Goal: Transaction & Acquisition: Purchase product/service

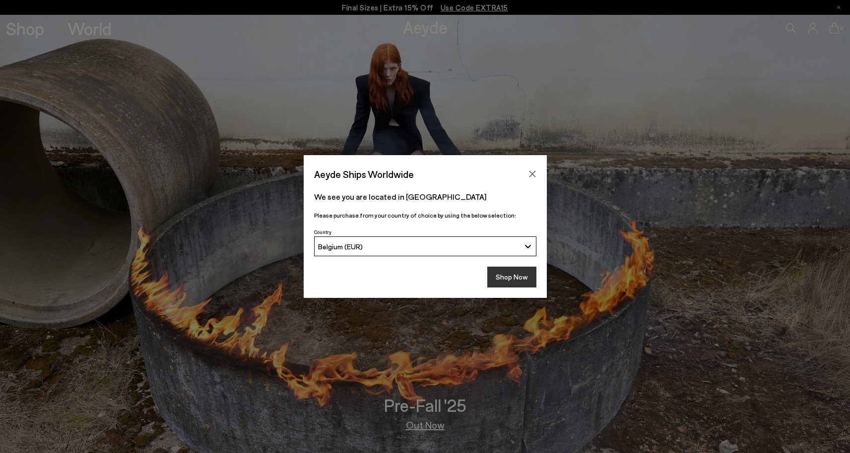
click at [501, 281] on button "Shop Now" at bounding box center [511, 277] width 49 height 21
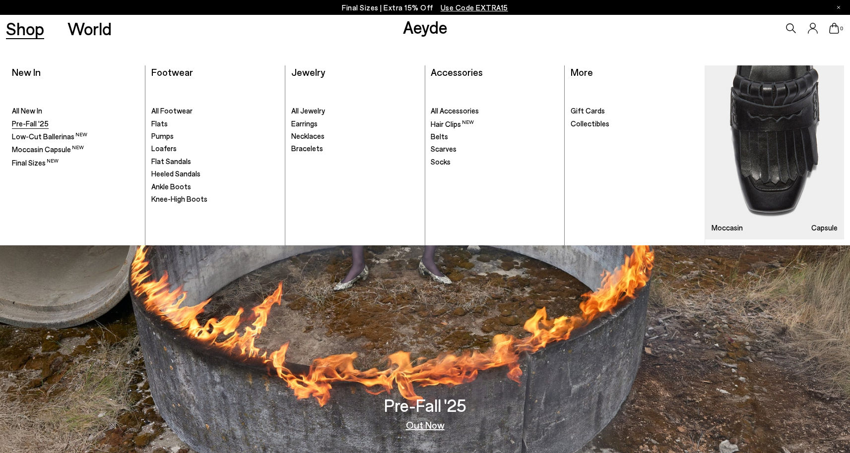
click at [28, 123] on span "Pre-Fall '25" at bounding box center [30, 123] width 37 height 9
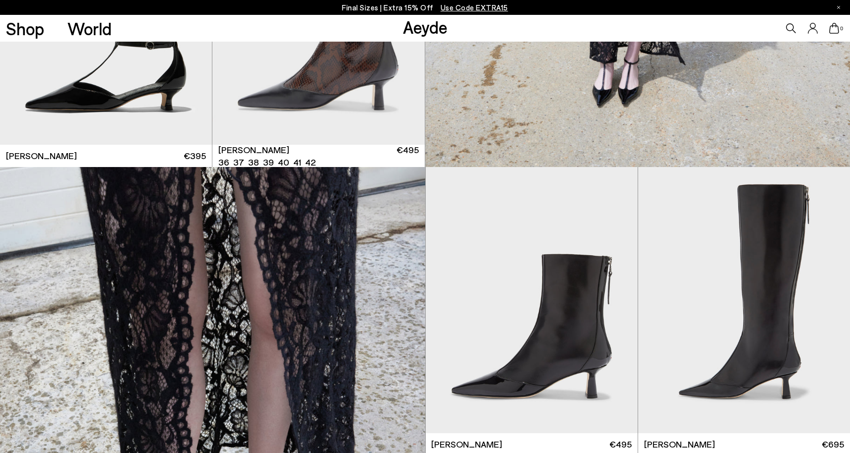
scroll to position [1762, 0]
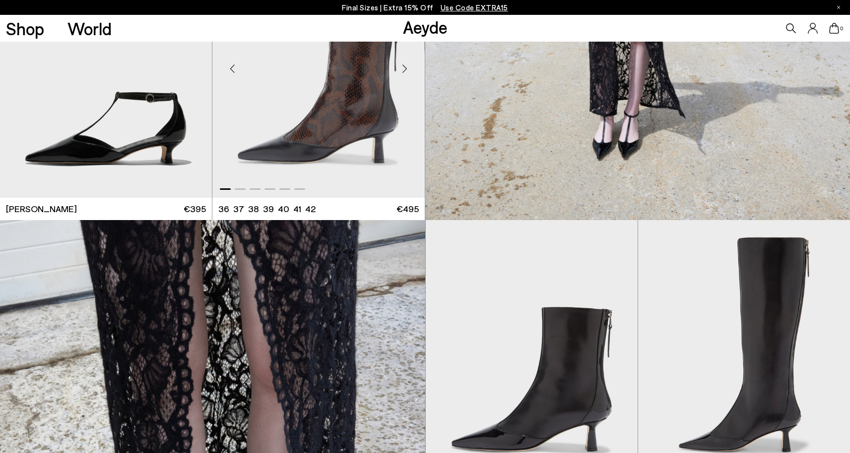
click at [405, 66] on div "Next slide" at bounding box center [405, 69] width 30 height 30
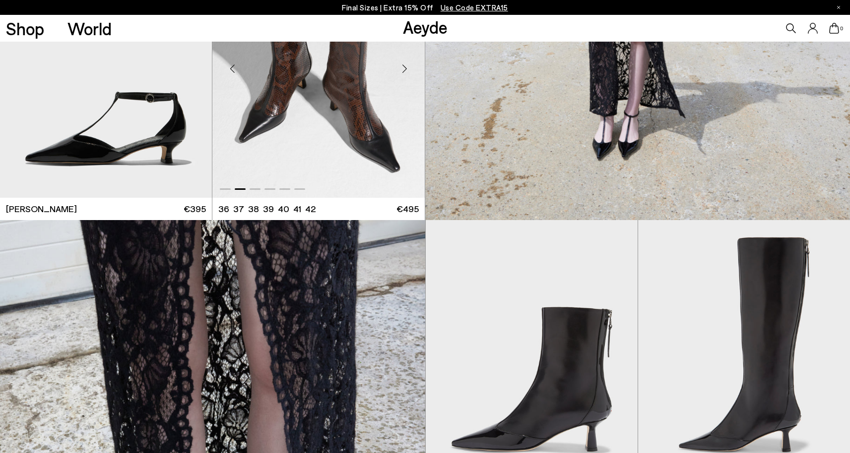
click at [405, 67] on div "Next slide" at bounding box center [405, 69] width 30 height 30
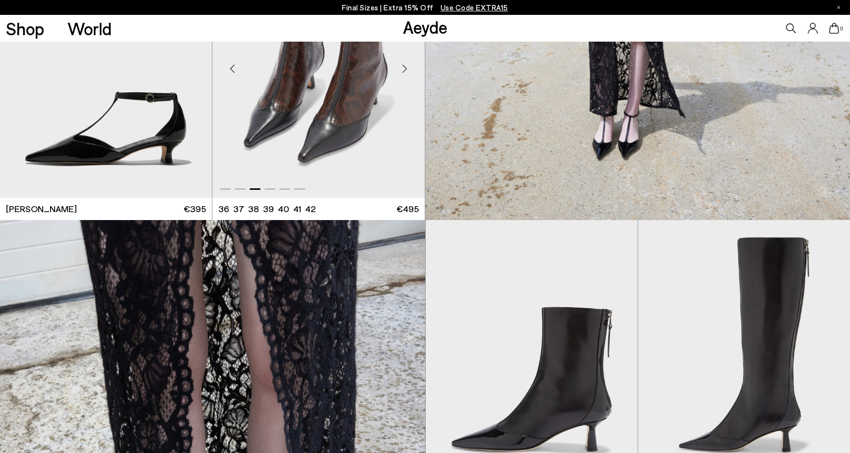
click at [405, 67] on div "Next slide" at bounding box center [405, 69] width 30 height 30
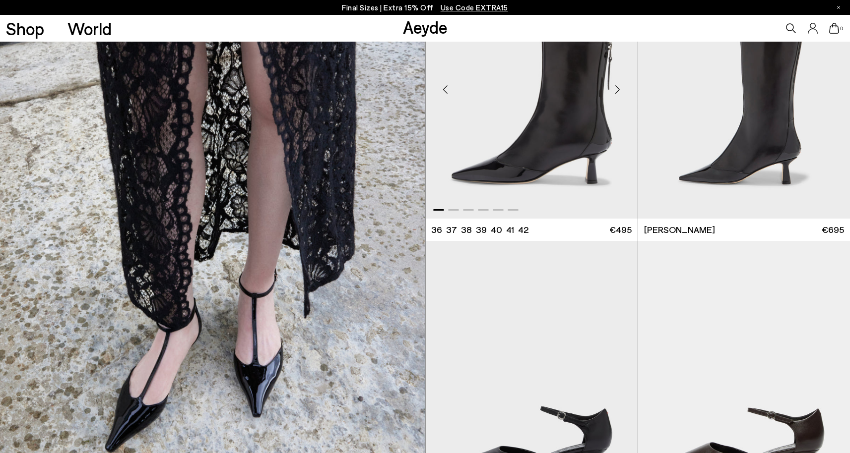
scroll to position [2009, 0]
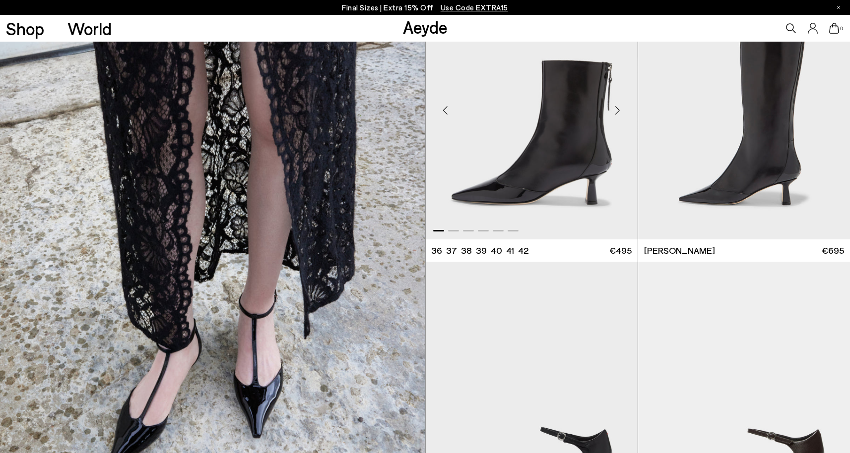
click at [618, 108] on div "Next slide" at bounding box center [618, 111] width 30 height 30
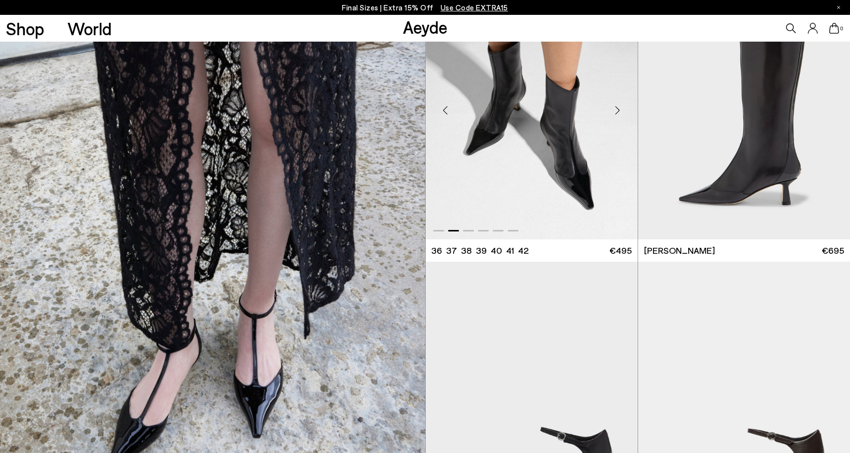
click at [616, 109] on div "Next slide" at bounding box center [618, 111] width 30 height 30
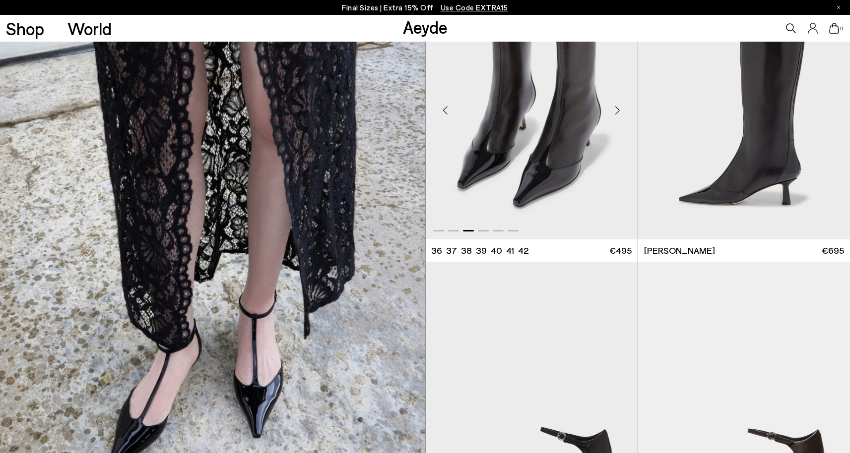
click at [616, 109] on div "Next slide" at bounding box center [618, 111] width 30 height 30
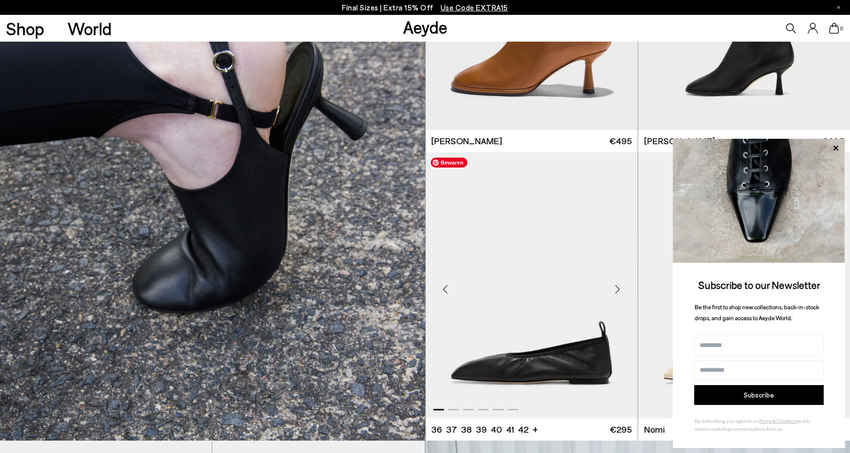
scroll to position [3364, 0]
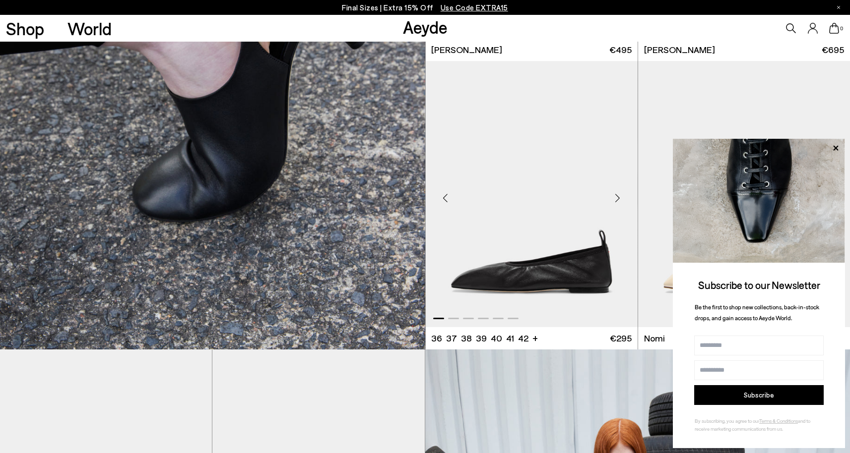
click at [618, 199] on div "Next slide" at bounding box center [618, 198] width 30 height 30
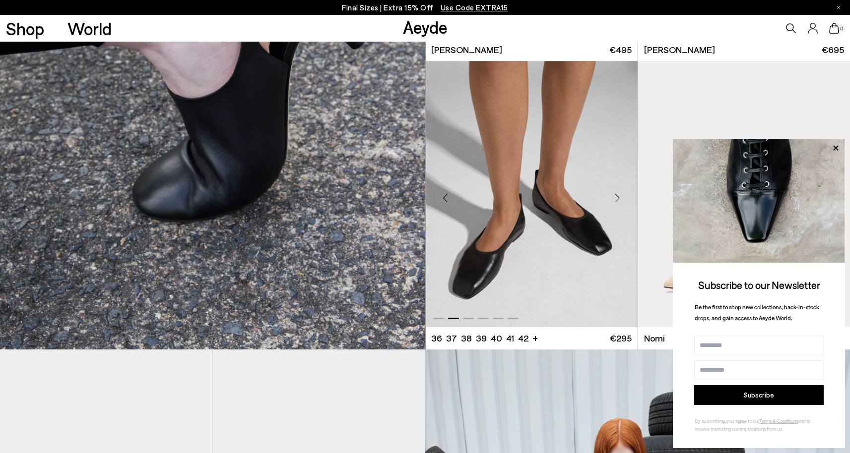
click at [618, 199] on div "Next slide" at bounding box center [618, 198] width 30 height 30
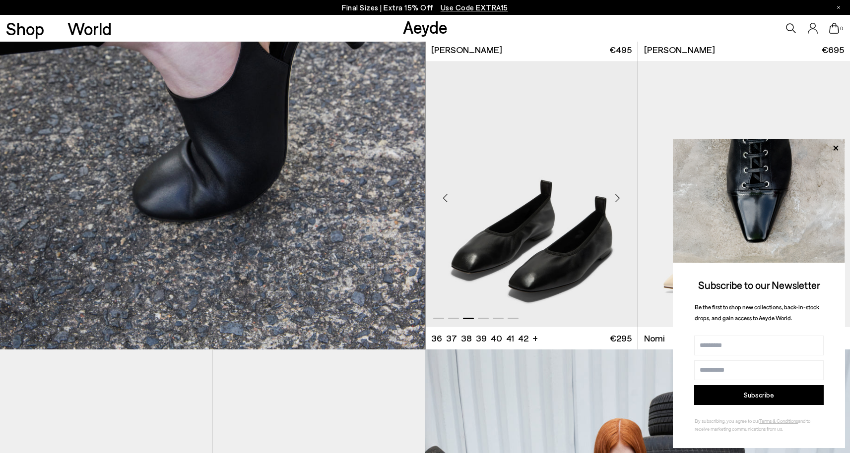
click at [618, 199] on div "Next slide" at bounding box center [618, 198] width 30 height 30
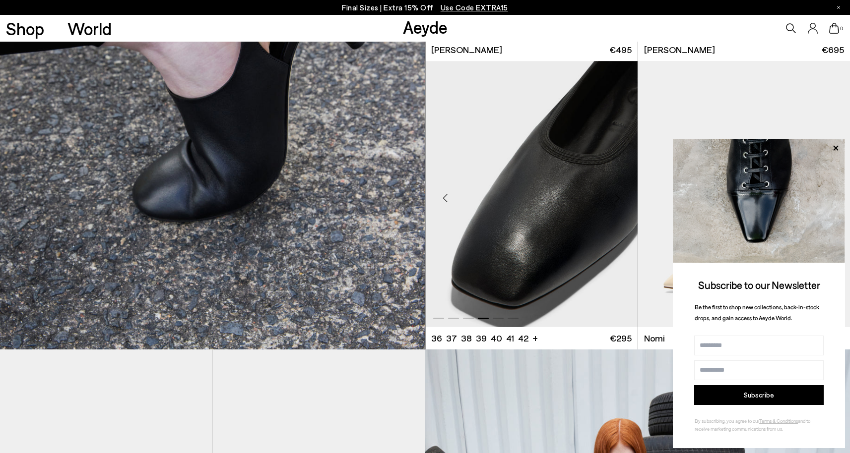
click at [618, 199] on div "Next slide" at bounding box center [618, 198] width 30 height 30
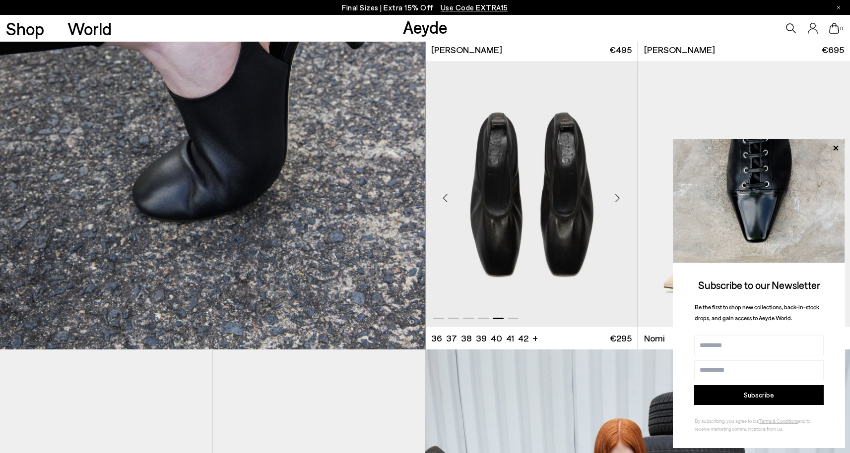
click at [618, 199] on div "Next slide" at bounding box center [618, 198] width 30 height 30
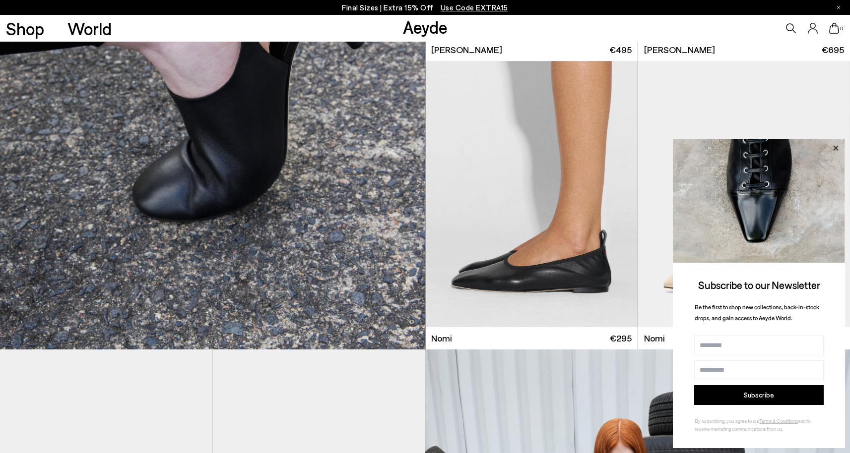
click at [832, 150] on icon at bounding box center [835, 148] width 13 height 13
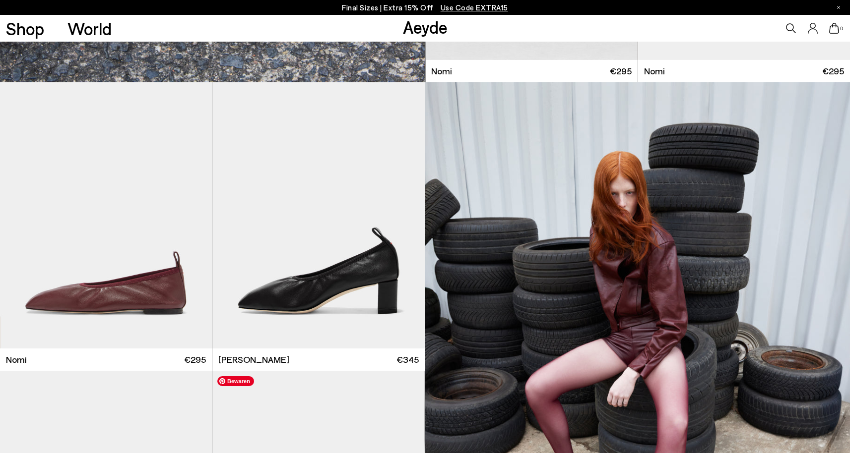
scroll to position [3595, 0]
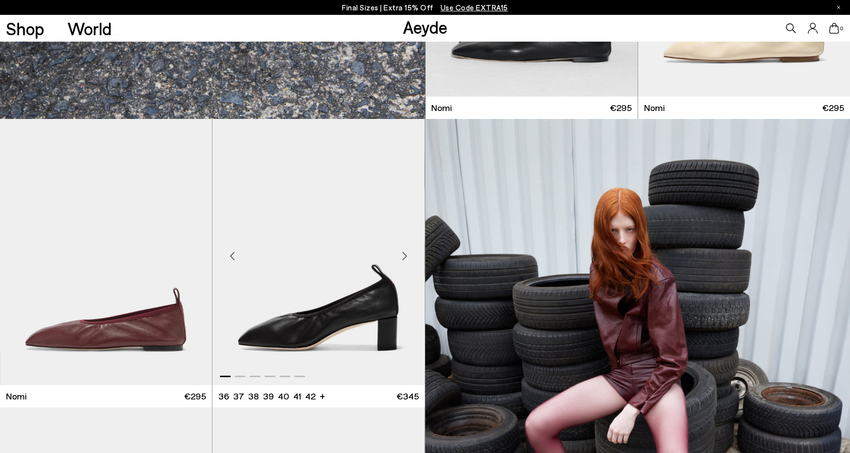
click at [405, 256] on div "Next slide" at bounding box center [405, 256] width 30 height 30
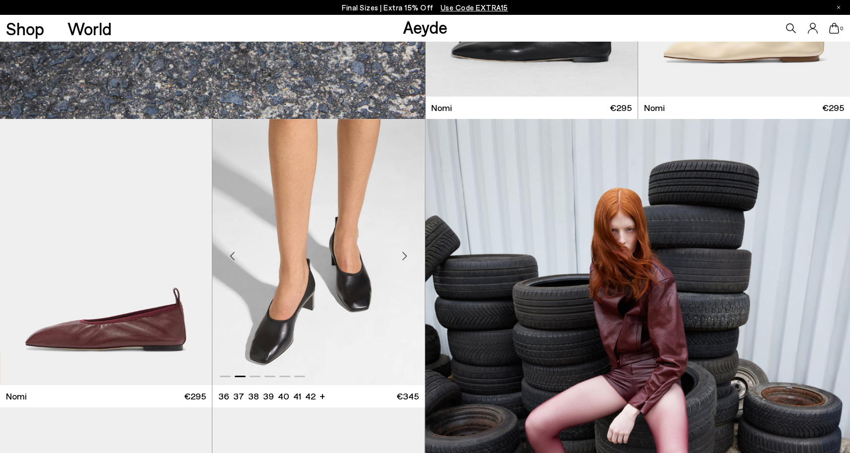
click at [405, 256] on div "Next slide" at bounding box center [405, 256] width 30 height 30
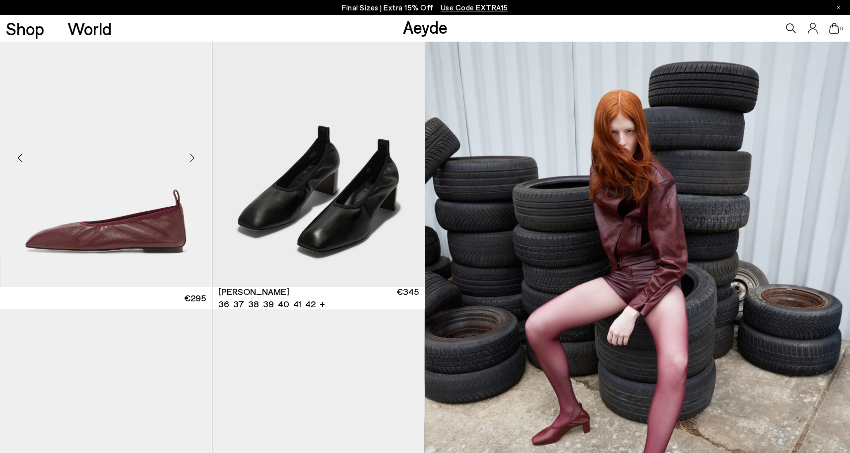
scroll to position [3688, 0]
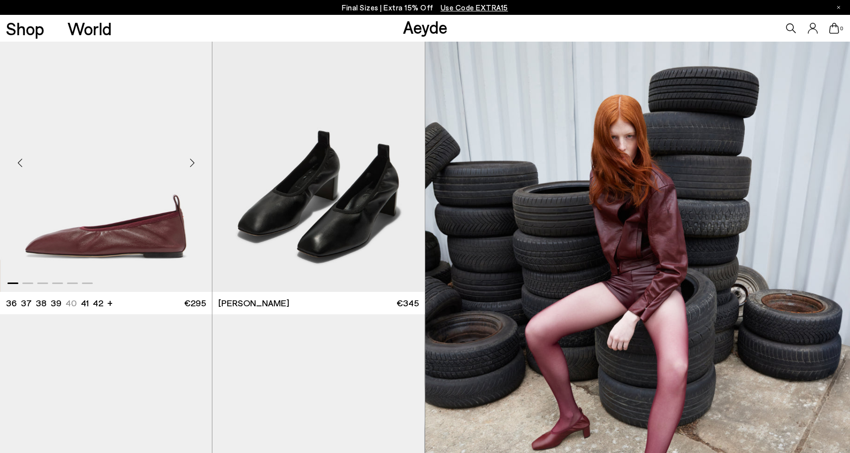
click at [187, 164] on div "Next slide" at bounding box center [192, 163] width 30 height 30
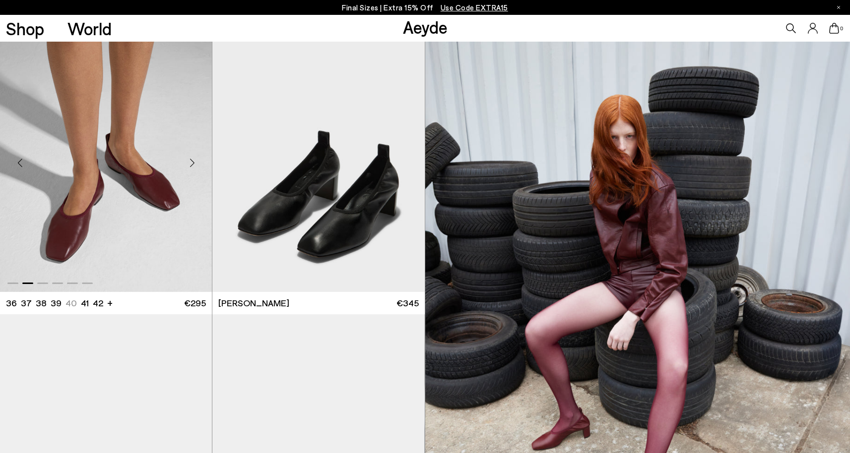
click at [190, 163] on div "Next slide" at bounding box center [192, 163] width 30 height 30
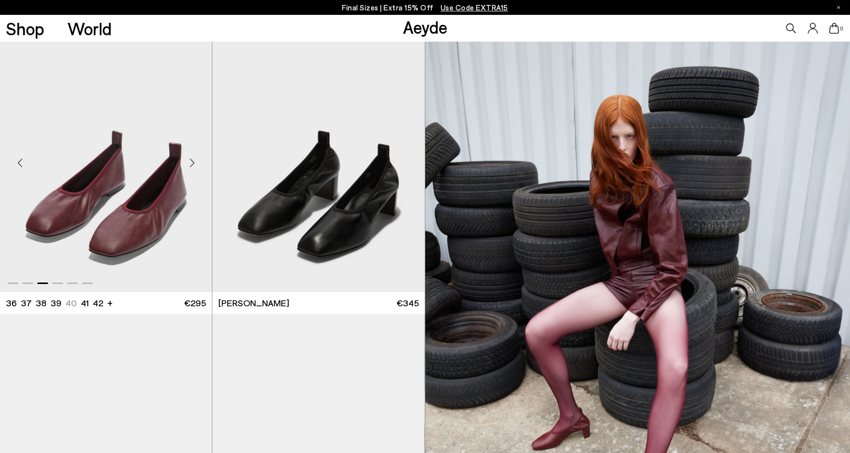
click at [190, 163] on div "Next slide" at bounding box center [192, 163] width 30 height 30
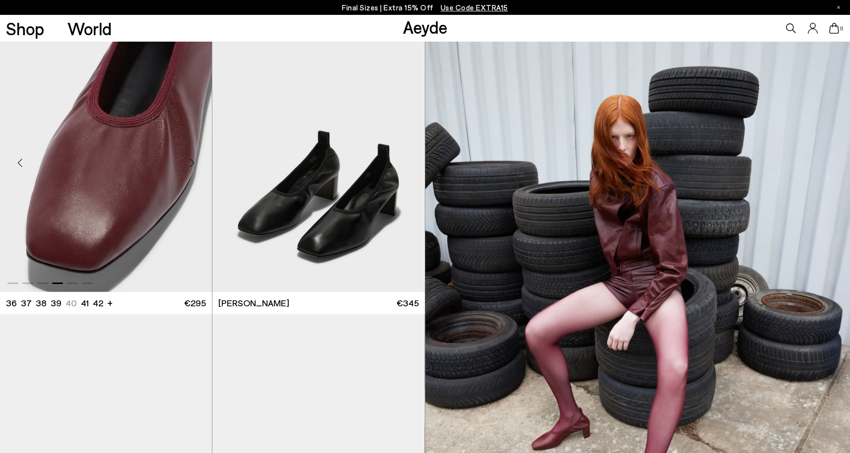
click at [190, 163] on div "Next slide" at bounding box center [192, 163] width 30 height 30
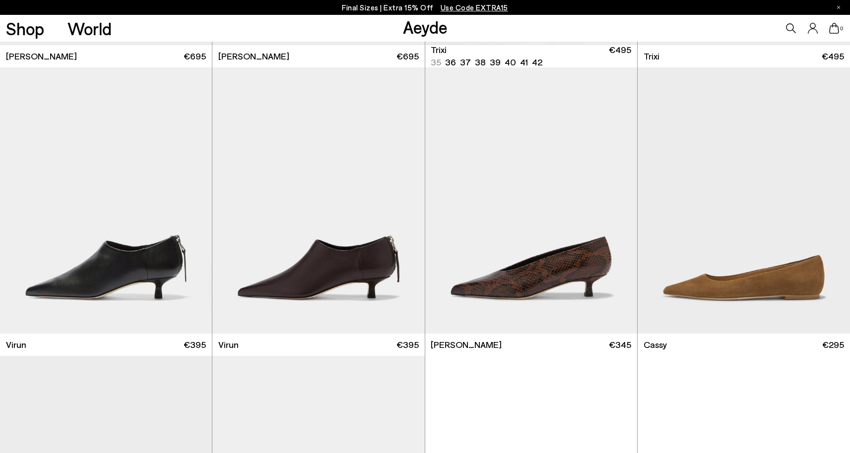
scroll to position [6280, 0]
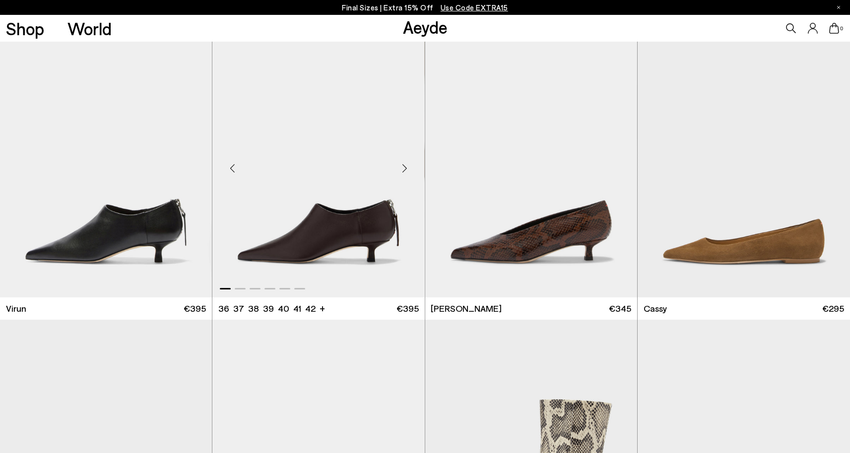
click at [401, 169] on div "Next slide" at bounding box center [405, 168] width 30 height 30
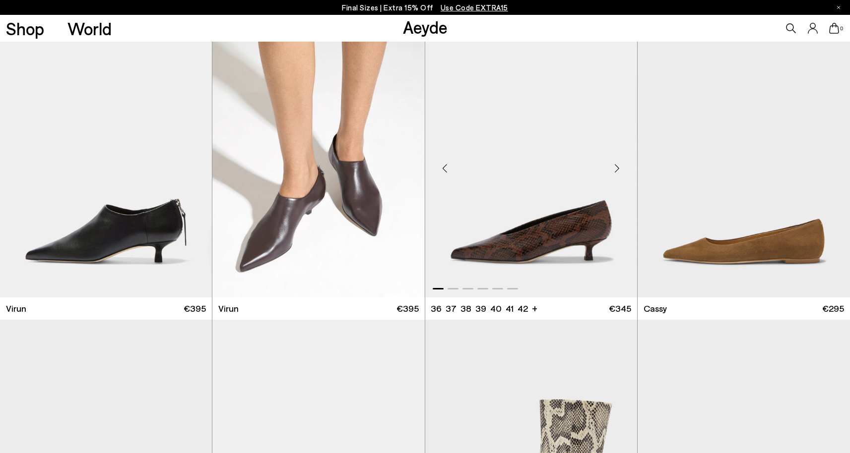
click at [615, 168] on div "Next slide" at bounding box center [617, 168] width 30 height 30
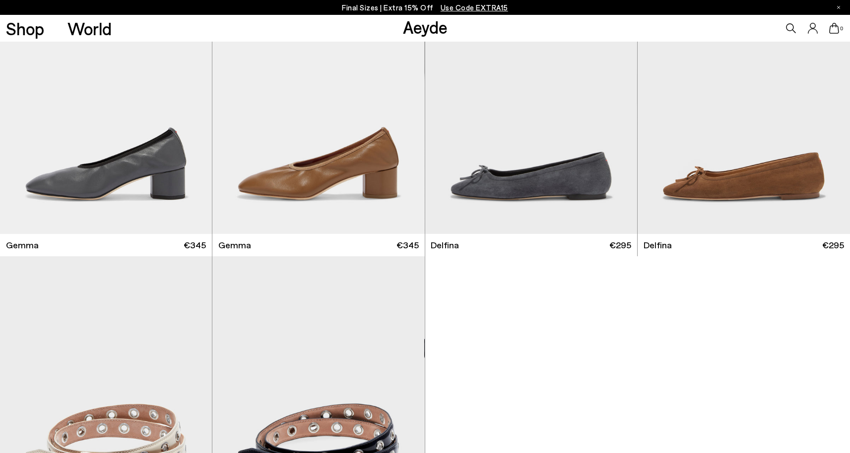
scroll to position [5206, 0]
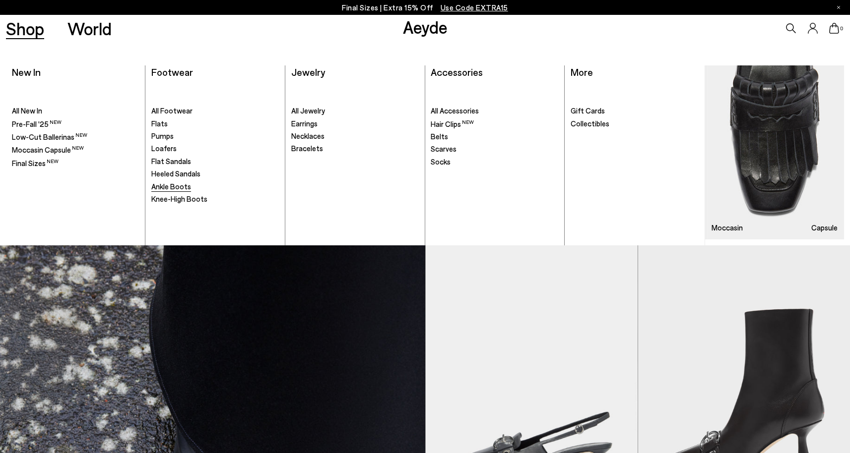
click at [175, 188] on span "Ankle Boots" at bounding box center [171, 186] width 40 height 9
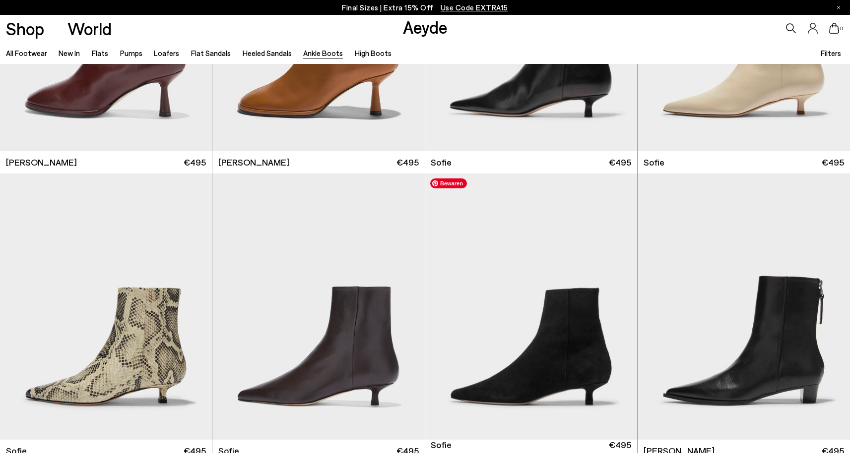
scroll to position [846, 0]
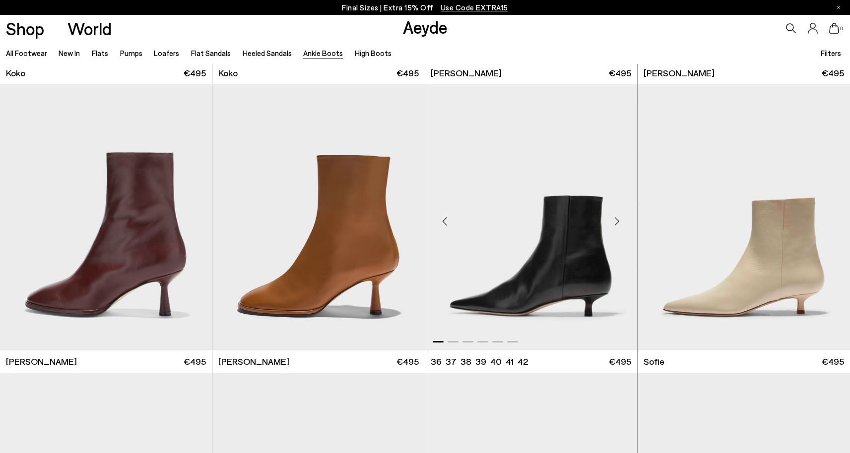
click at [613, 215] on div "Next slide" at bounding box center [617, 222] width 30 height 30
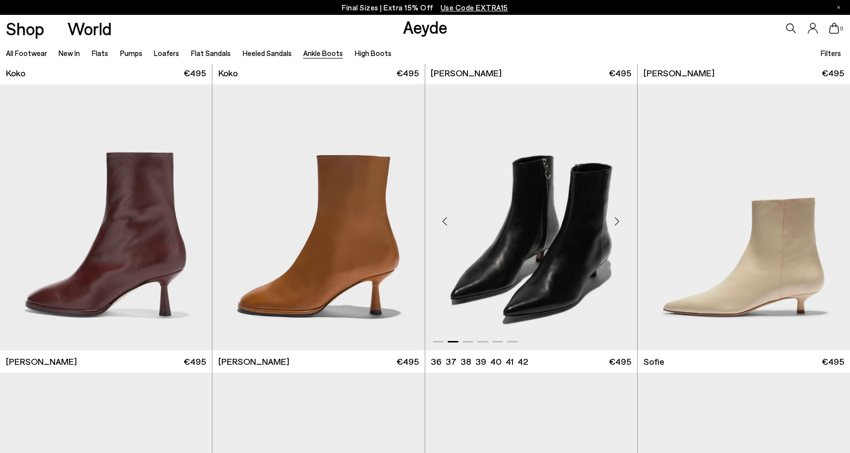
click at [614, 217] on div "Next slide" at bounding box center [617, 222] width 30 height 30
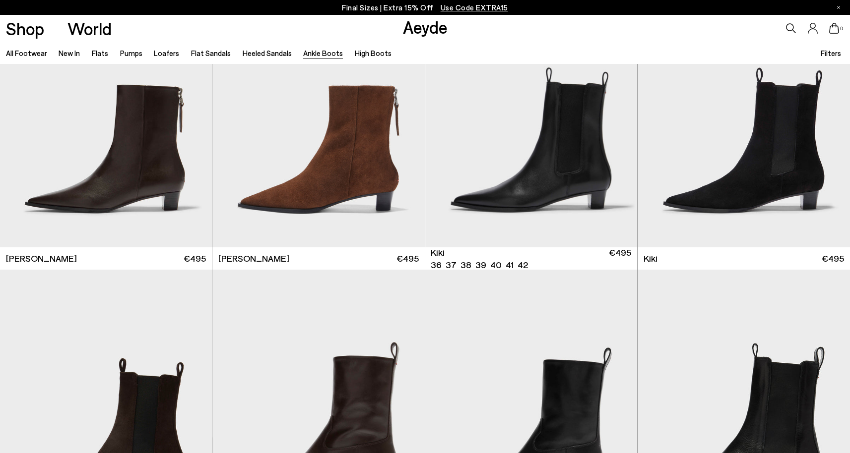
scroll to position [1710, 0]
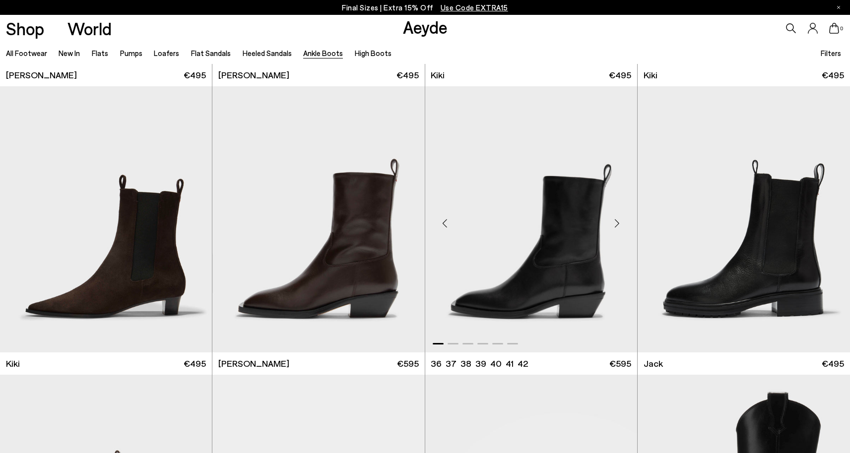
click at [617, 220] on div "Next slide" at bounding box center [617, 224] width 30 height 30
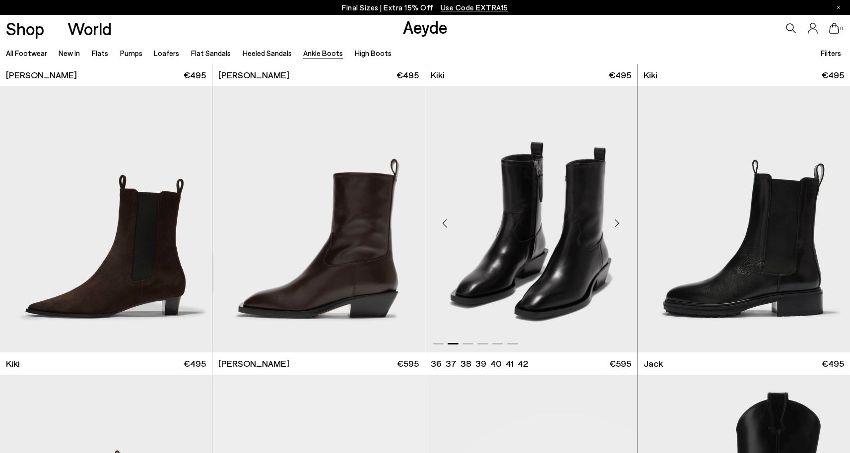
click at [617, 220] on div "Next slide" at bounding box center [617, 224] width 30 height 30
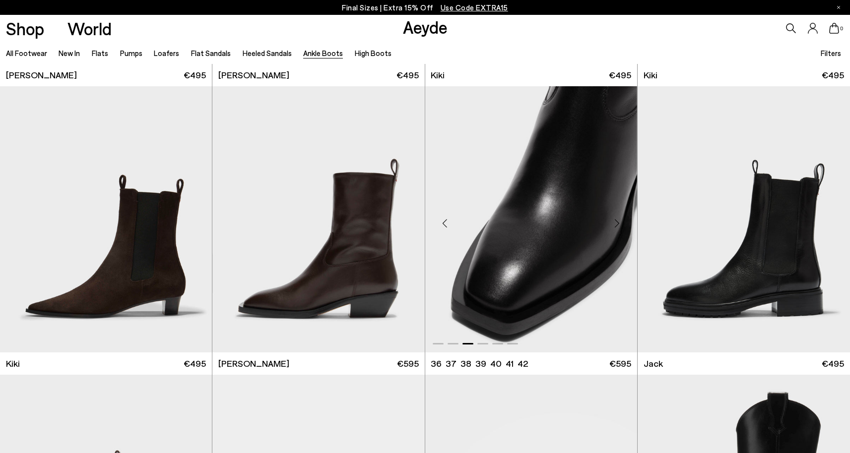
click at [617, 220] on div "Next slide" at bounding box center [617, 224] width 30 height 30
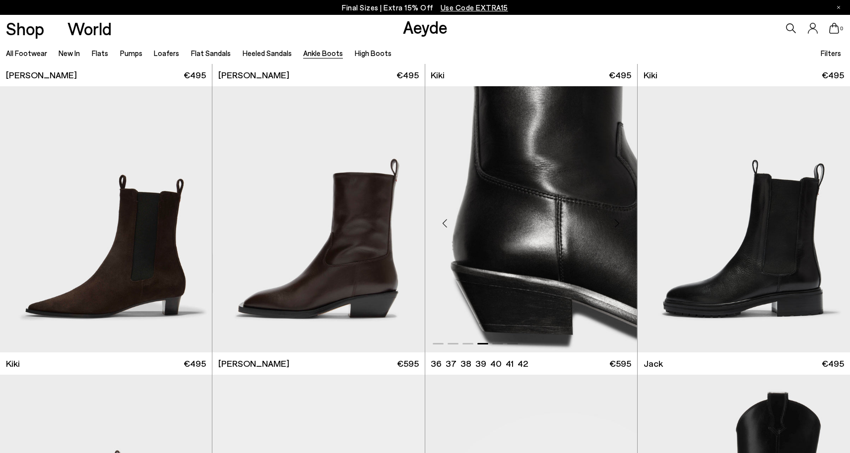
click at [616, 223] on div "Next slide" at bounding box center [617, 224] width 30 height 30
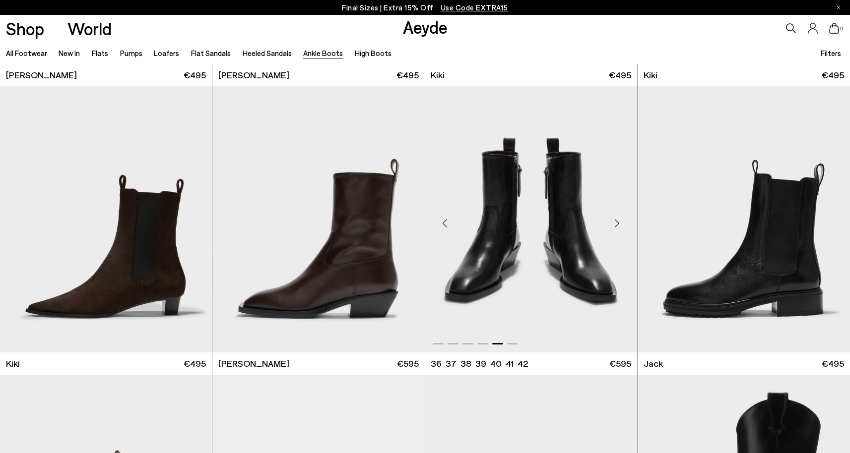
click at [616, 223] on div "Next slide" at bounding box center [617, 224] width 30 height 30
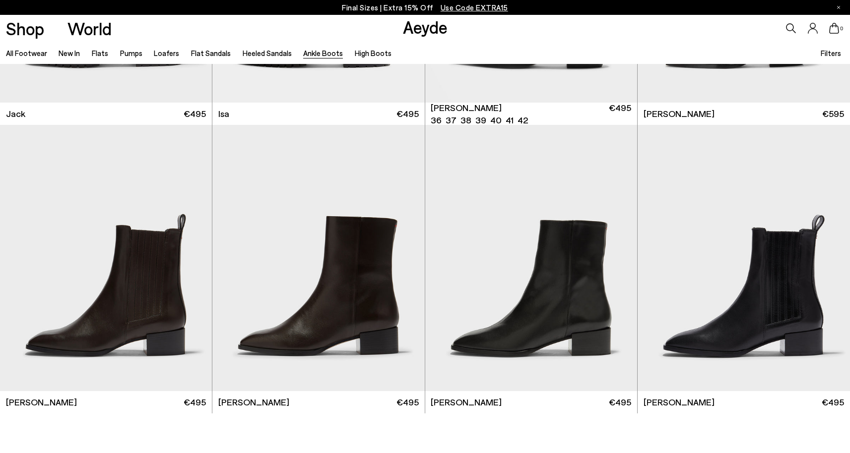
scroll to position [2261, 0]
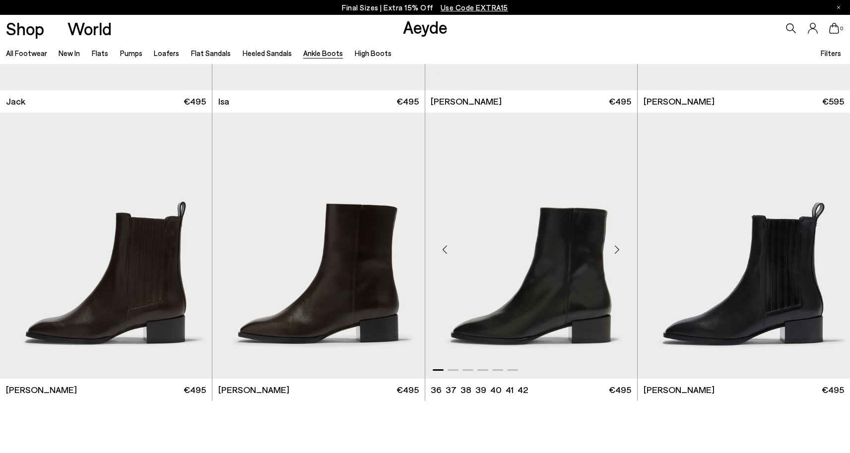
click at [619, 249] on div "Next slide" at bounding box center [617, 250] width 30 height 30
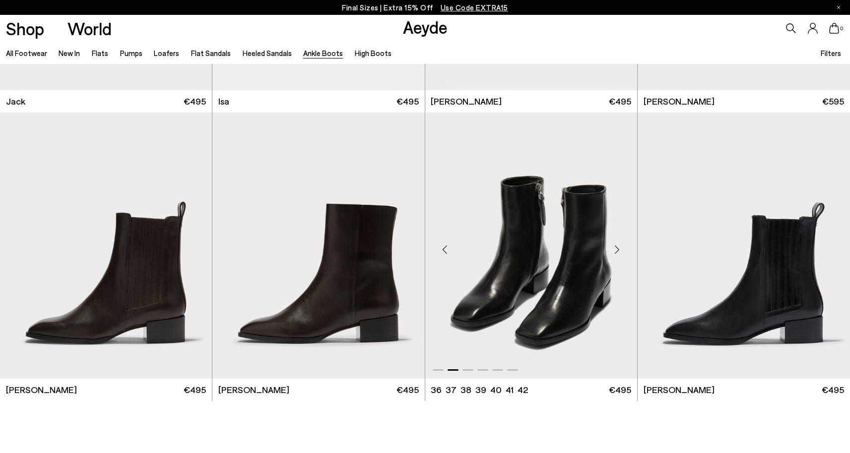
click at [616, 248] on div "Next slide" at bounding box center [617, 250] width 30 height 30
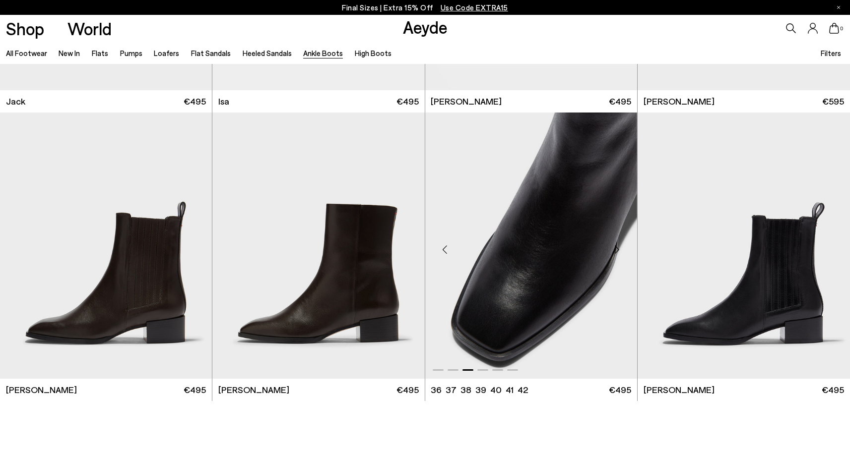
click at [616, 248] on div "Next slide" at bounding box center [617, 250] width 30 height 30
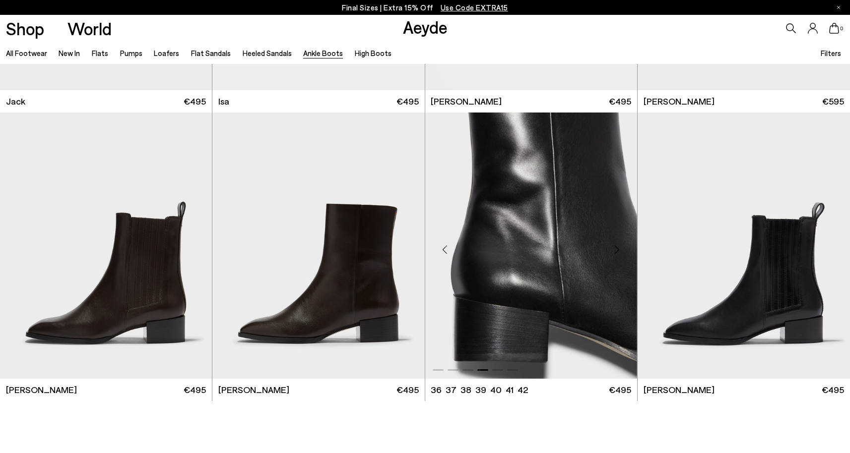
click at [616, 248] on div "Next slide" at bounding box center [617, 250] width 30 height 30
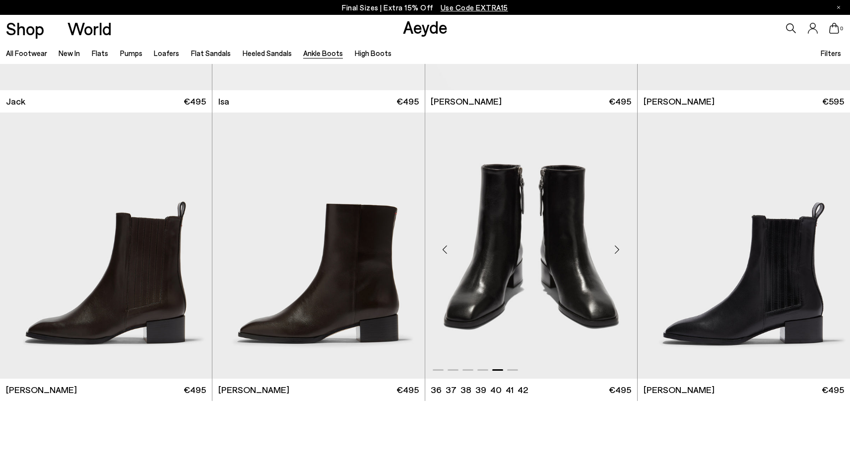
click at [616, 248] on div "Next slide" at bounding box center [617, 250] width 30 height 30
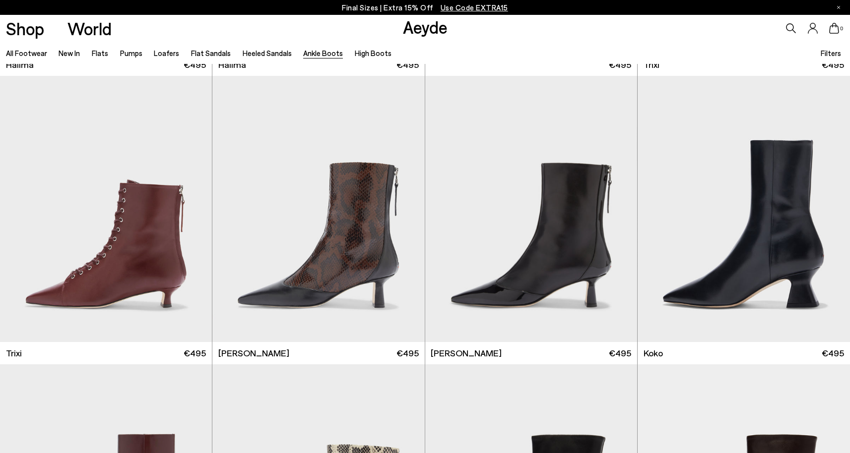
scroll to position [0, 0]
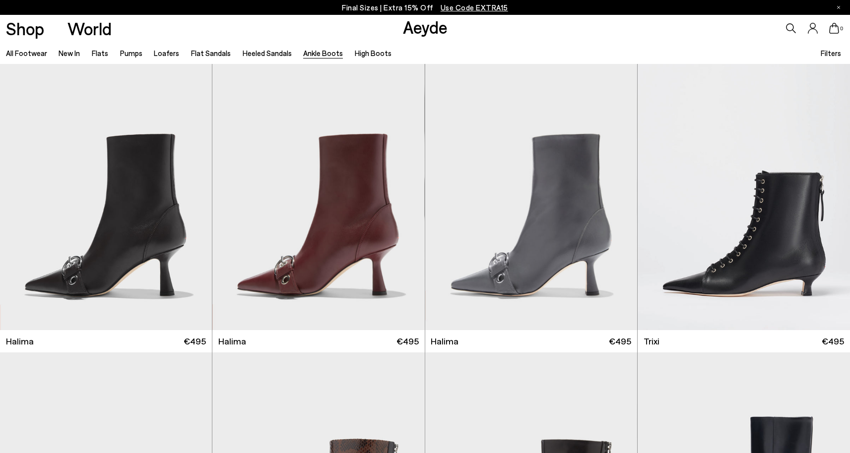
click at [468, 9] on span "Use Code EXTRA15" at bounding box center [473, 7] width 67 height 9
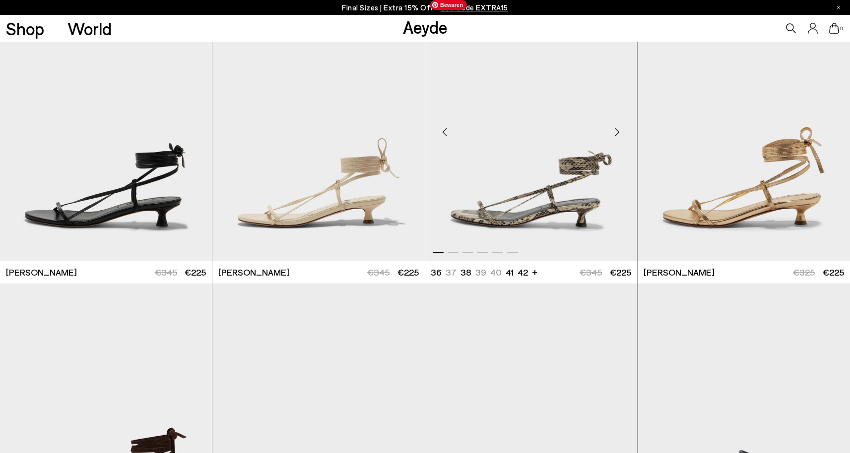
scroll to position [115, 0]
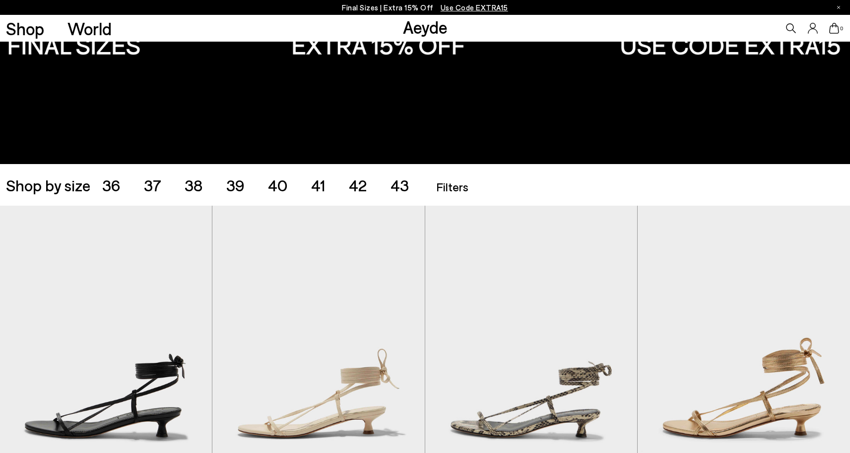
click at [325, 186] on ul "36 37 38 39 40 41 42 43" at bounding box center [267, 185] width 330 height 16
click at [362, 186] on span "42" at bounding box center [358, 185] width 18 height 19
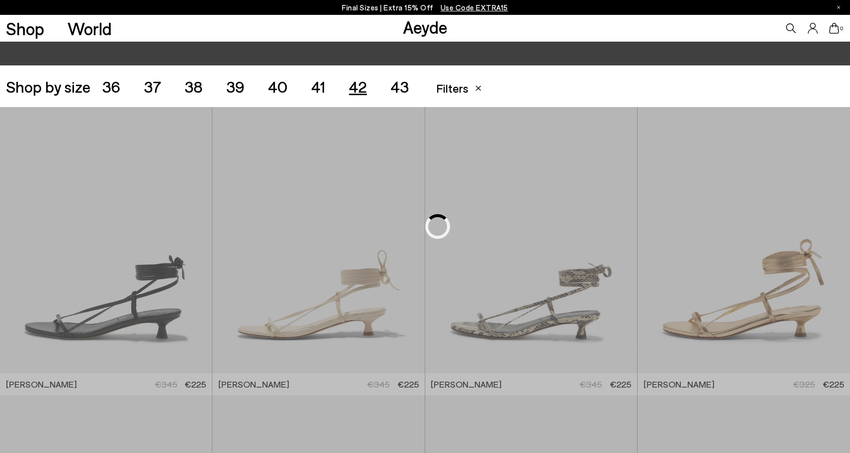
scroll to position [237, 0]
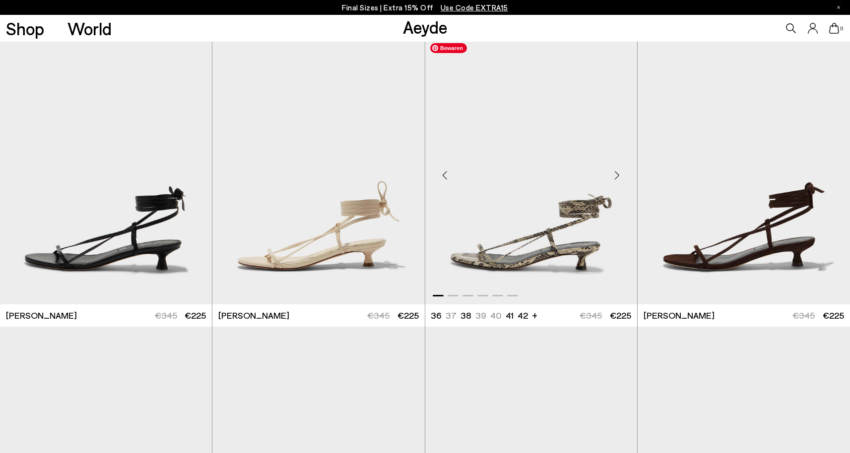
scroll to position [300, 0]
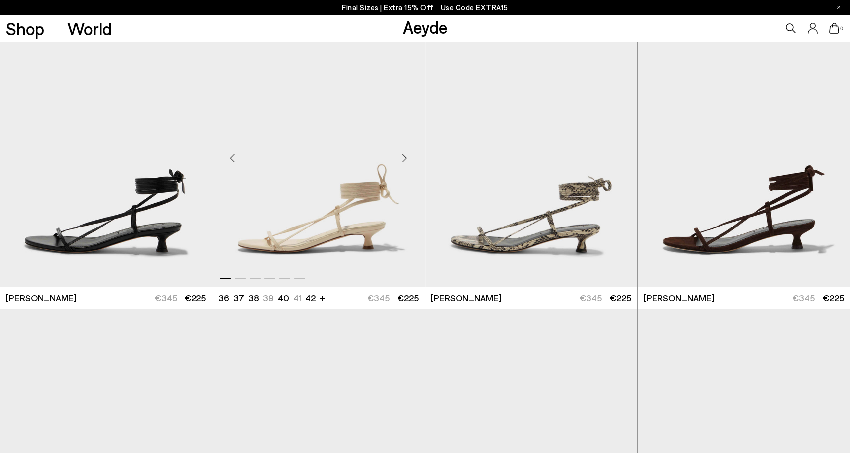
click at [405, 159] on div "Next slide" at bounding box center [405, 158] width 30 height 30
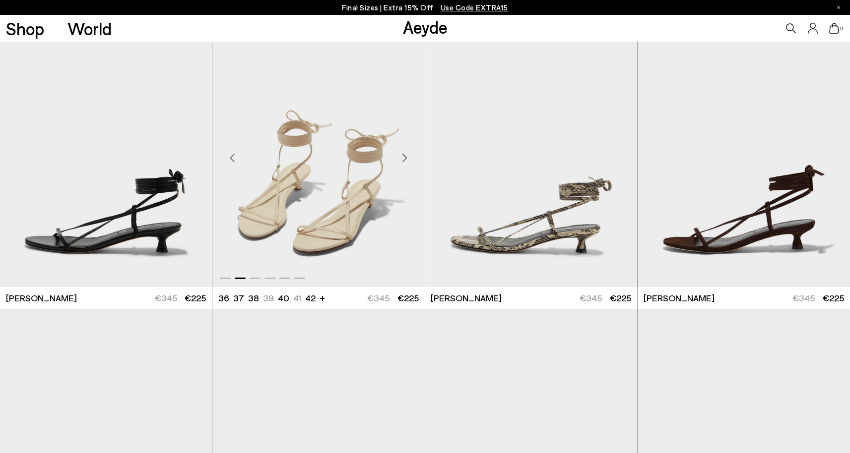
click at [405, 159] on div "Next slide" at bounding box center [405, 158] width 30 height 30
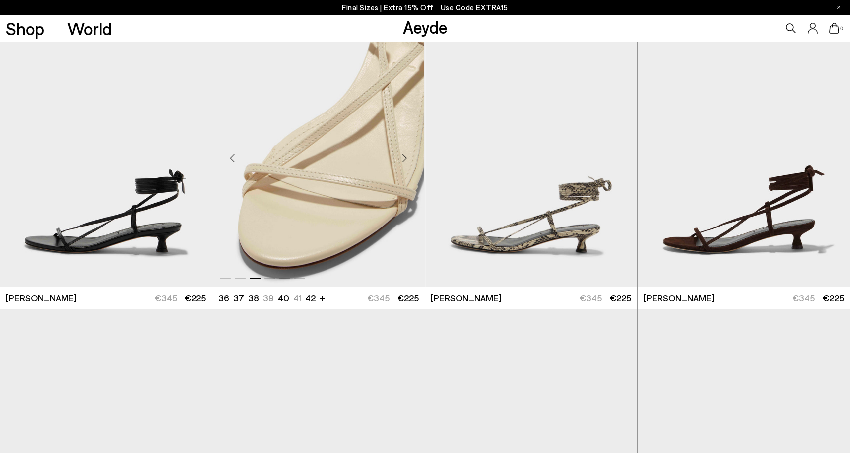
click at [405, 159] on div "Next slide" at bounding box center [405, 158] width 30 height 30
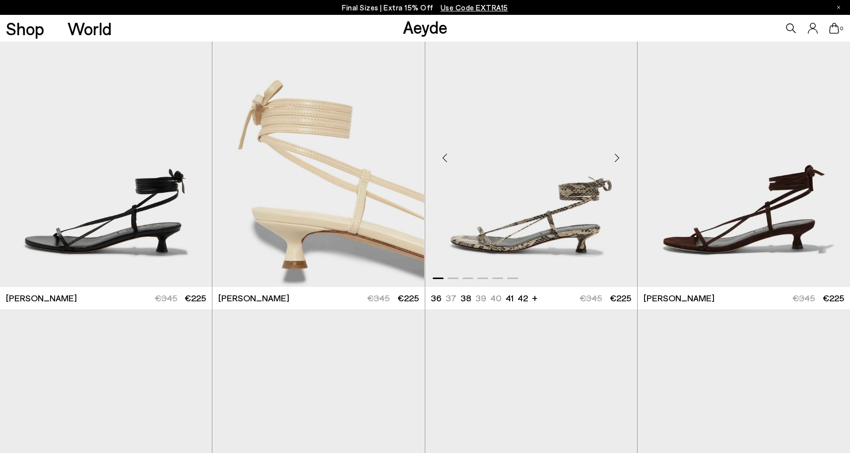
click at [618, 156] on div "Next slide" at bounding box center [617, 158] width 30 height 30
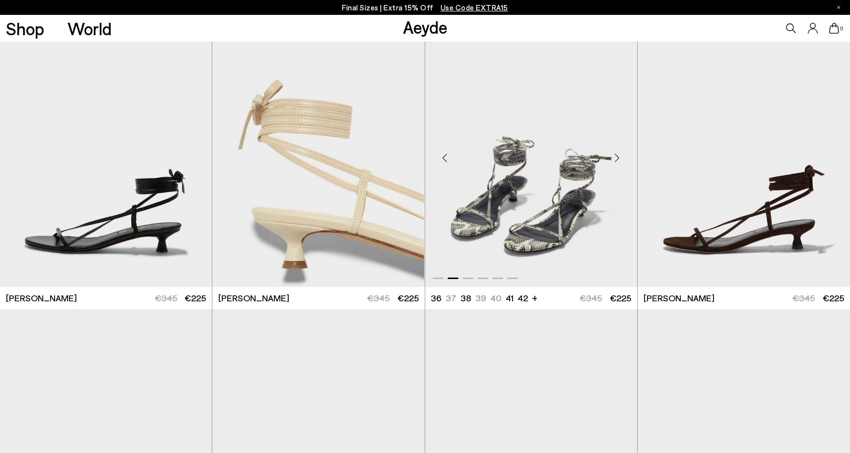
click at [618, 156] on div "Next slide" at bounding box center [617, 158] width 30 height 30
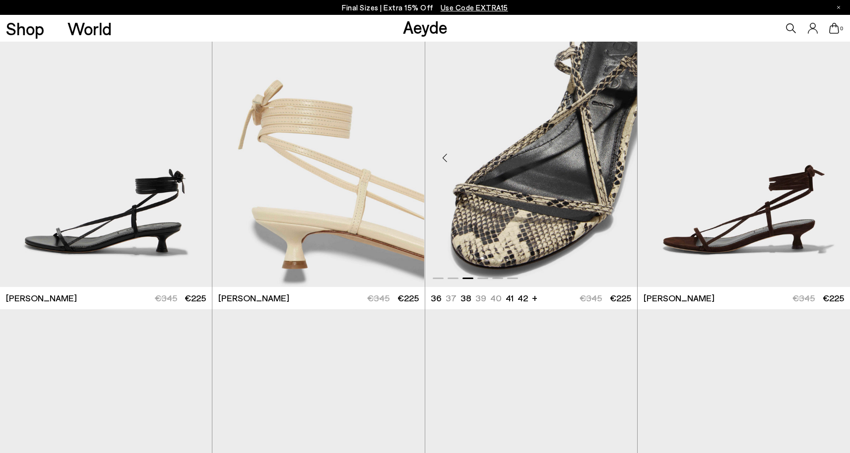
click at [618, 156] on div "Next slide" at bounding box center [617, 158] width 30 height 30
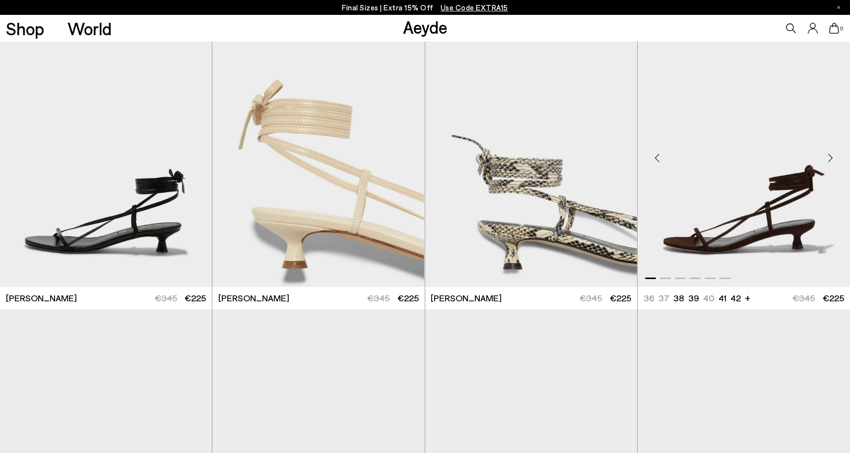
click at [825, 160] on div "Next slide" at bounding box center [830, 158] width 30 height 30
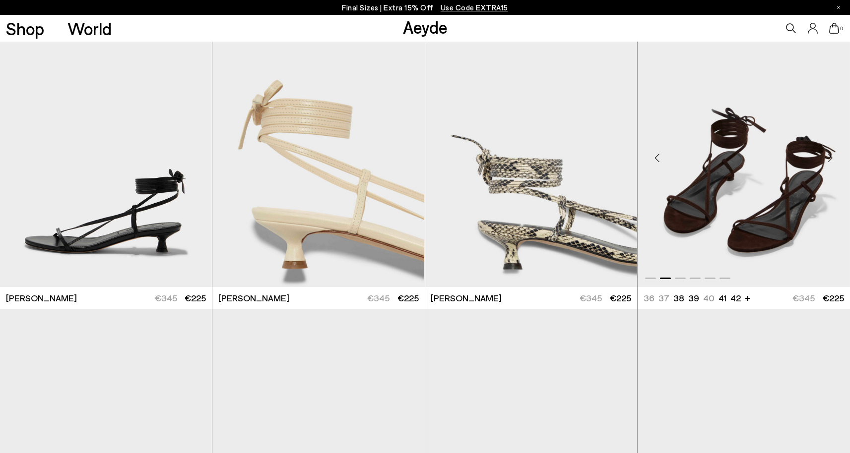
click at [825, 160] on div "Next slide" at bounding box center [830, 158] width 30 height 30
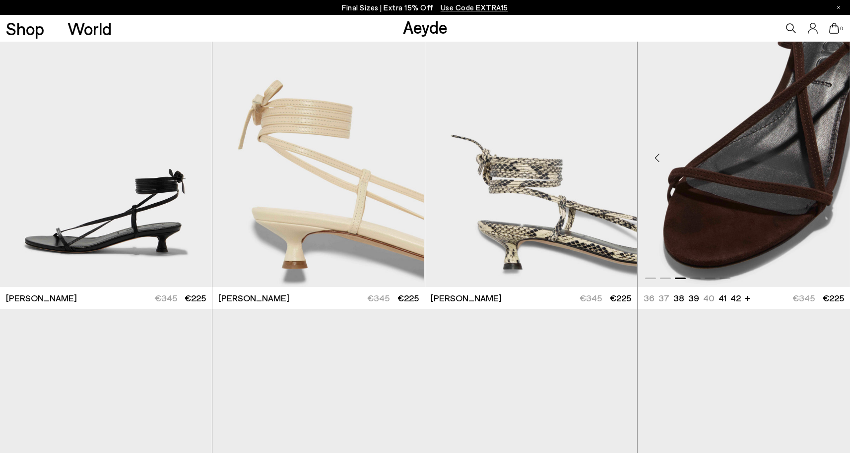
click at [825, 160] on div "Next slide" at bounding box center [830, 158] width 30 height 30
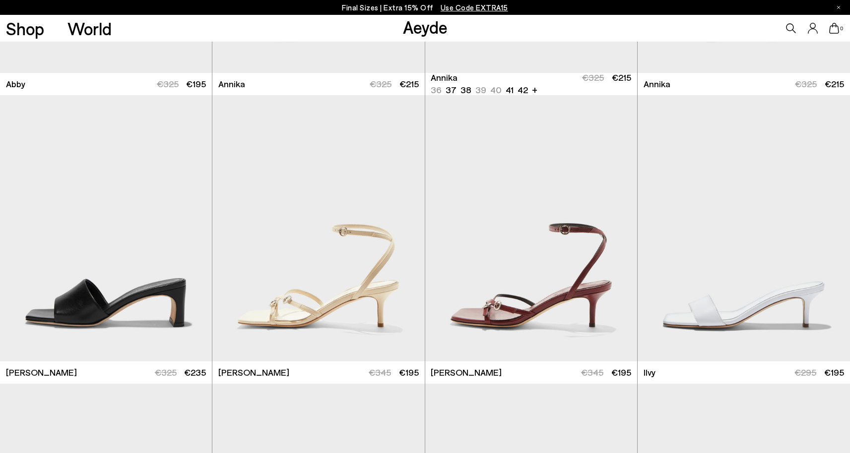
scroll to position [924, 0]
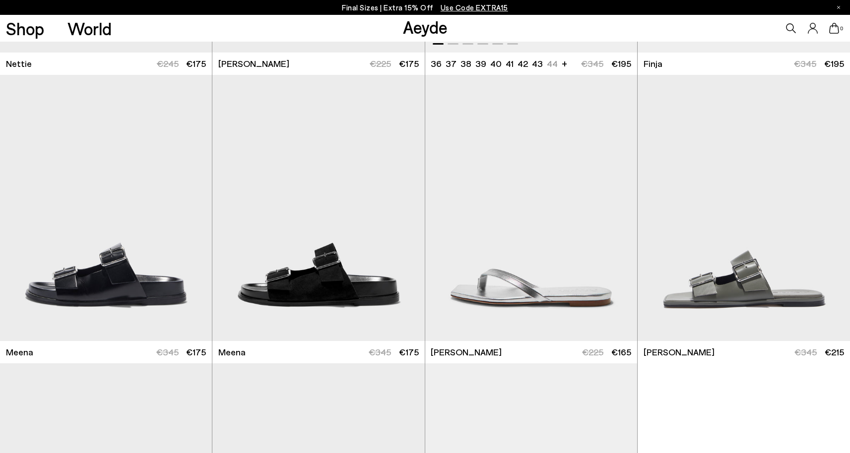
scroll to position [3765, 0]
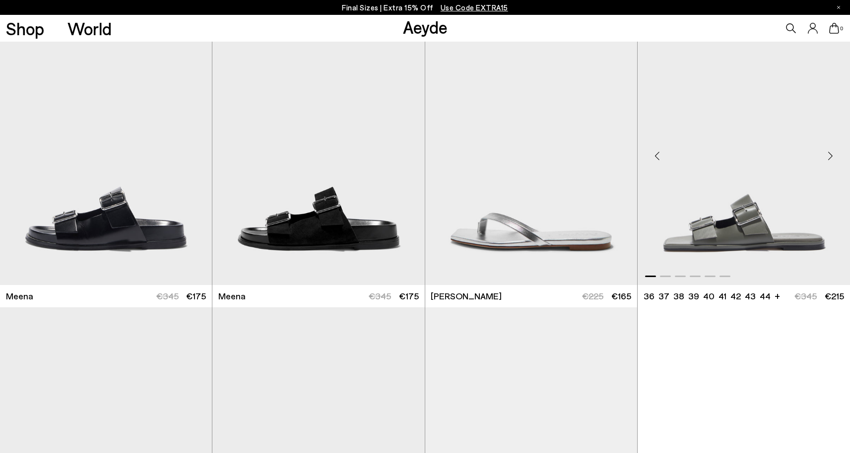
click at [827, 152] on div "Next slide" at bounding box center [830, 156] width 30 height 30
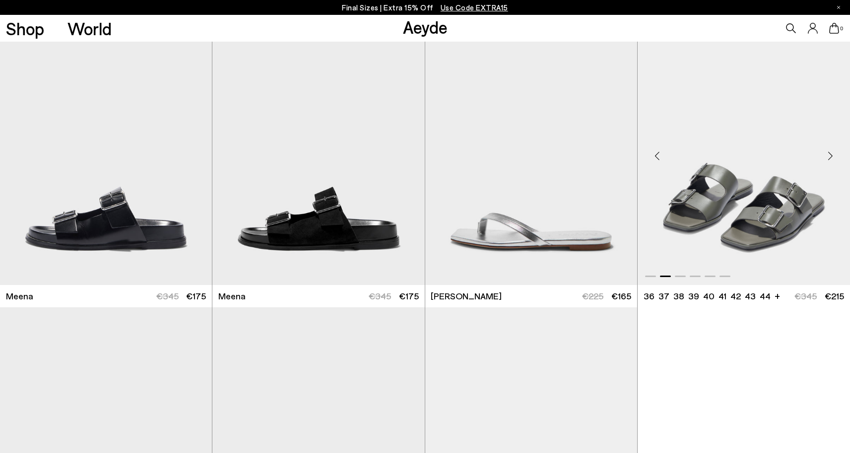
click at [828, 155] on div "Next slide" at bounding box center [830, 156] width 30 height 30
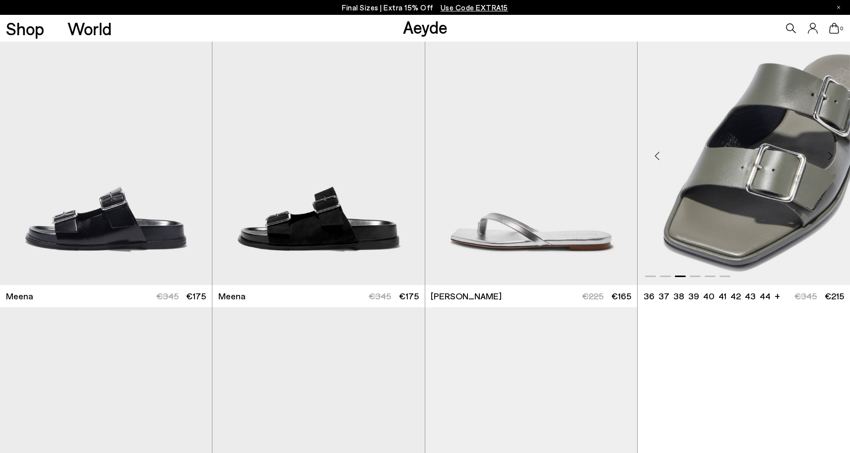
click at [828, 155] on div "Next slide" at bounding box center [830, 156] width 30 height 30
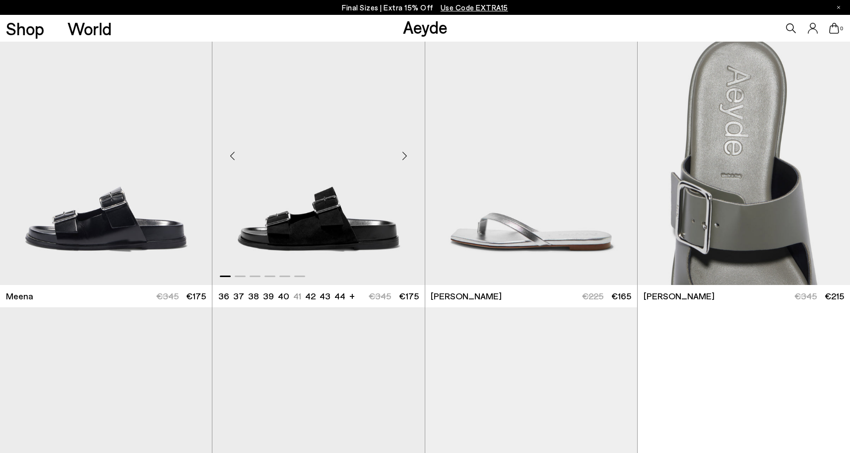
click at [408, 152] on div "Next slide" at bounding box center [405, 156] width 30 height 30
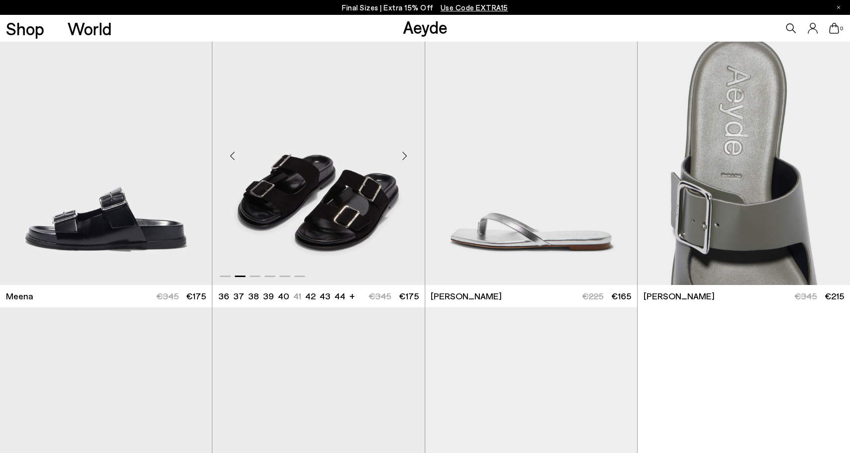
click at [407, 153] on div "Next slide" at bounding box center [405, 156] width 30 height 30
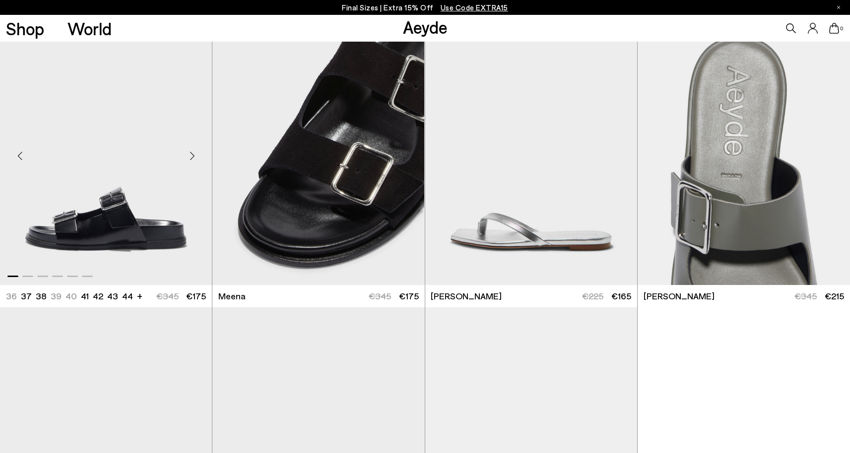
click at [189, 154] on div "Next slide" at bounding box center [192, 156] width 30 height 30
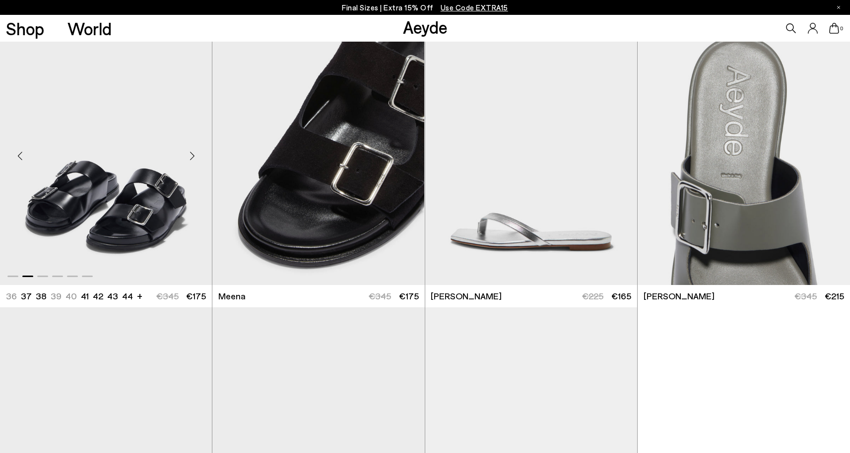
click at [192, 154] on div "Next slide" at bounding box center [192, 156] width 30 height 30
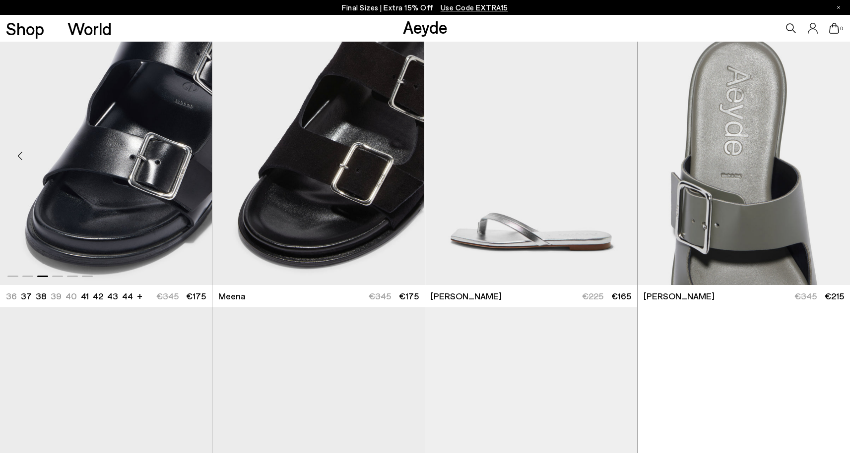
click at [192, 154] on div "Next slide" at bounding box center [192, 156] width 30 height 30
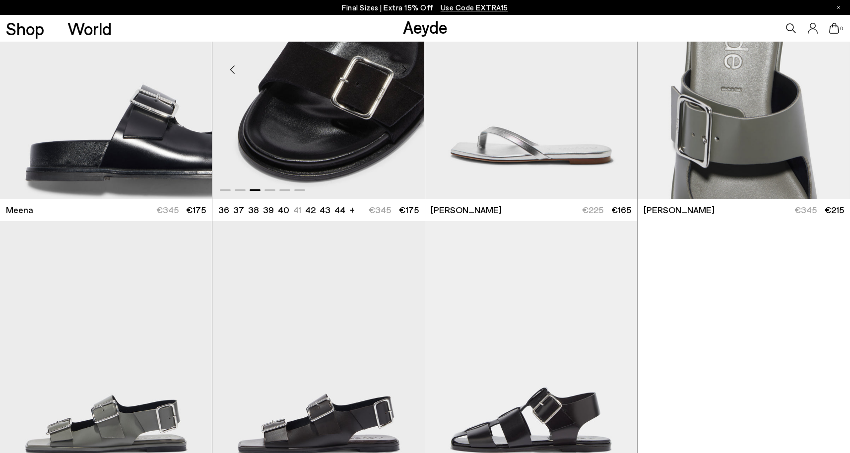
scroll to position [4080, 0]
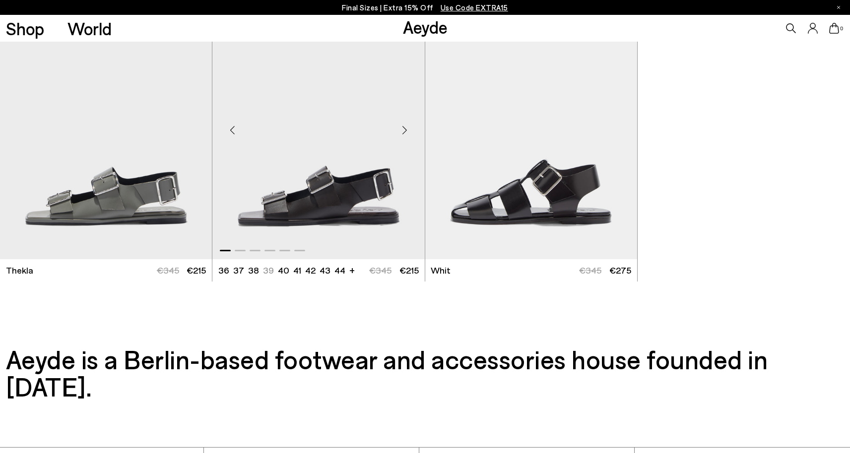
click at [400, 129] on div "Next slide" at bounding box center [405, 130] width 30 height 30
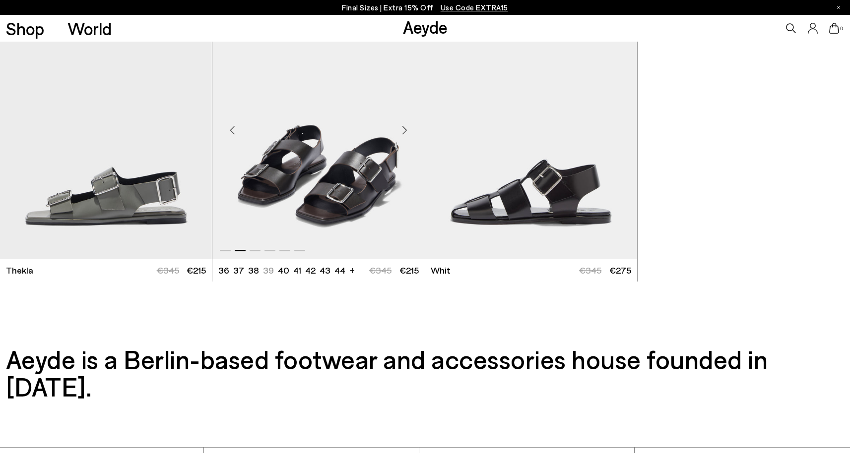
click at [400, 129] on div "Next slide" at bounding box center [405, 130] width 30 height 30
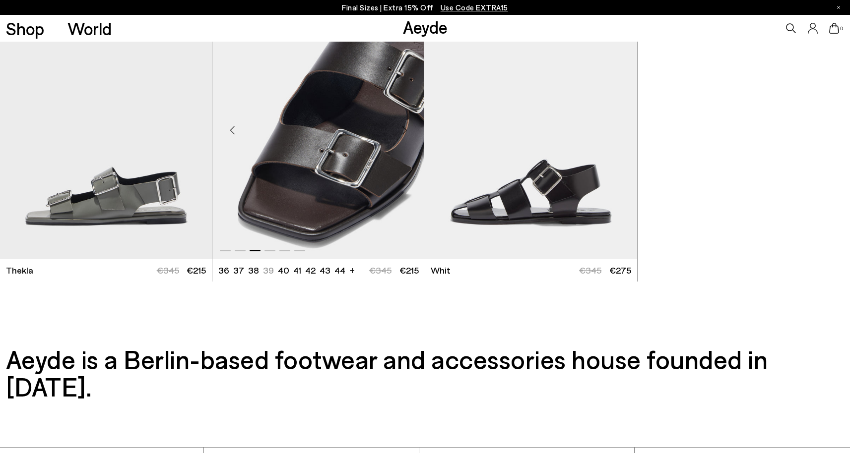
click at [402, 130] on div "Next slide" at bounding box center [405, 130] width 30 height 30
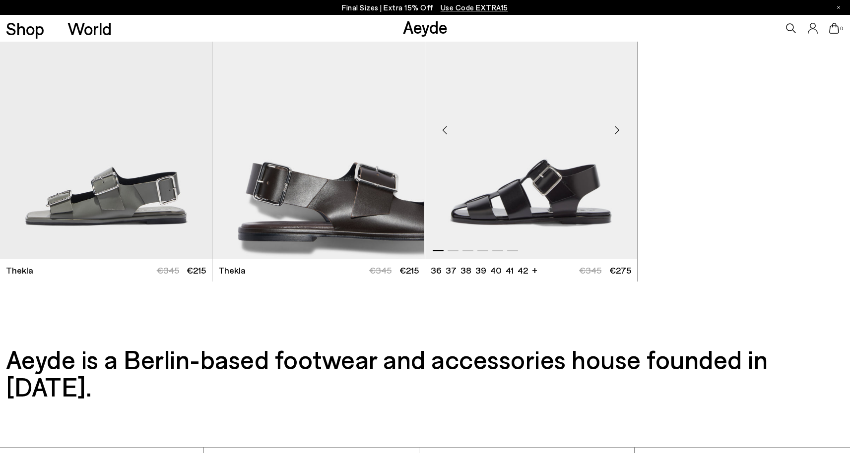
click at [611, 132] on div "Next slide" at bounding box center [617, 130] width 30 height 30
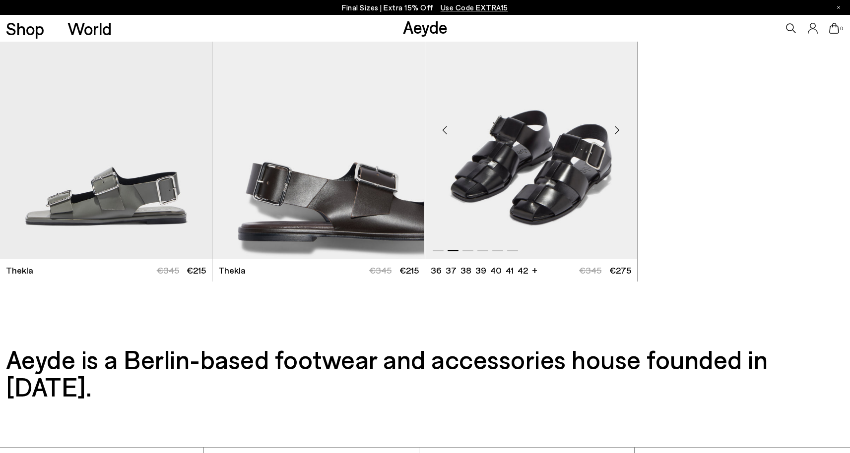
click at [616, 128] on div "Next slide" at bounding box center [617, 130] width 30 height 30
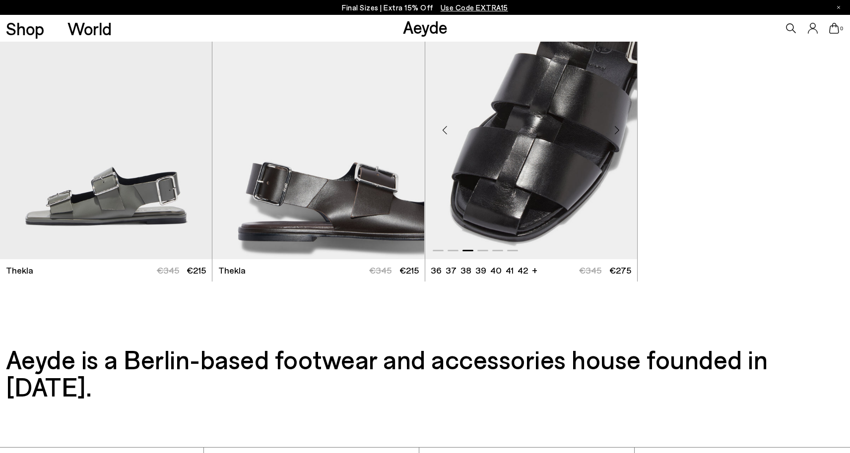
click at [616, 128] on div "Next slide" at bounding box center [617, 130] width 30 height 30
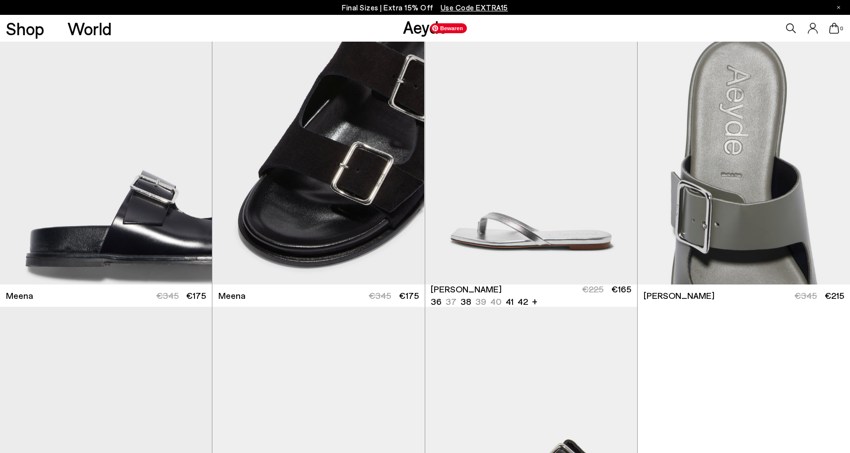
scroll to position [3053, 0]
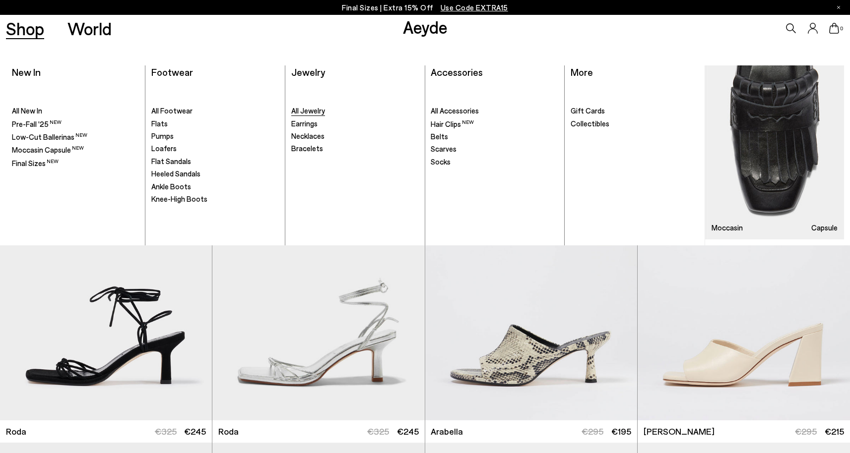
click at [309, 111] on span "All Jewelry" at bounding box center [308, 110] width 34 height 9
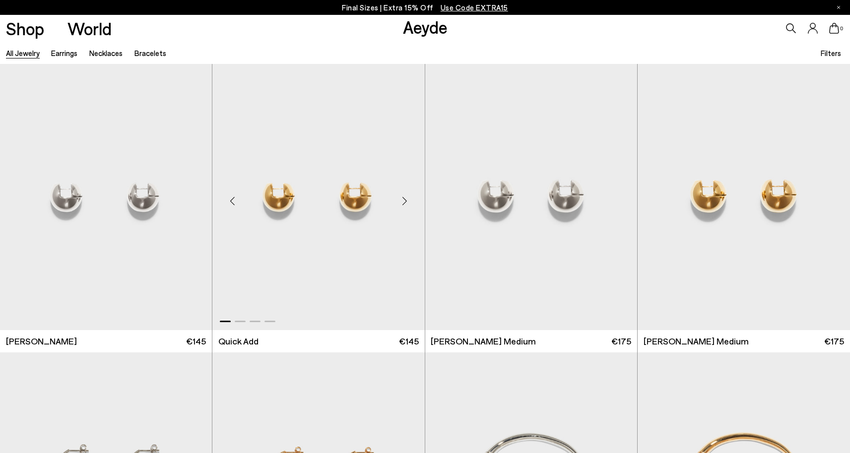
click at [403, 194] on div "Next slide" at bounding box center [405, 201] width 30 height 30
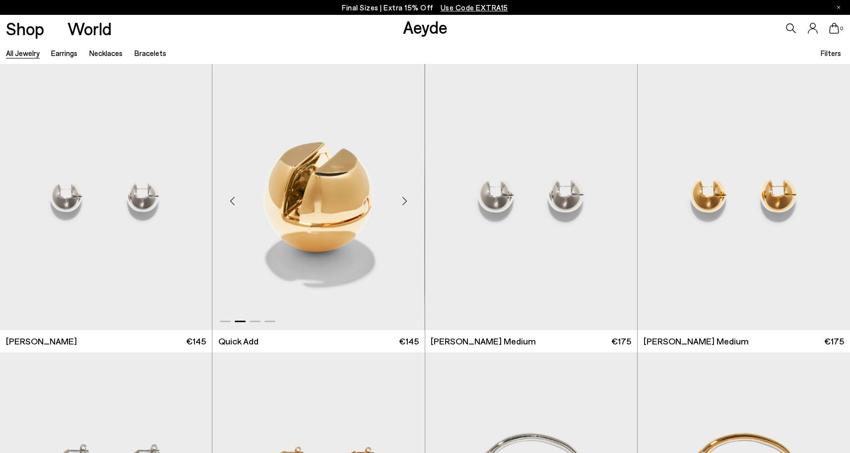
click at [402, 198] on div "Next slide" at bounding box center [405, 201] width 30 height 30
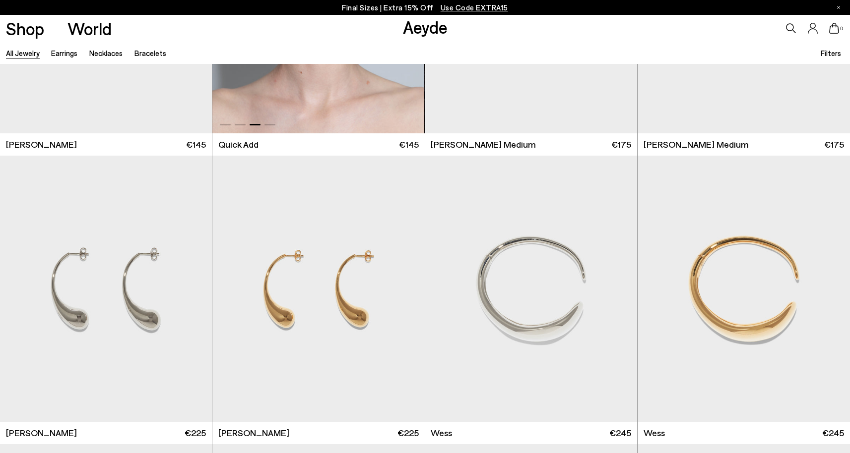
scroll to position [218, 0]
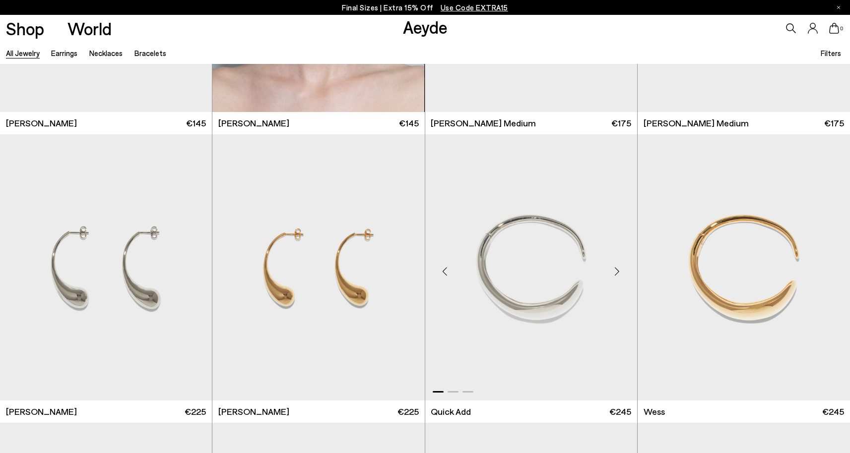
click at [614, 268] on div "Next slide" at bounding box center [617, 272] width 30 height 30
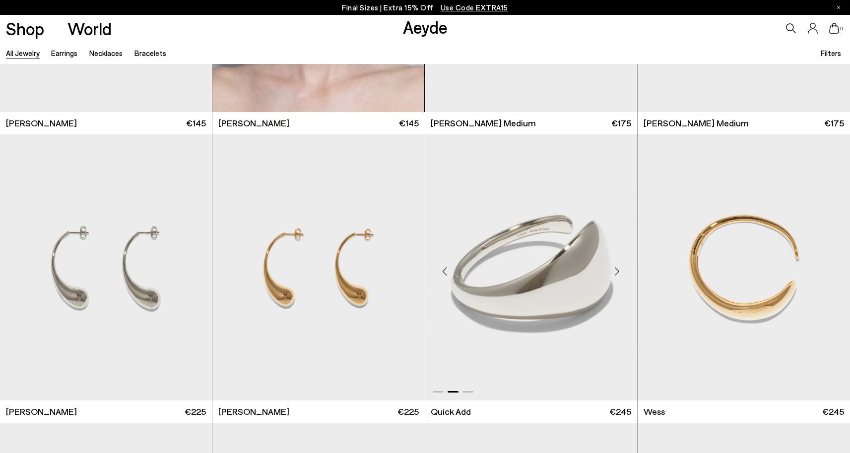
click at [614, 268] on div "Next slide" at bounding box center [617, 272] width 30 height 30
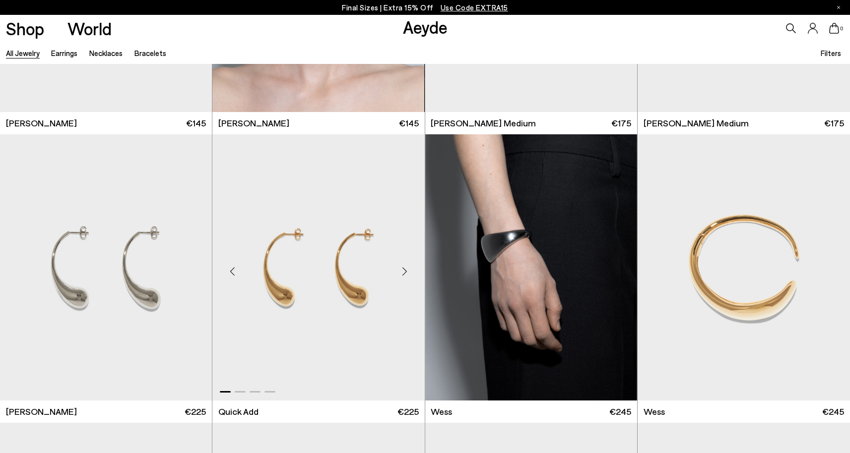
click at [406, 271] on div "Next slide" at bounding box center [405, 272] width 30 height 30
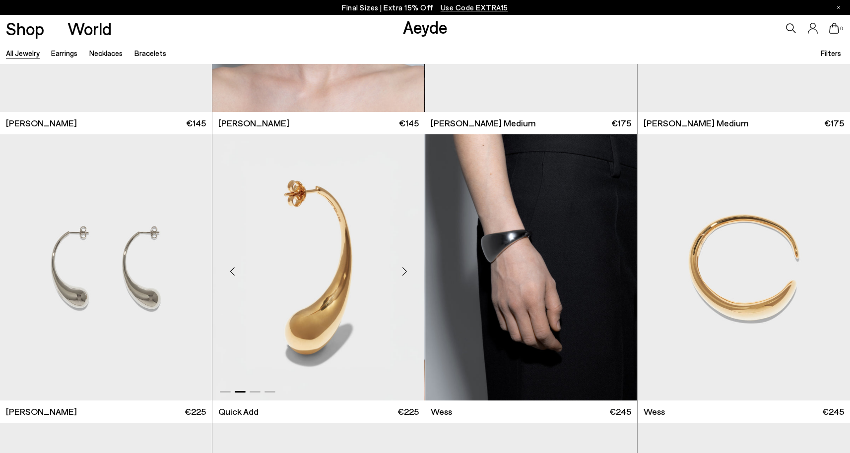
click at [406, 271] on div "Next slide" at bounding box center [405, 272] width 30 height 30
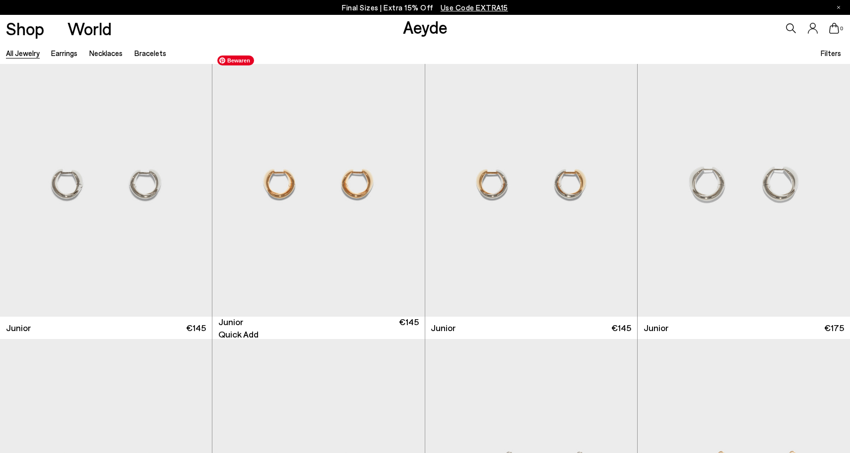
scroll to position [589, 0]
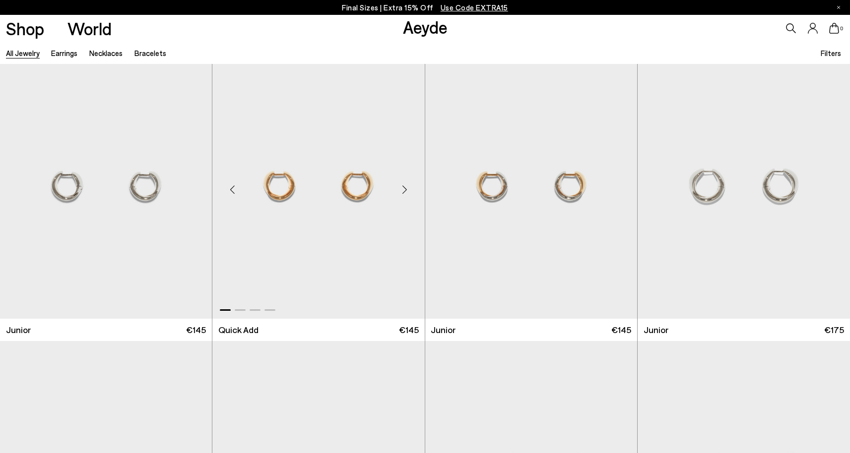
click at [406, 194] on div "Next slide" at bounding box center [405, 190] width 30 height 30
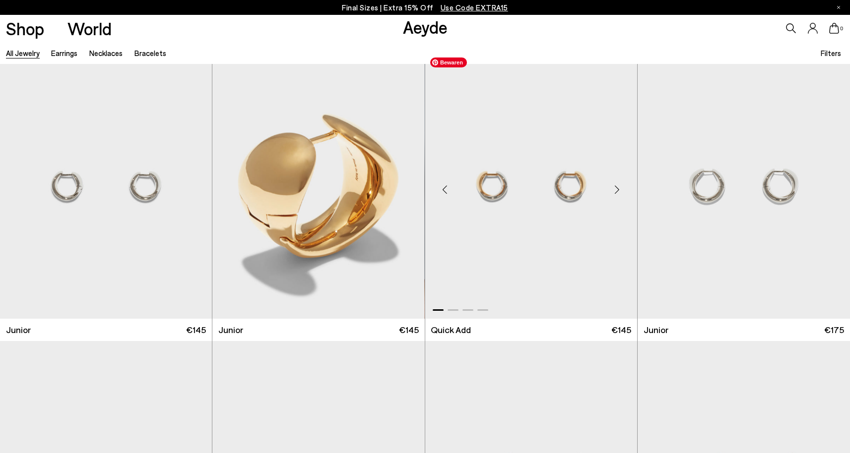
click at [616, 190] on div "Next slide" at bounding box center [617, 190] width 30 height 30
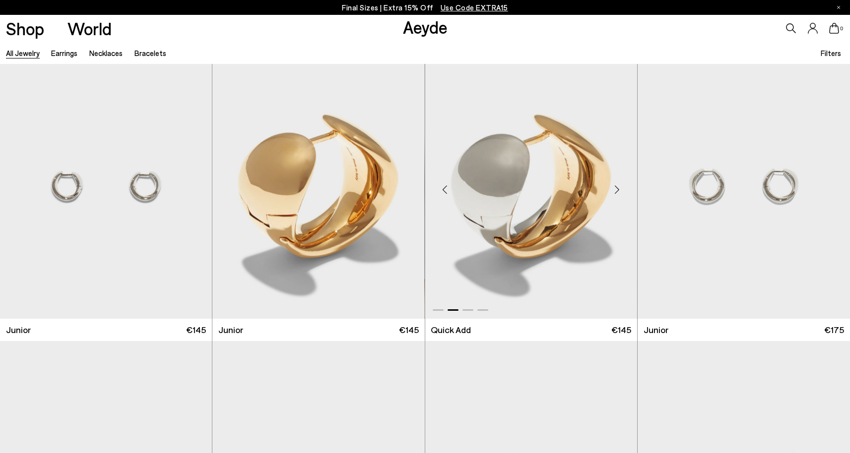
click at [616, 190] on div "Next slide" at bounding box center [617, 190] width 30 height 30
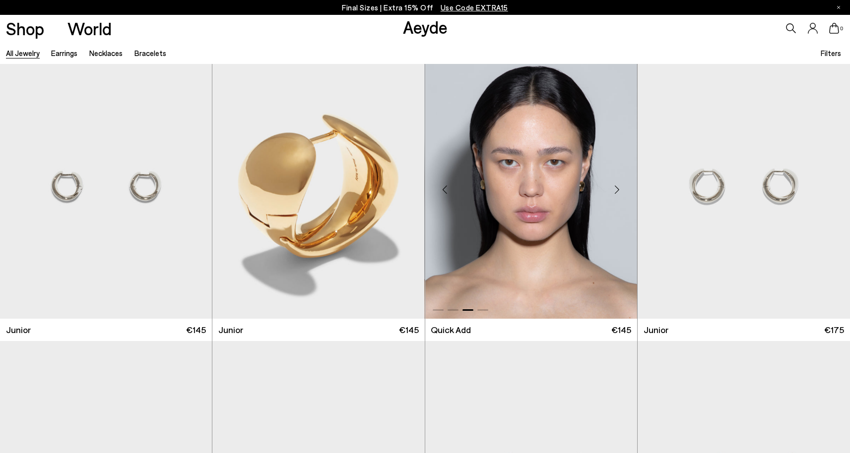
click at [616, 190] on div "Next slide" at bounding box center [617, 190] width 30 height 30
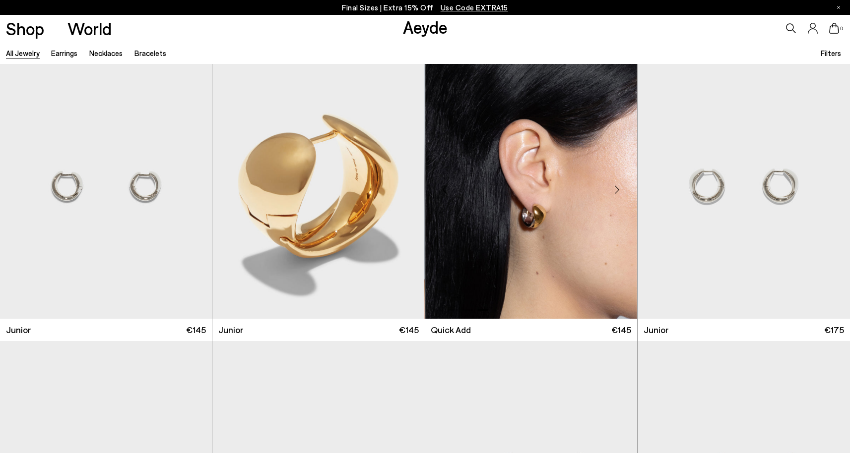
click at [616, 190] on div "Next slide" at bounding box center [617, 190] width 30 height 30
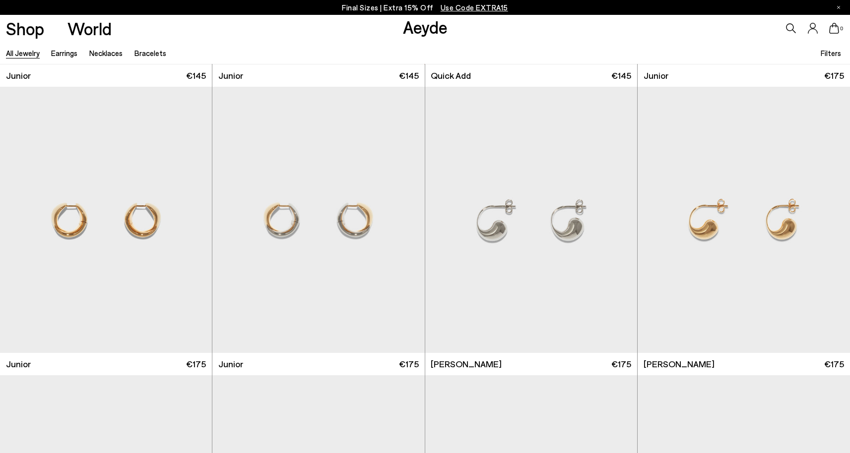
scroll to position [883, 0]
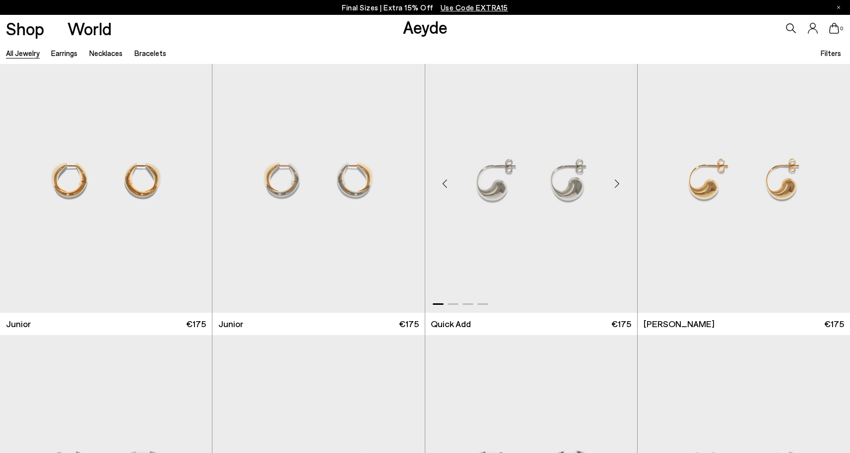
click at [618, 186] on div "Next slide" at bounding box center [617, 184] width 30 height 30
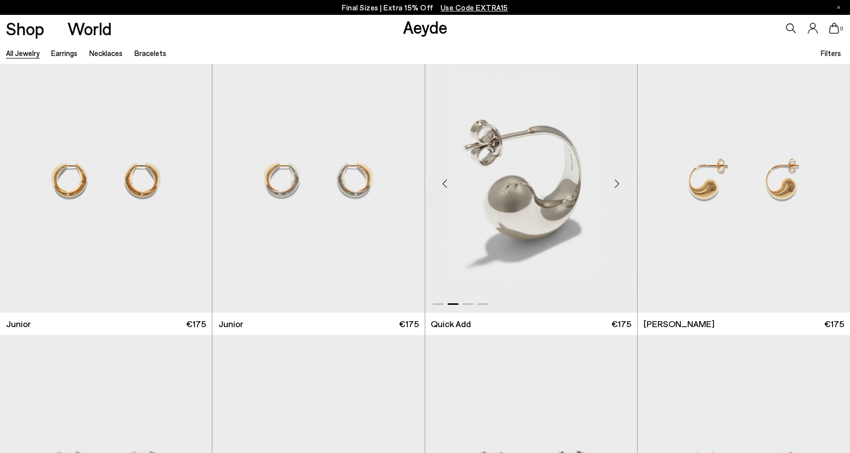
click at [618, 186] on div "Next slide" at bounding box center [617, 184] width 30 height 30
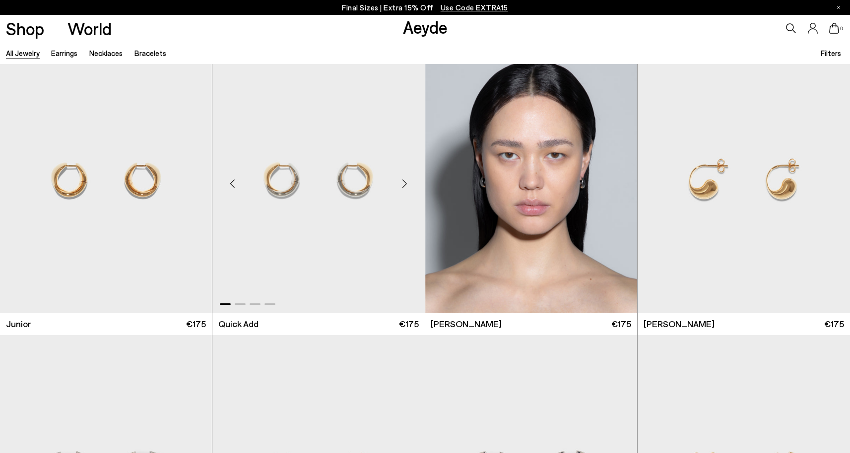
click at [403, 184] on div "Next slide" at bounding box center [405, 184] width 30 height 30
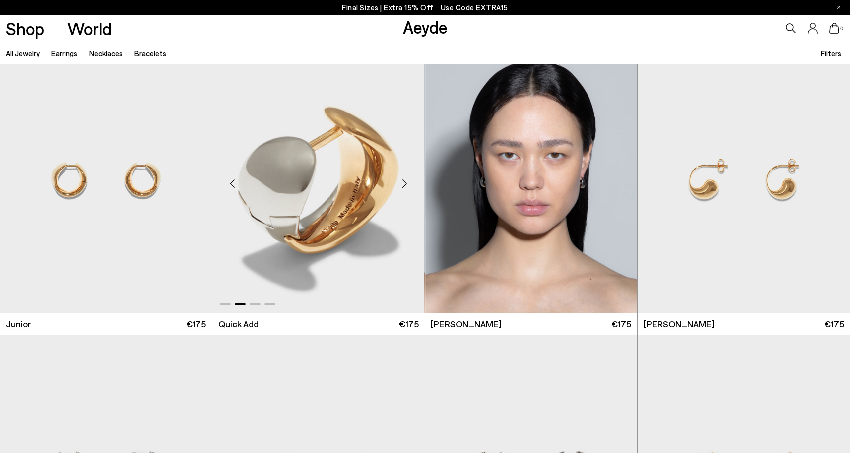
click at [403, 184] on div "Next slide" at bounding box center [405, 184] width 30 height 30
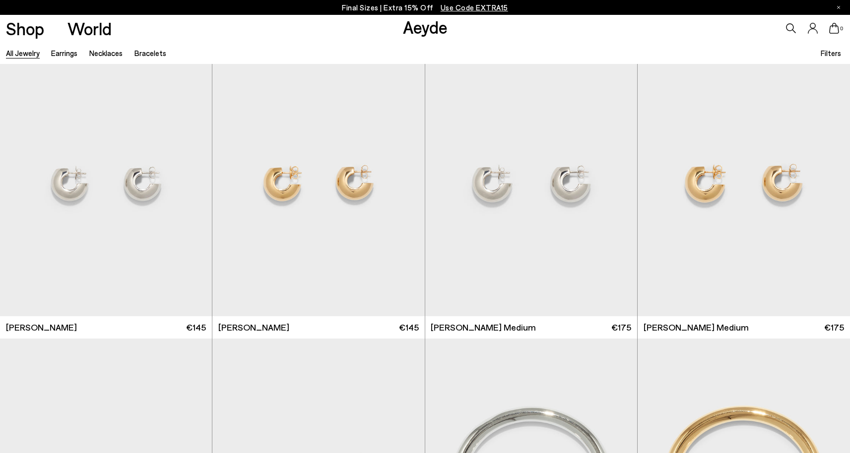
scroll to position [1502, 0]
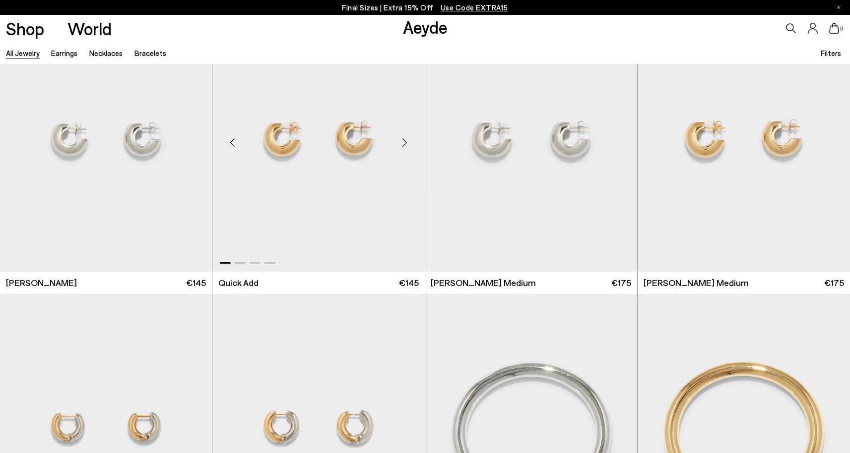
click at [409, 143] on div "Next slide" at bounding box center [405, 143] width 30 height 30
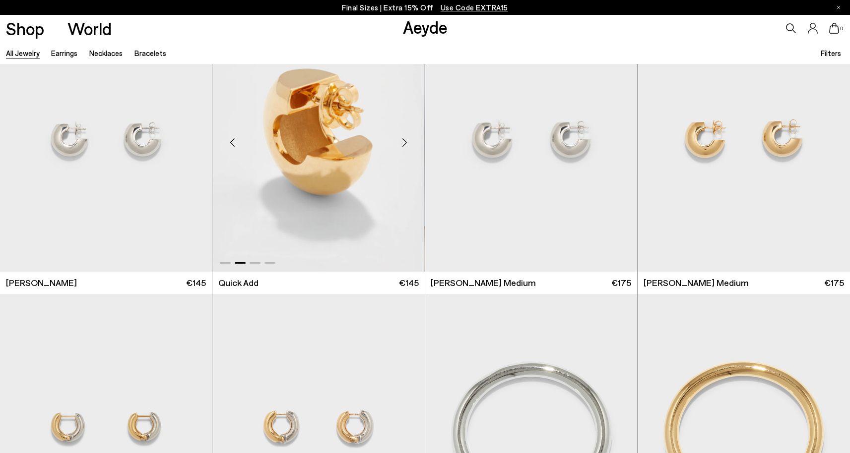
click at [408, 143] on div "Next slide" at bounding box center [405, 143] width 30 height 30
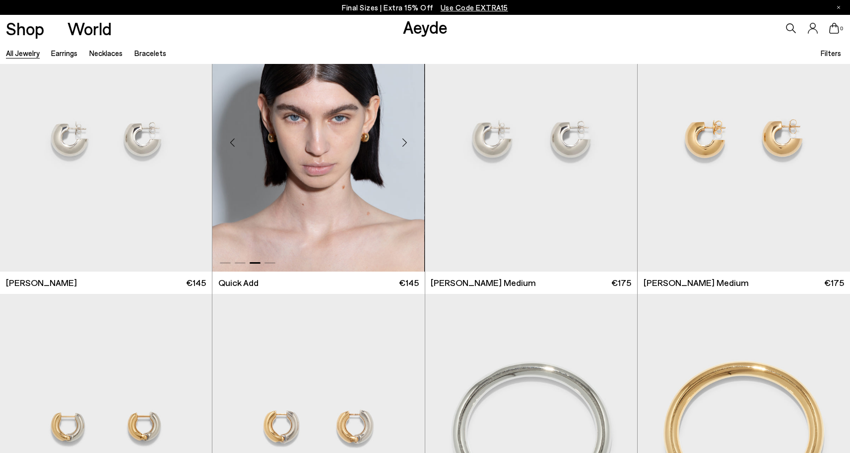
scroll to position [1713, 0]
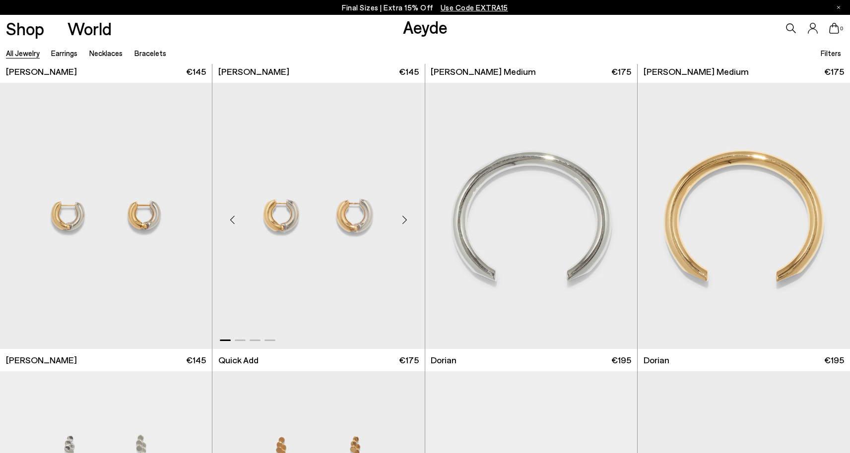
click at [408, 223] on div "Next slide" at bounding box center [405, 220] width 30 height 30
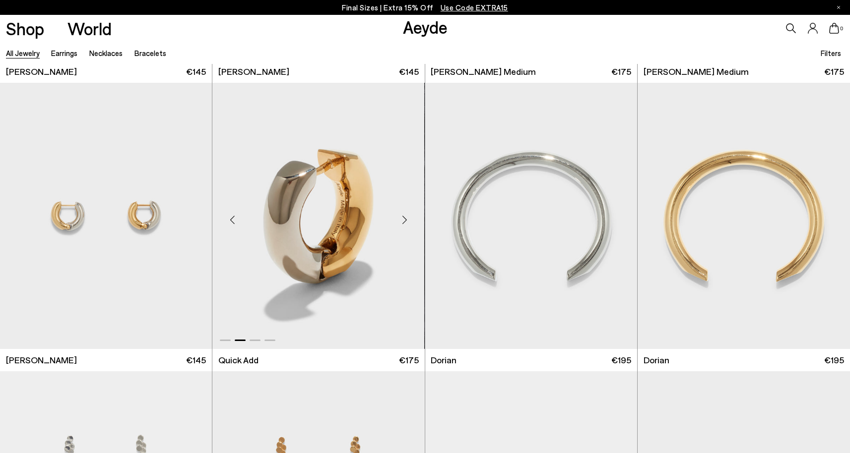
click at [407, 221] on div "Next slide" at bounding box center [405, 220] width 30 height 30
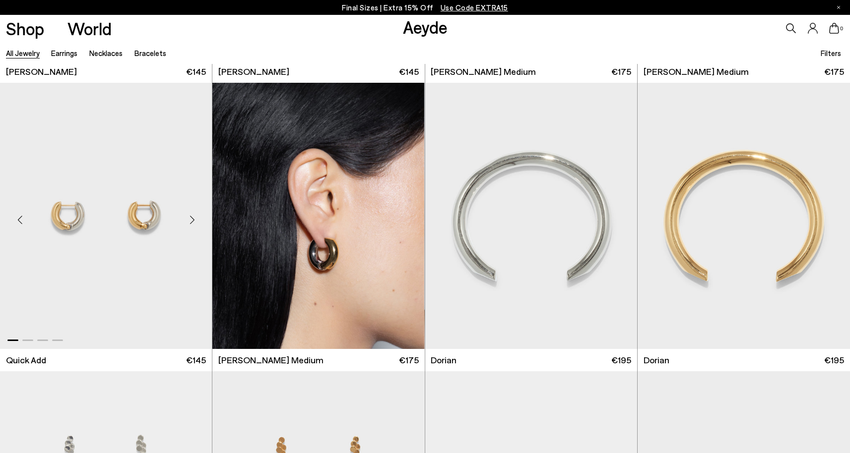
click at [193, 215] on div "Next slide" at bounding box center [192, 220] width 30 height 30
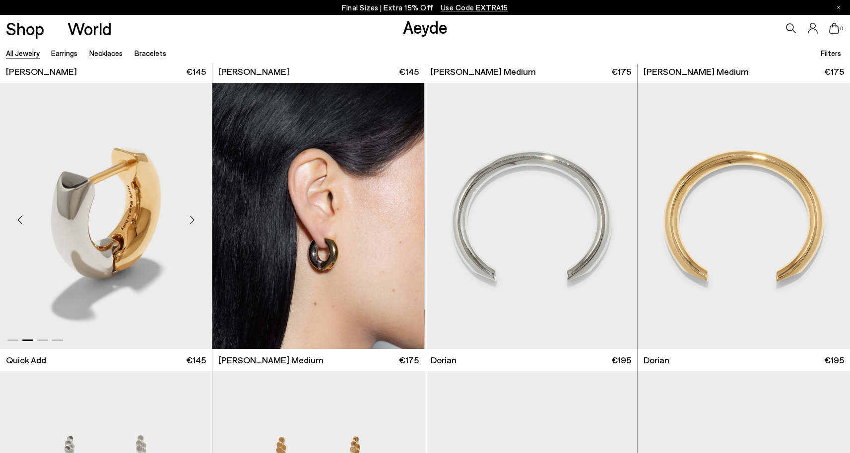
click at [193, 215] on div "Next slide" at bounding box center [192, 220] width 30 height 30
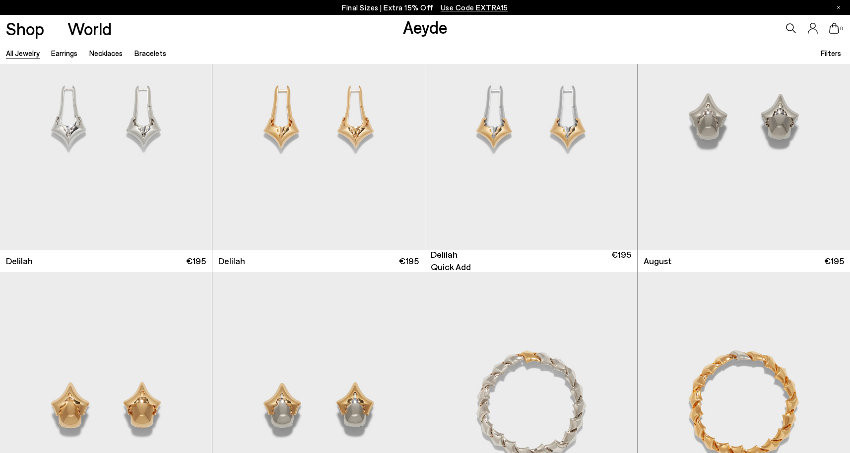
scroll to position [2875, 0]
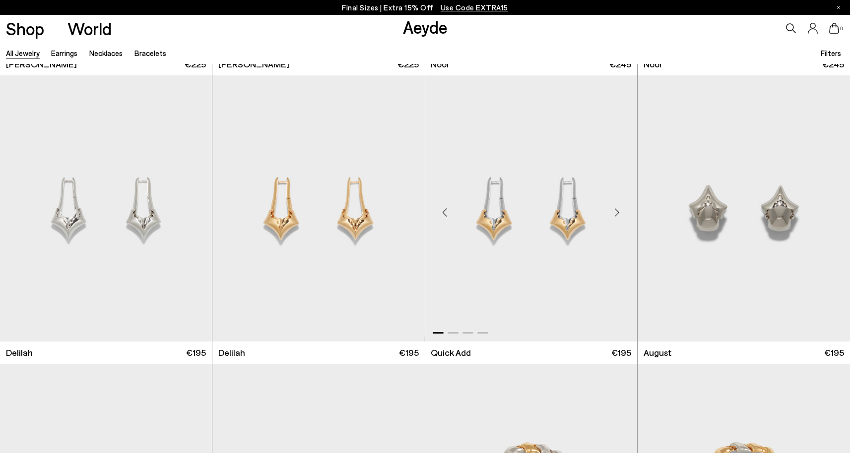
click at [622, 211] on div "Next slide" at bounding box center [617, 212] width 30 height 30
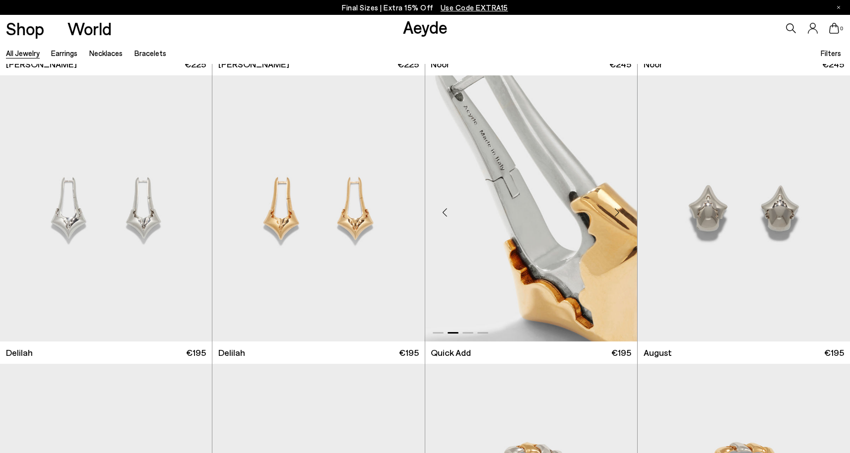
click at [618, 211] on div "Next slide" at bounding box center [617, 212] width 30 height 30
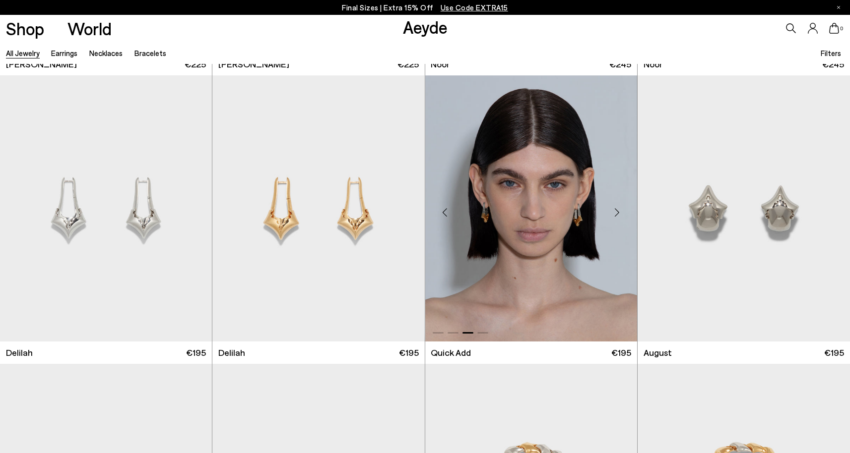
click at [618, 211] on div "Next slide" at bounding box center [617, 212] width 30 height 30
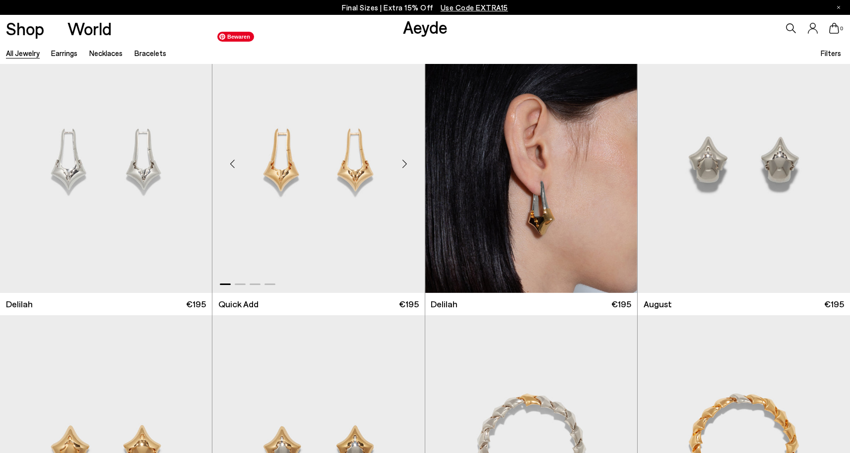
scroll to position [3178, 0]
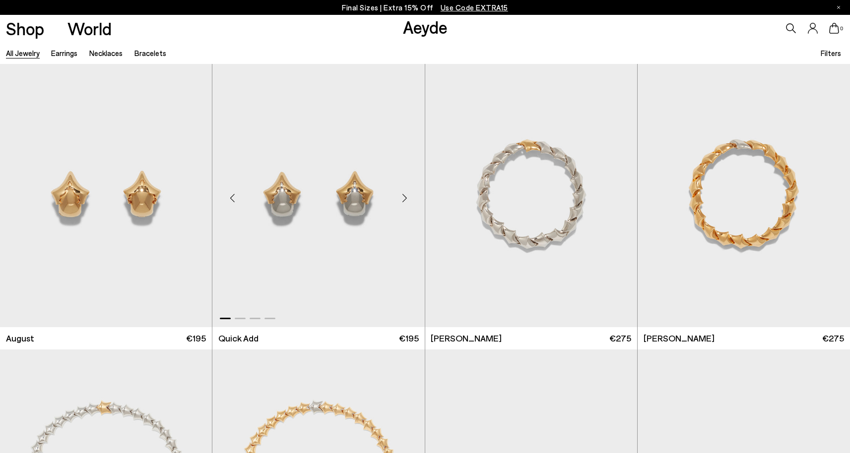
click at [404, 196] on div "Next slide" at bounding box center [405, 198] width 30 height 30
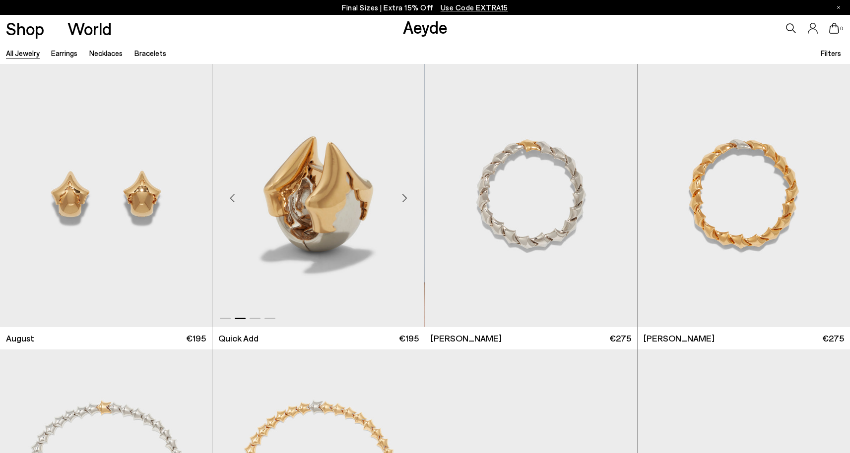
click at [404, 196] on div "Next slide" at bounding box center [405, 198] width 30 height 30
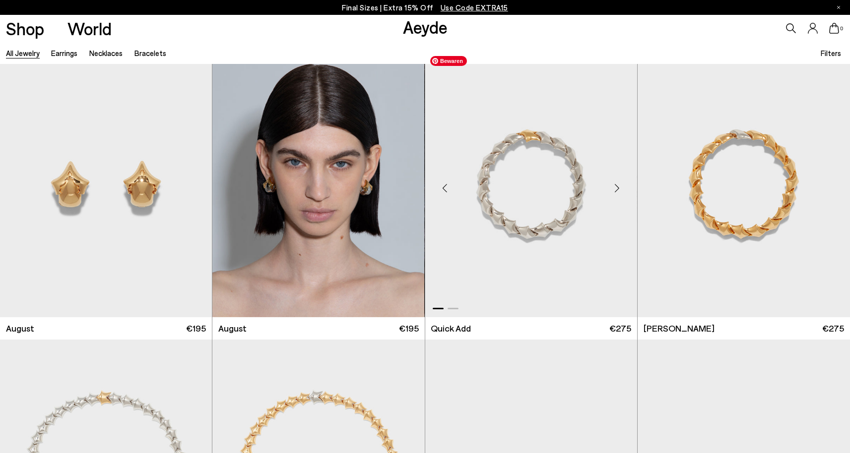
scroll to position [3189, 0]
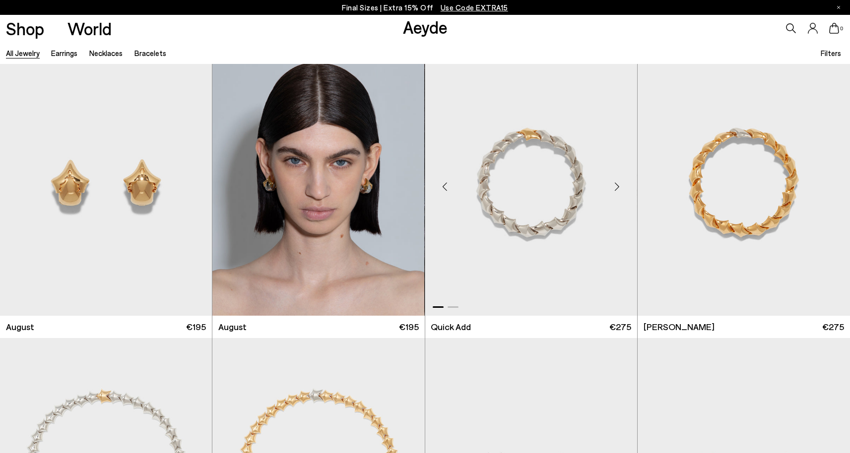
click at [615, 190] on div "Next slide" at bounding box center [617, 187] width 30 height 30
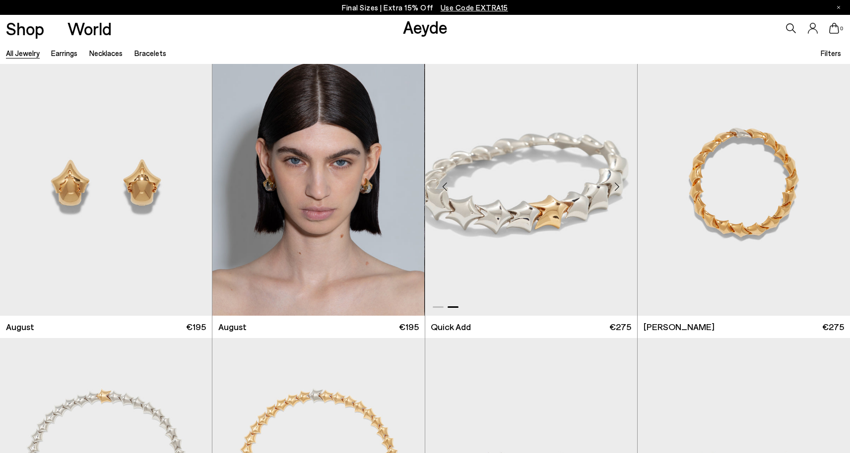
click at [615, 190] on div "Next slide" at bounding box center [617, 187] width 30 height 30
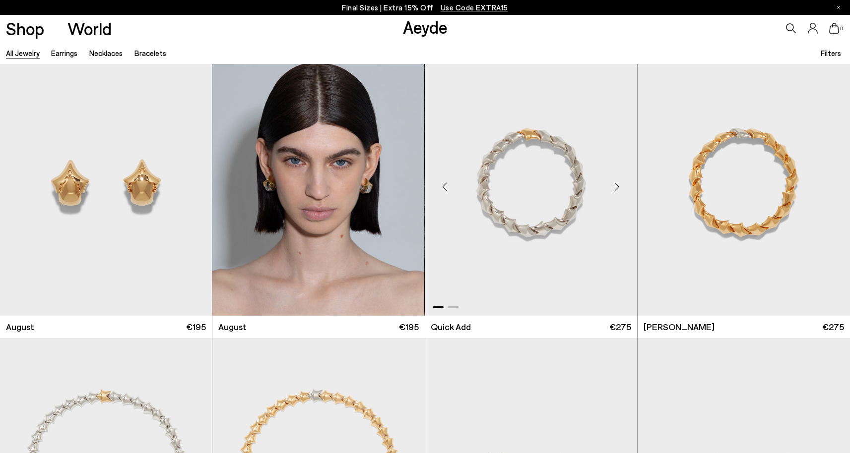
click at [615, 190] on div "Next slide" at bounding box center [617, 187] width 30 height 30
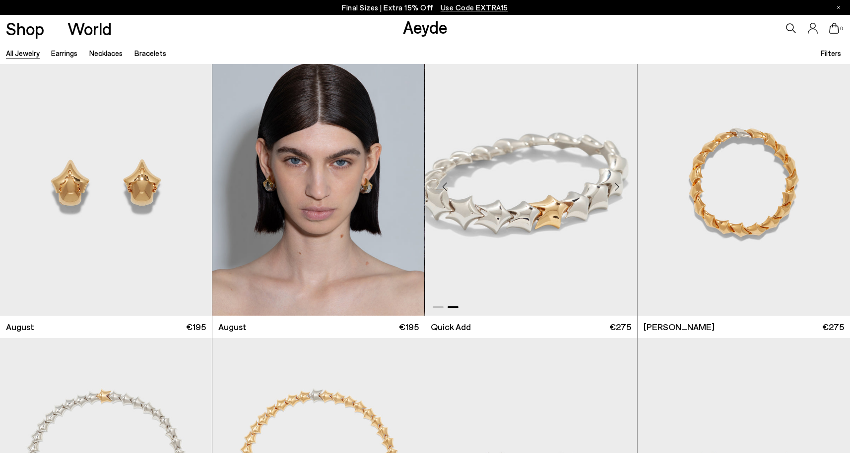
click at [615, 190] on div "Next slide" at bounding box center [617, 187] width 30 height 30
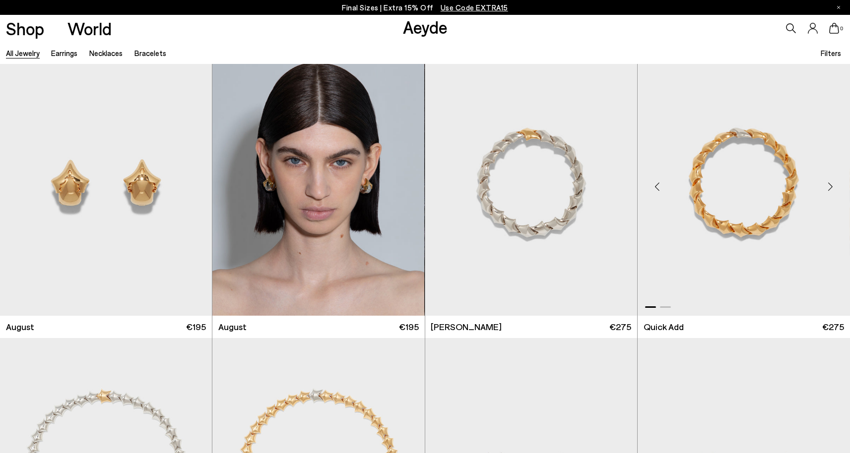
click at [826, 184] on div "Next slide" at bounding box center [830, 187] width 30 height 30
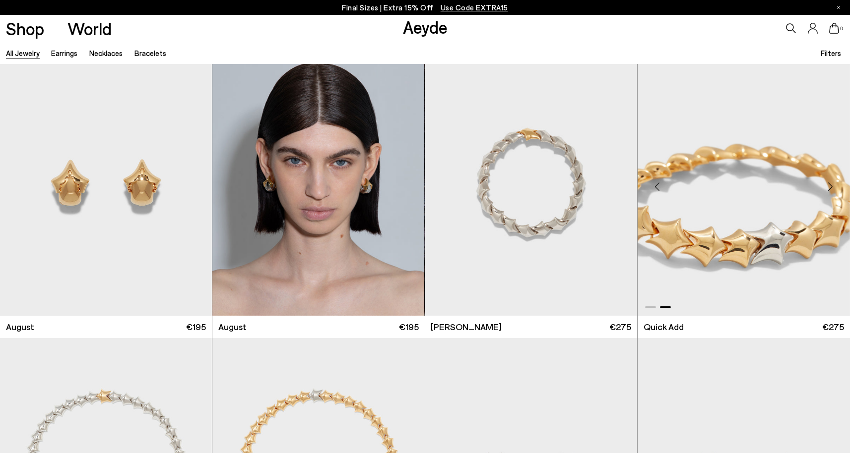
click at [826, 184] on div "Next slide" at bounding box center [830, 187] width 30 height 30
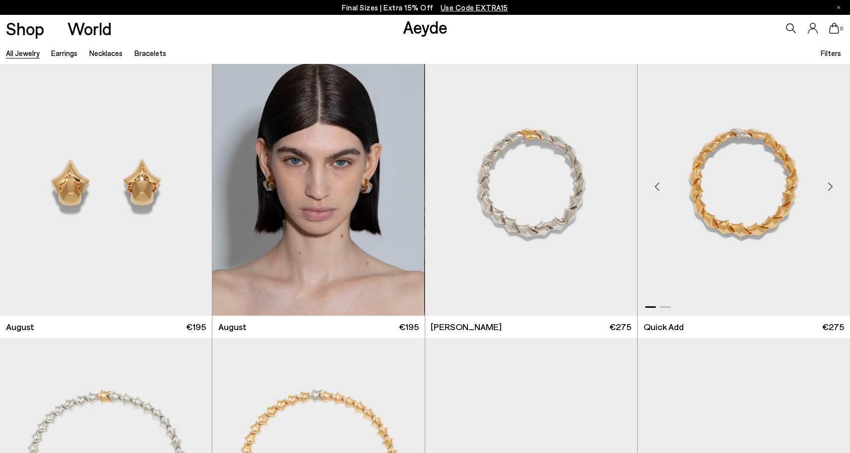
click at [826, 184] on div "Next slide" at bounding box center [830, 187] width 30 height 30
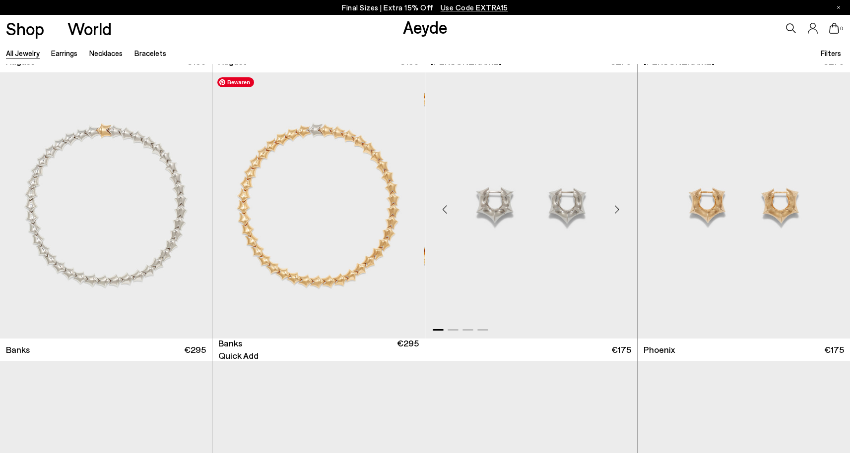
scroll to position [3460, 0]
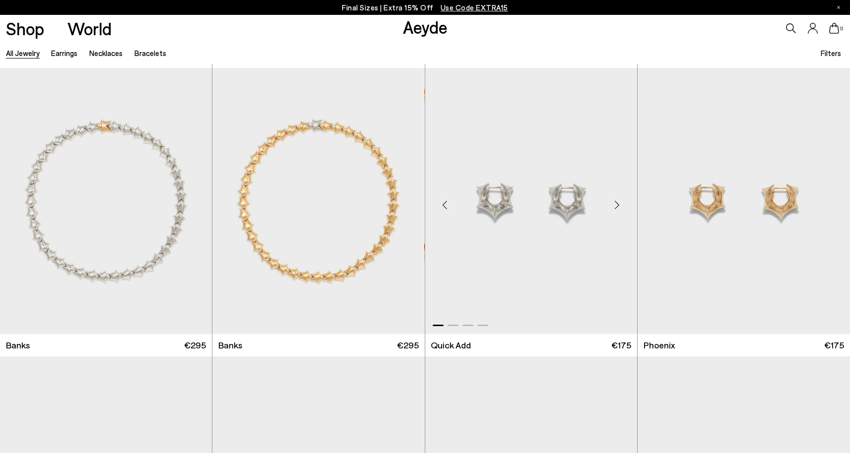
click at [618, 201] on div "Next slide" at bounding box center [617, 205] width 30 height 30
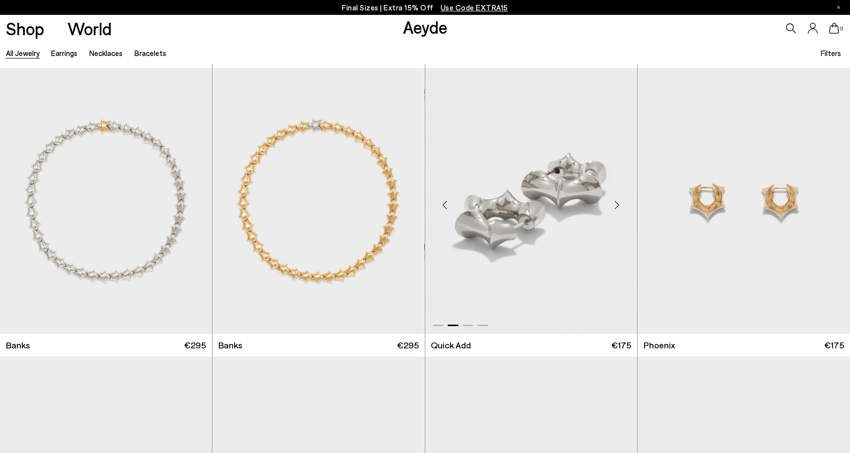
click at [618, 201] on div "Next slide" at bounding box center [617, 205] width 30 height 30
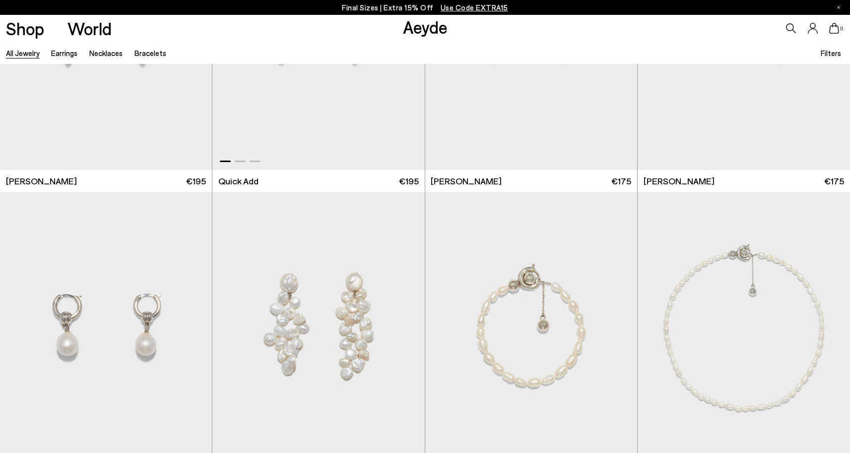
scroll to position [3955, 0]
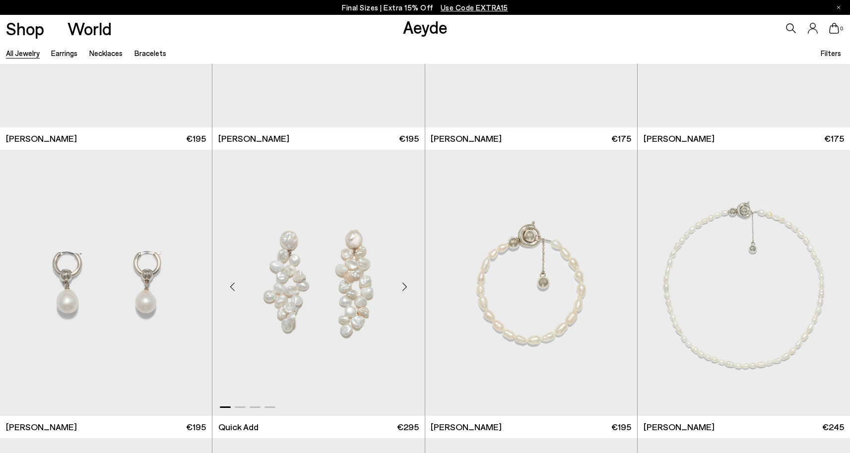
click at [409, 290] on div "Next slide" at bounding box center [405, 287] width 30 height 30
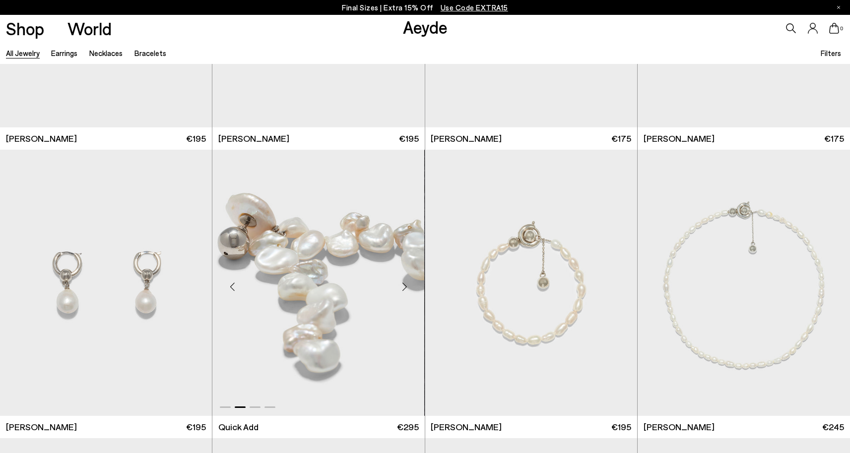
click at [405, 285] on div "Next slide" at bounding box center [405, 287] width 30 height 30
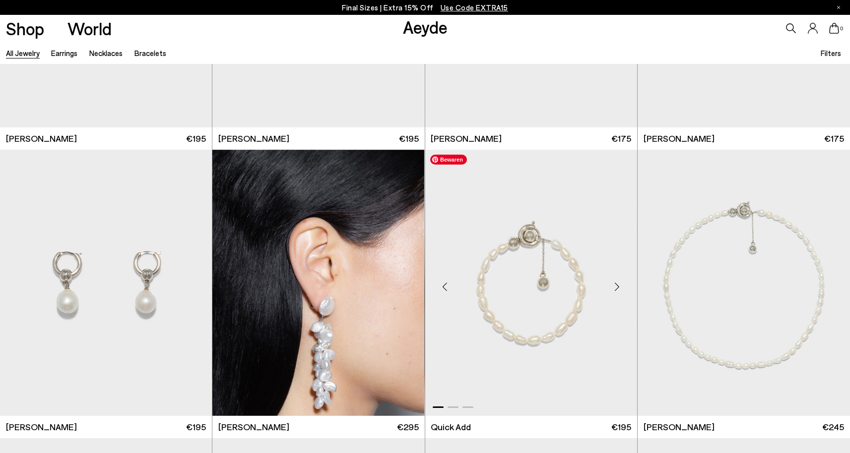
click at [619, 289] on div "Next slide" at bounding box center [617, 287] width 30 height 30
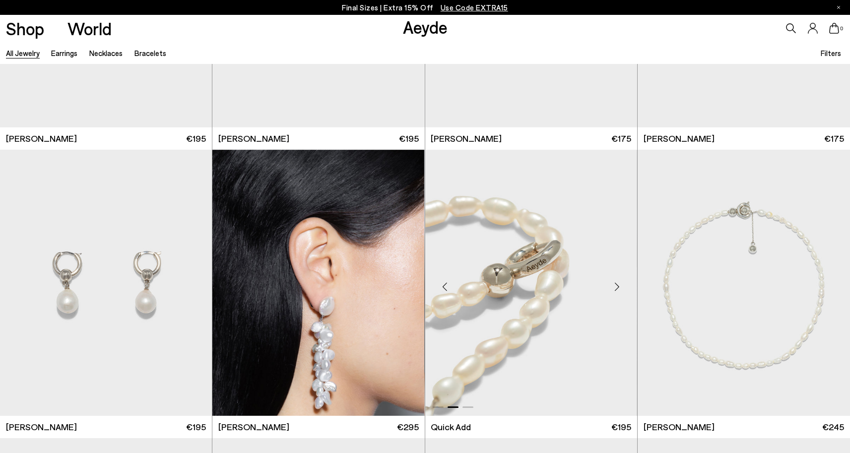
click at [619, 289] on div "Next slide" at bounding box center [617, 287] width 30 height 30
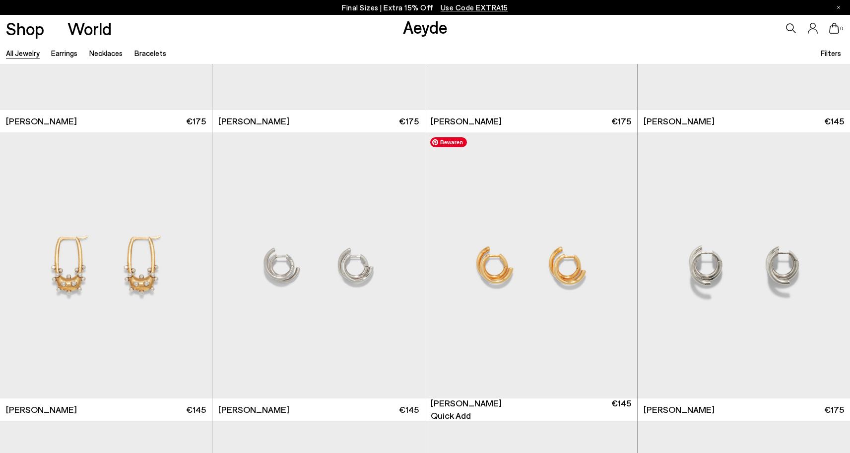
scroll to position [5214, 0]
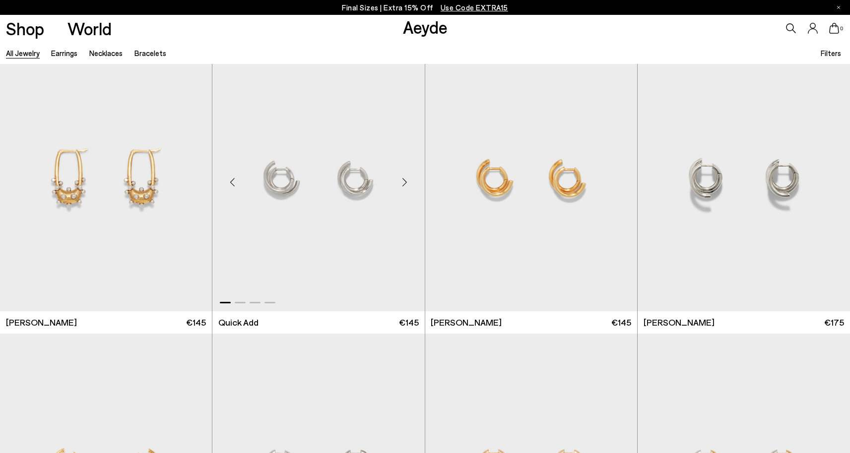
click at [405, 186] on div "Next slide" at bounding box center [405, 182] width 30 height 30
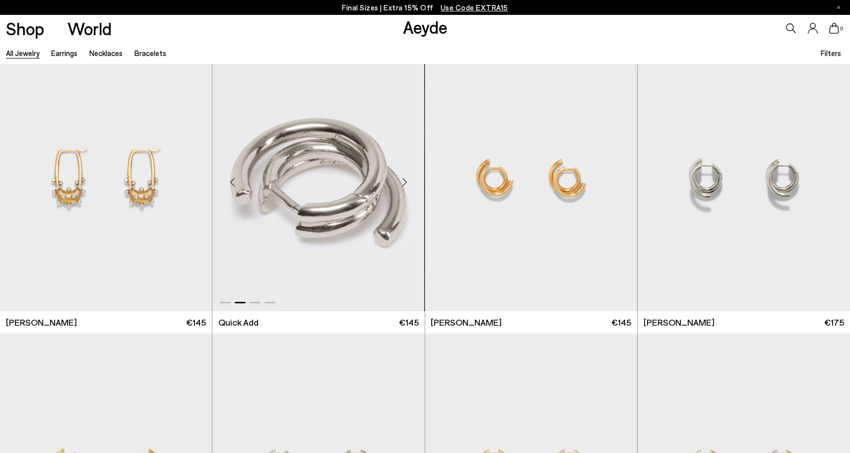
click at [406, 180] on div "Next slide" at bounding box center [405, 182] width 30 height 30
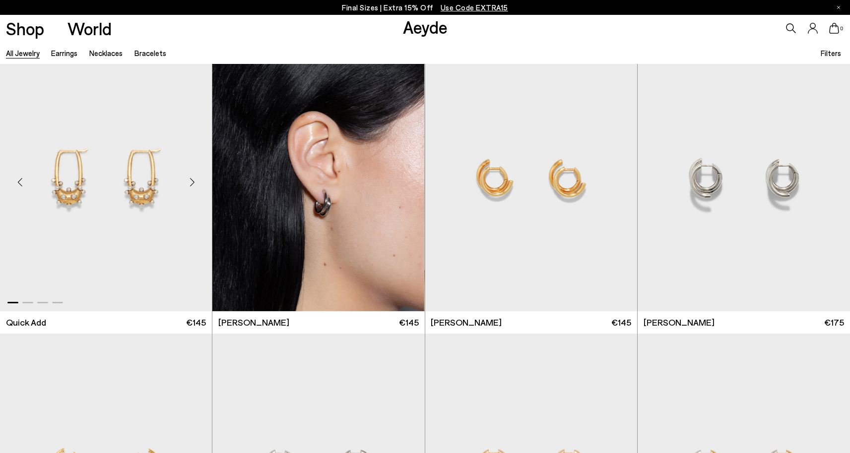
click at [192, 182] on div "Next slide" at bounding box center [192, 182] width 30 height 30
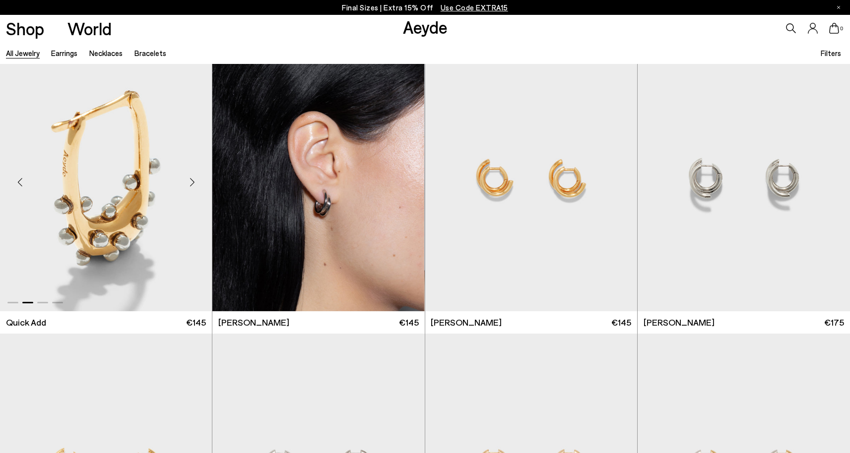
click at [192, 182] on div "Next slide" at bounding box center [192, 182] width 30 height 30
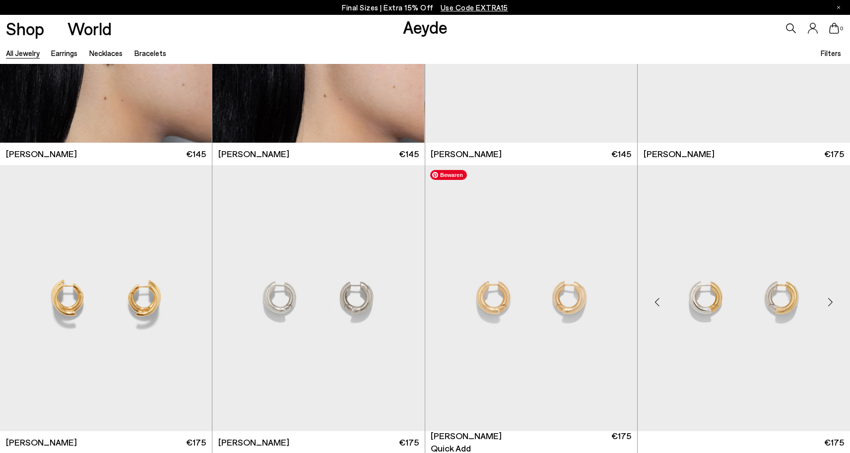
scroll to position [5382, 0]
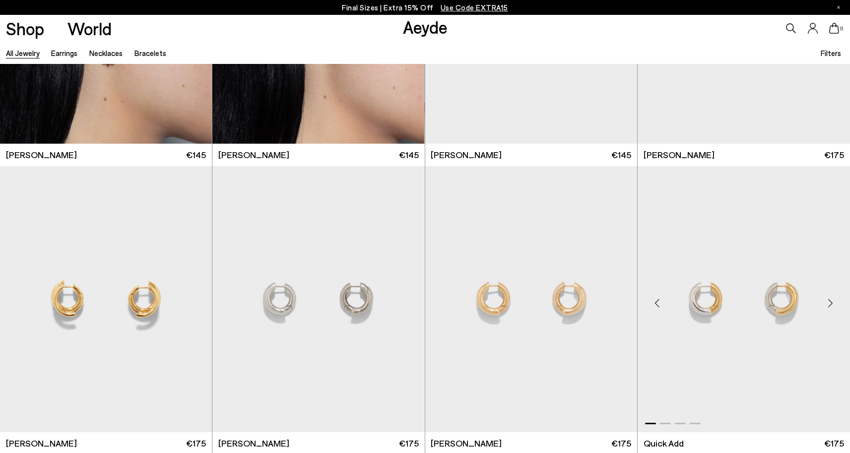
click at [831, 300] on div "Next slide" at bounding box center [830, 303] width 30 height 30
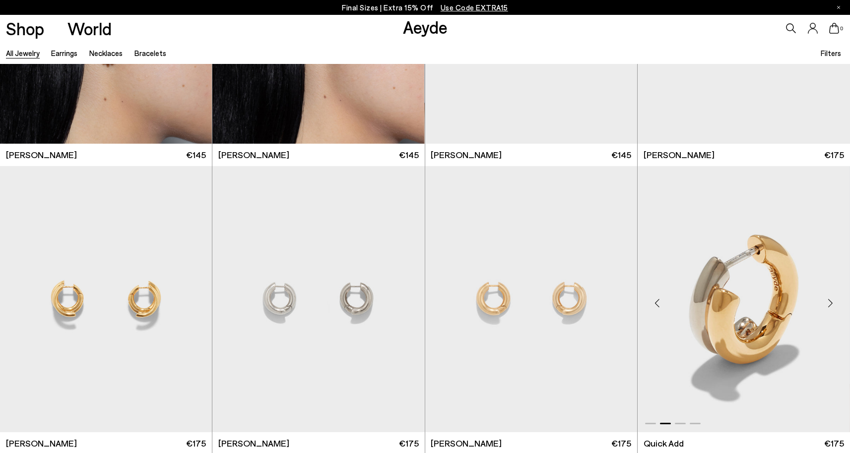
click at [831, 302] on div "Next slide" at bounding box center [830, 303] width 30 height 30
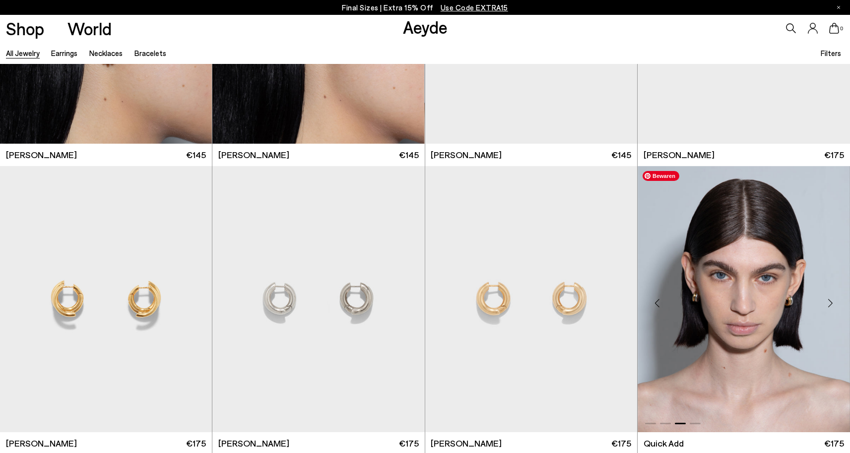
click at [666, 301] on div "Previous slide" at bounding box center [657, 303] width 30 height 30
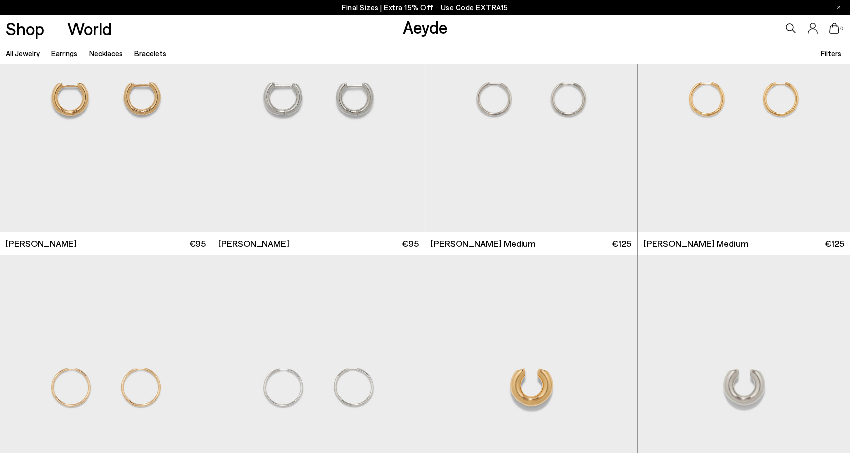
scroll to position [6041, 0]
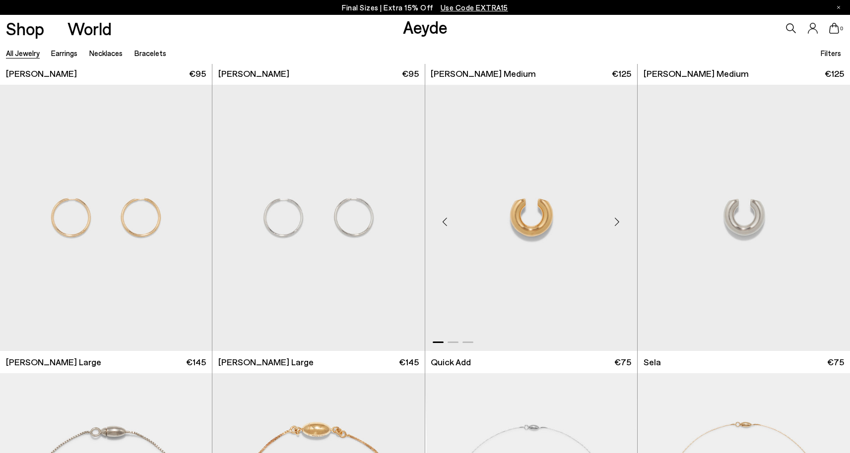
click at [617, 220] on div "Next slide" at bounding box center [617, 222] width 30 height 30
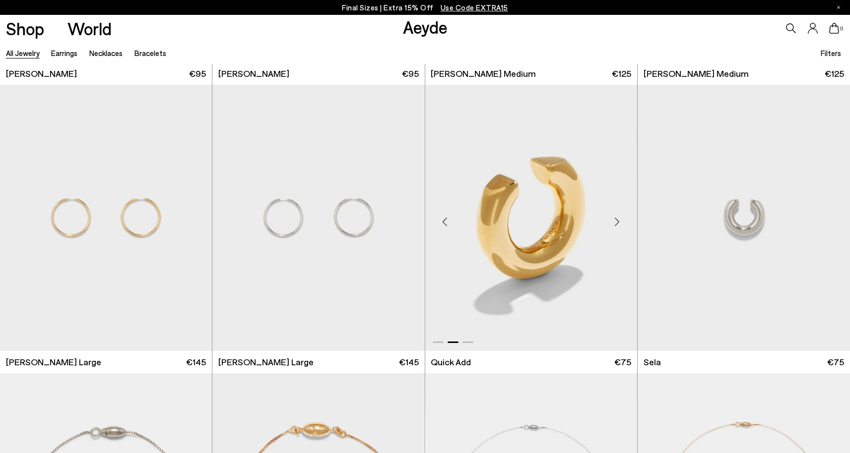
click at [617, 220] on div "Next slide" at bounding box center [617, 222] width 30 height 30
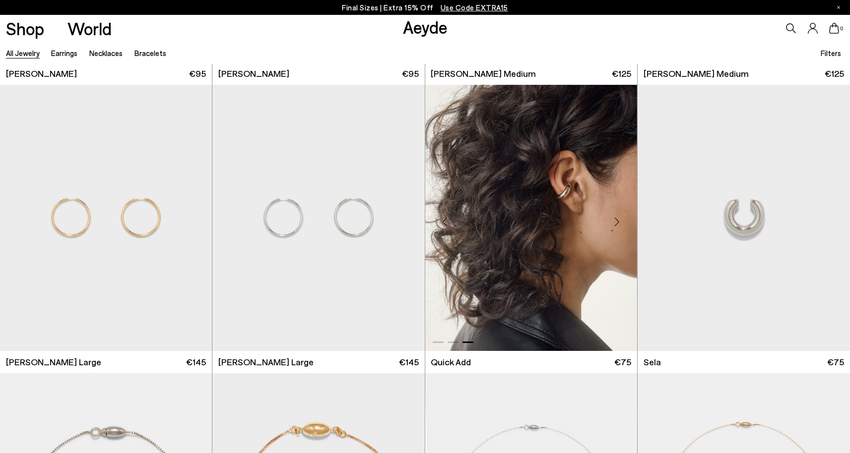
click at [617, 220] on div "Next slide" at bounding box center [617, 222] width 30 height 30
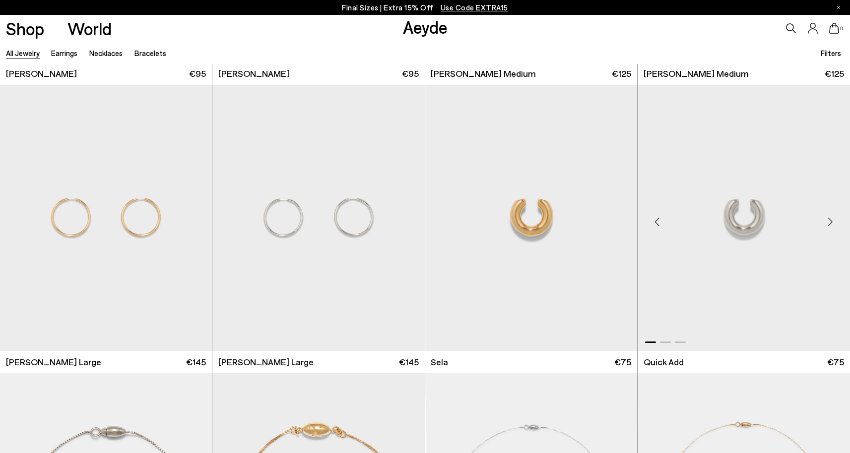
click at [831, 221] on div "Next slide" at bounding box center [830, 222] width 30 height 30
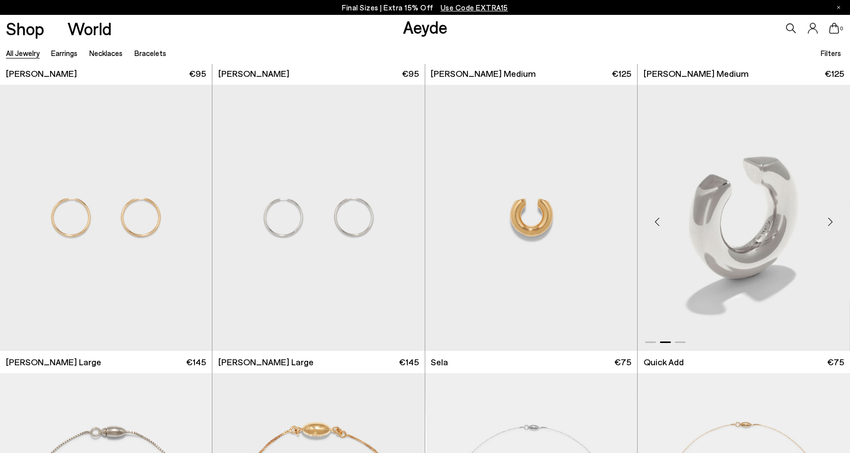
click at [831, 221] on div "Next slide" at bounding box center [830, 222] width 30 height 30
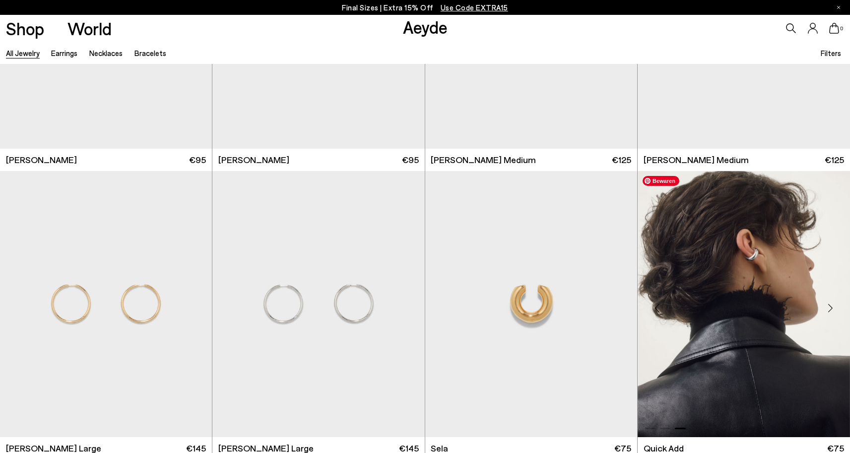
scroll to position [6043, 0]
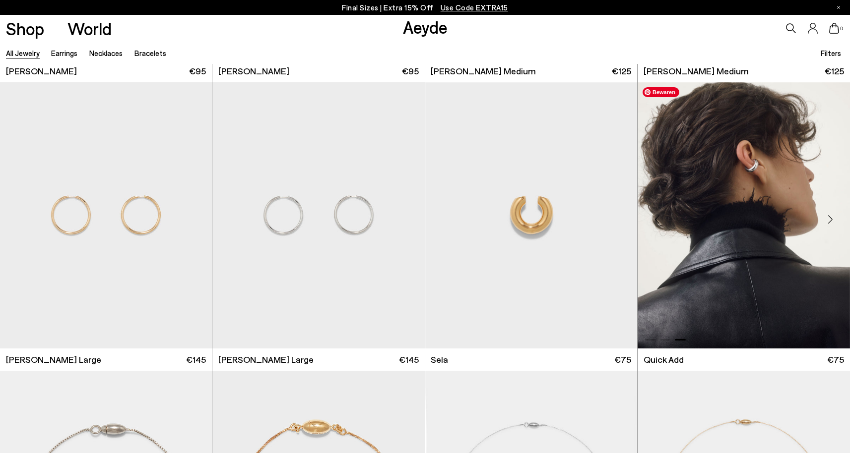
click at [703, 215] on img "3 / 3" at bounding box center [743, 215] width 212 height 266
click at [406, 220] on div "Next slide" at bounding box center [405, 219] width 30 height 30
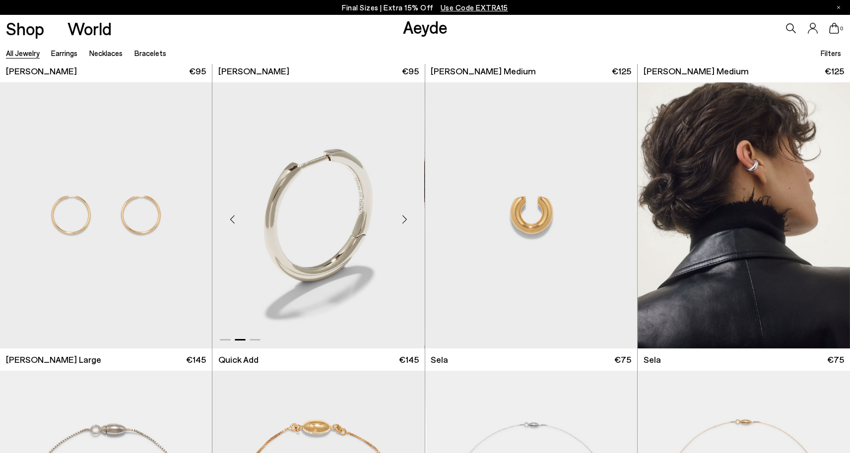
click at [406, 220] on div "Next slide" at bounding box center [405, 219] width 30 height 30
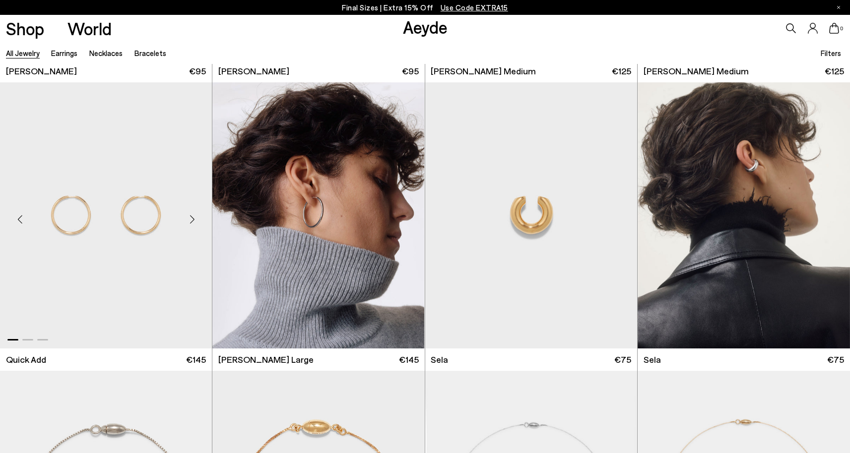
click at [190, 216] on div "Next slide" at bounding box center [192, 219] width 30 height 30
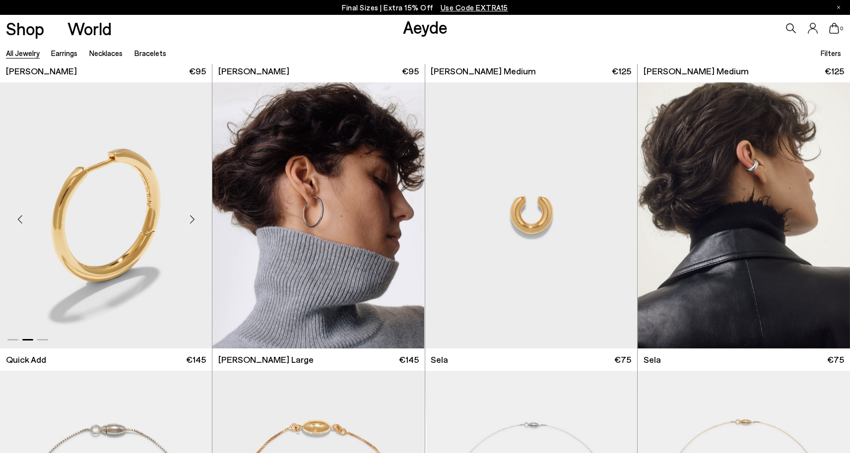
click at [190, 216] on div "Next slide" at bounding box center [192, 219] width 30 height 30
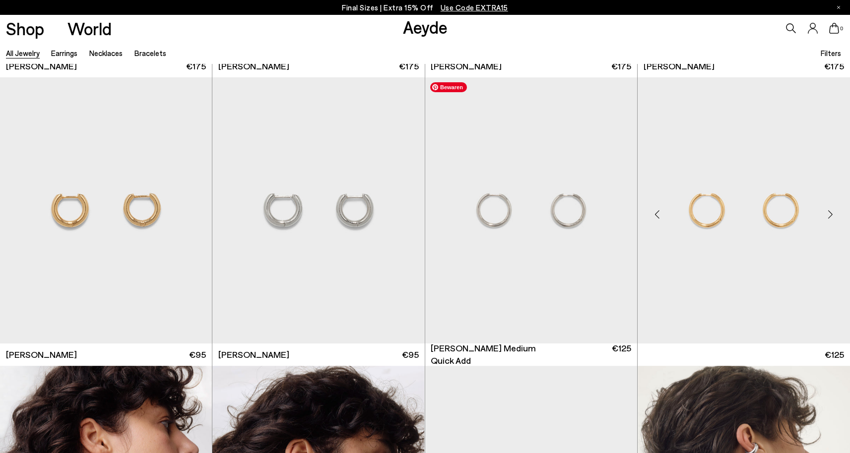
scroll to position [5758, 0]
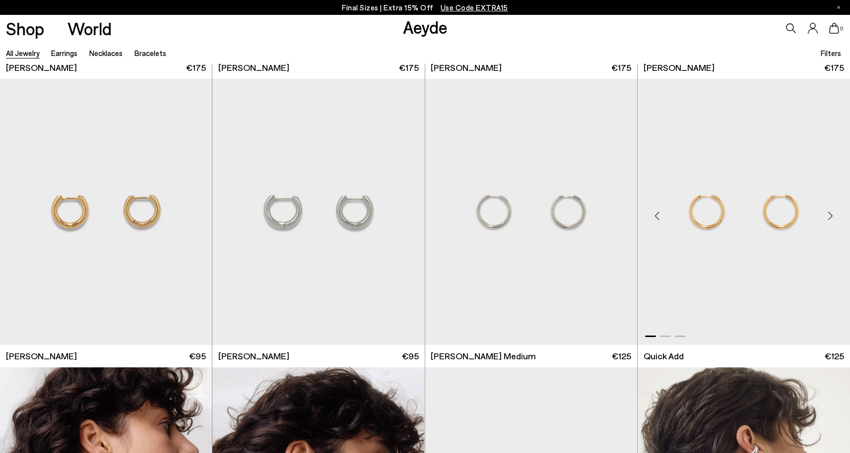
click at [829, 218] on div "Next slide" at bounding box center [830, 216] width 30 height 30
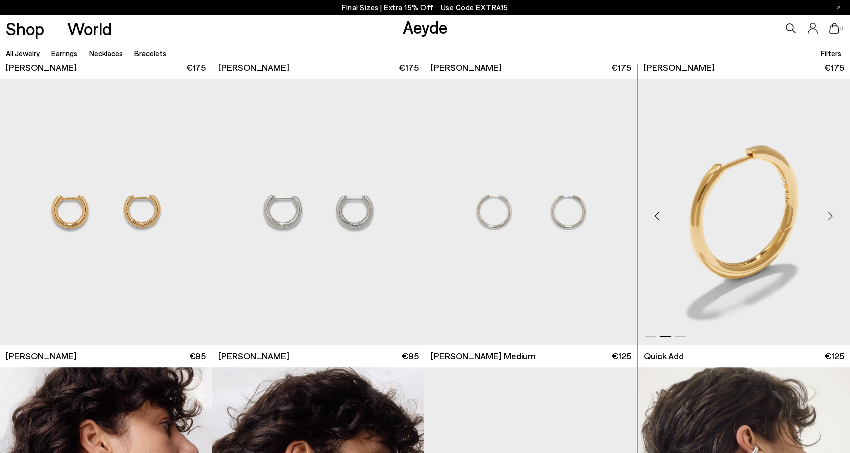
click at [829, 218] on div "Next slide" at bounding box center [830, 216] width 30 height 30
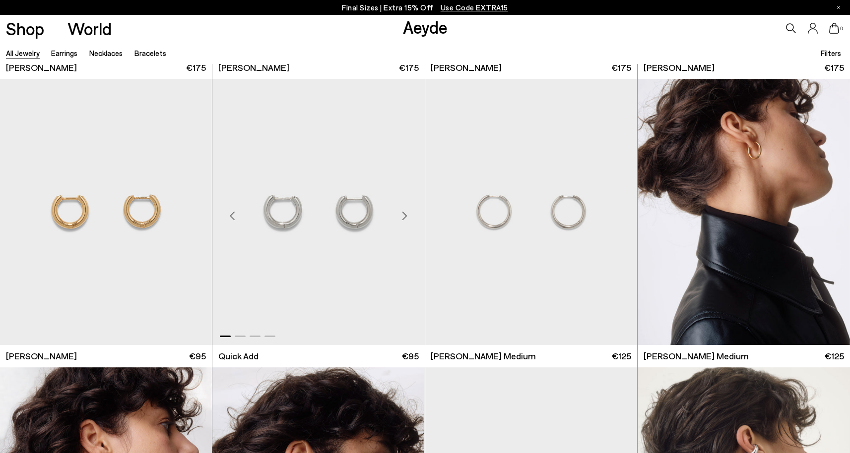
click at [404, 211] on div "Next slide" at bounding box center [405, 216] width 30 height 30
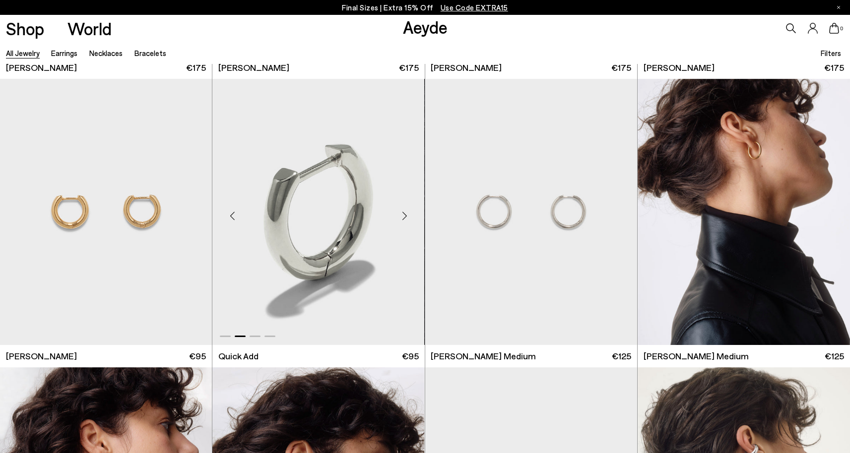
click at [404, 212] on div "Next slide" at bounding box center [405, 216] width 30 height 30
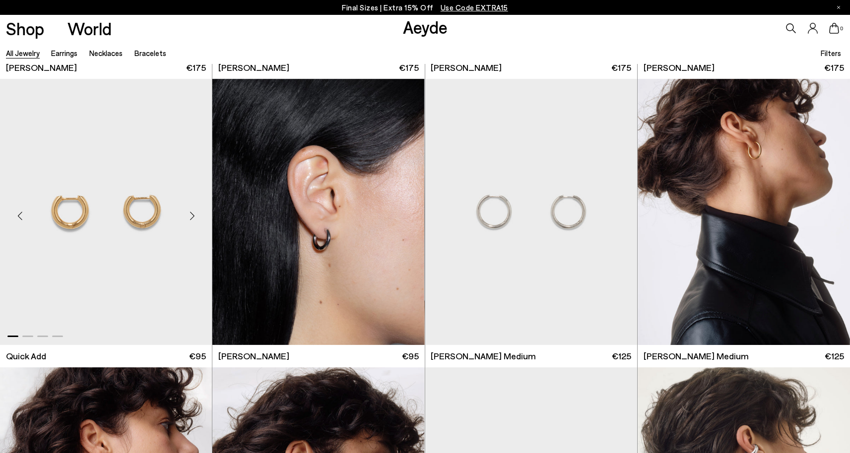
click at [187, 212] on div "Next slide" at bounding box center [192, 216] width 30 height 30
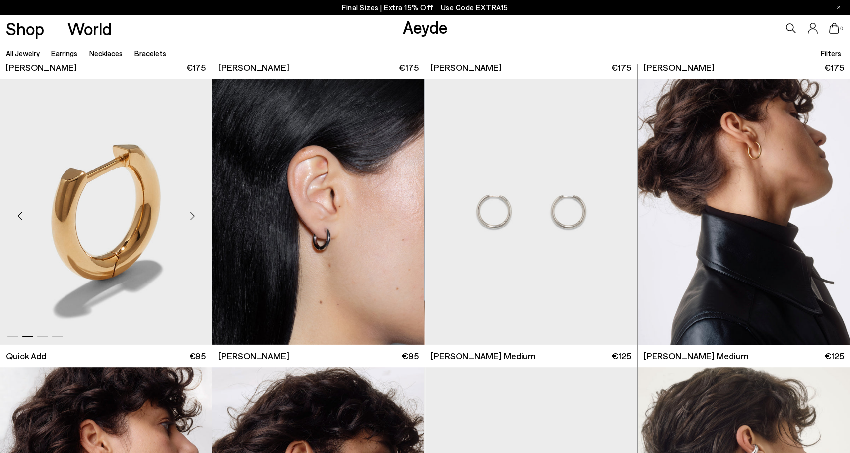
click at [190, 213] on div "Next slide" at bounding box center [192, 216] width 30 height 30
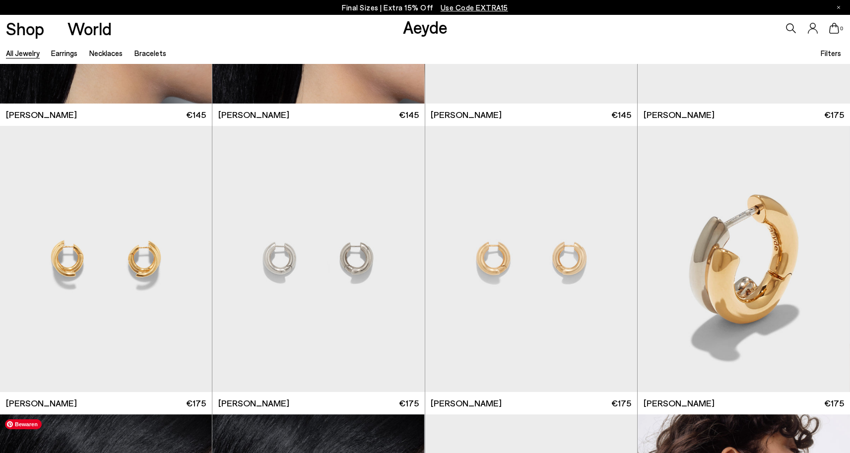
scroll to position [5417, 0]
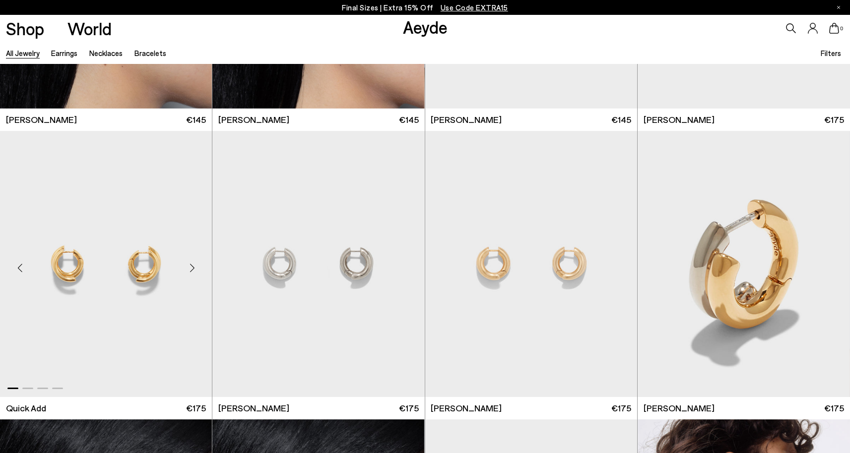
click at [194, 271] on div "Next slide" at bounding box center [192, 268] width 30 height 30
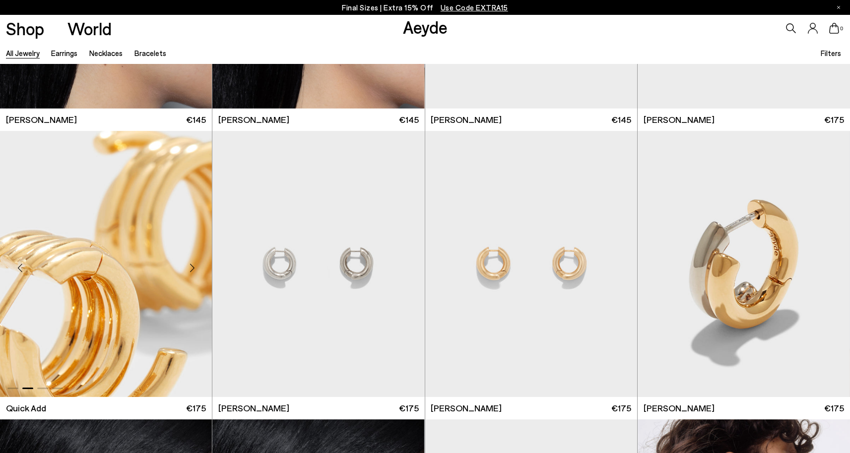
click at [194, 269] on div "Next slide" at bounding box center [192, 268] width 30 height 30
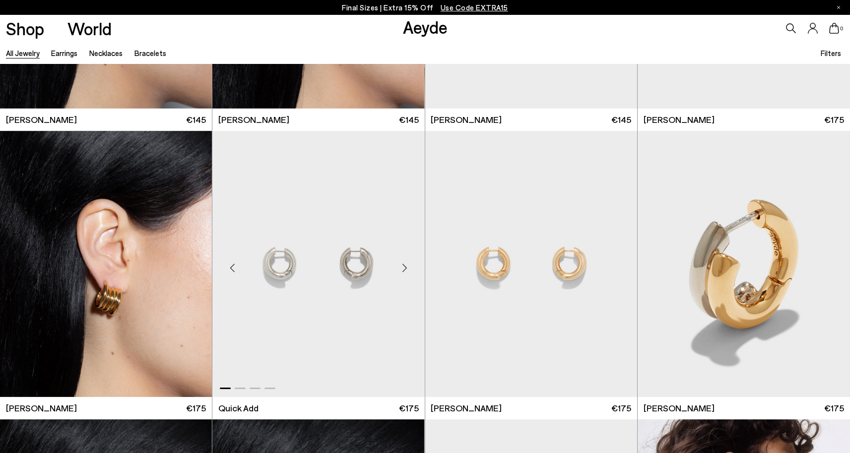
click at [405, 266] on div "Next slide" at bounding box center [405, 268] width 30 height 30
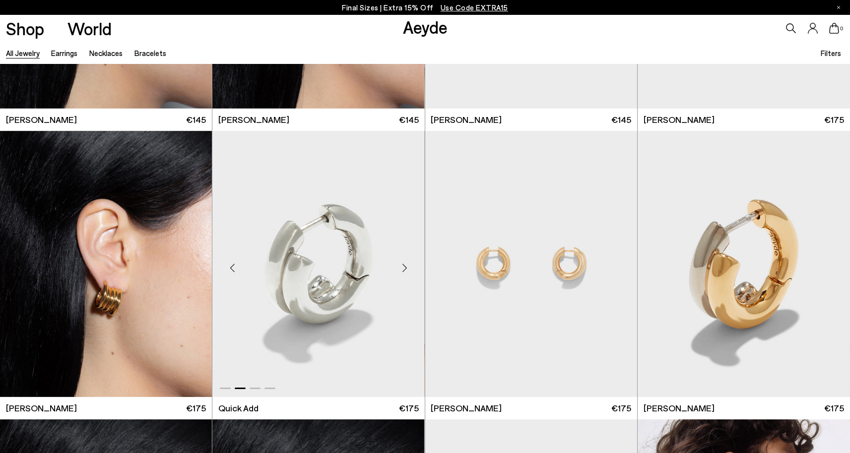
click at [405, 266] on div "Next slide" at bounding box center [405, 268] width 30 height 30
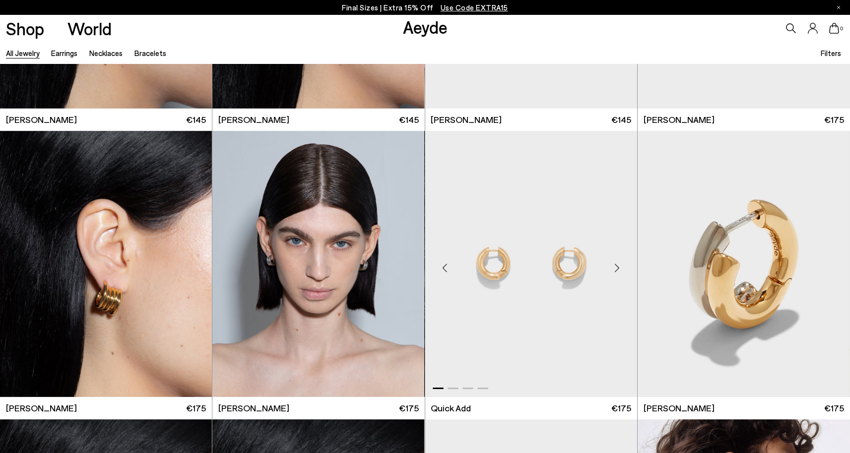
click at [613, 265] on div "Next slide" at bounding box center [617, 268] width 30 height 30
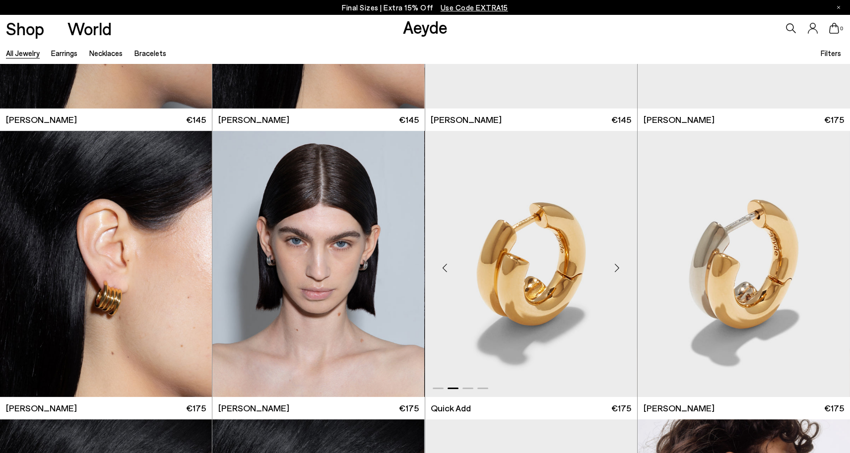
click at [613, 265] on div "Next slide" at bounding box center [617, 268] width 30 height 30
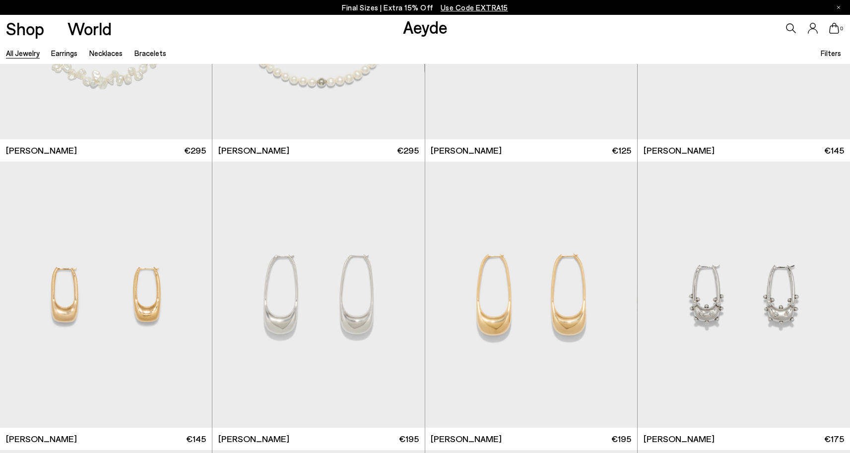
scroll to position [4520, 0]
click at [617, 298] on div "Next slide" at bounding box center [617, 299] width 30 height 30
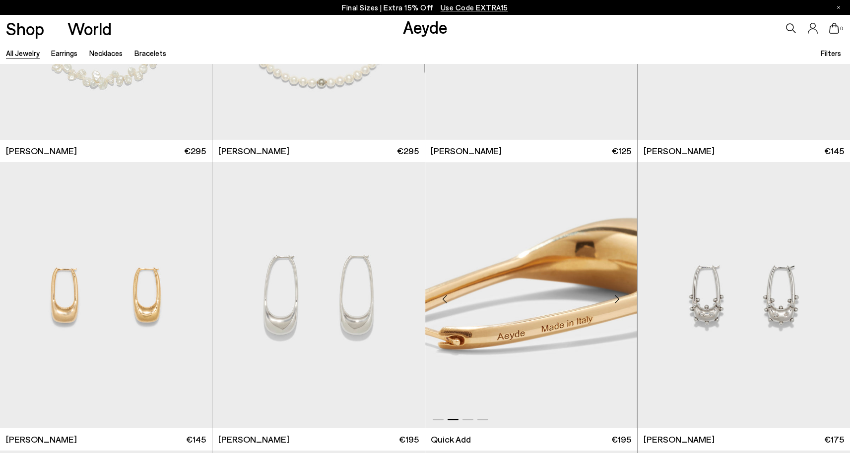
click at [617, 298] on div "Next slide" at bounding box center [617, 299] width 30 height 30
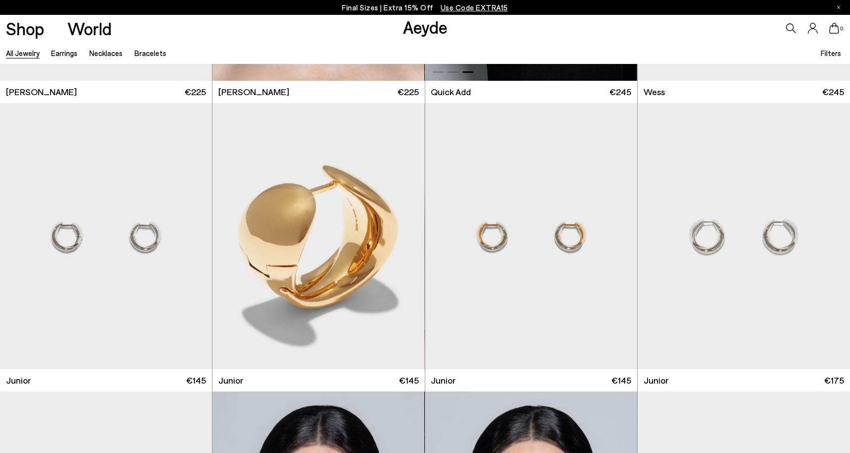
scroll to position [554, 0]
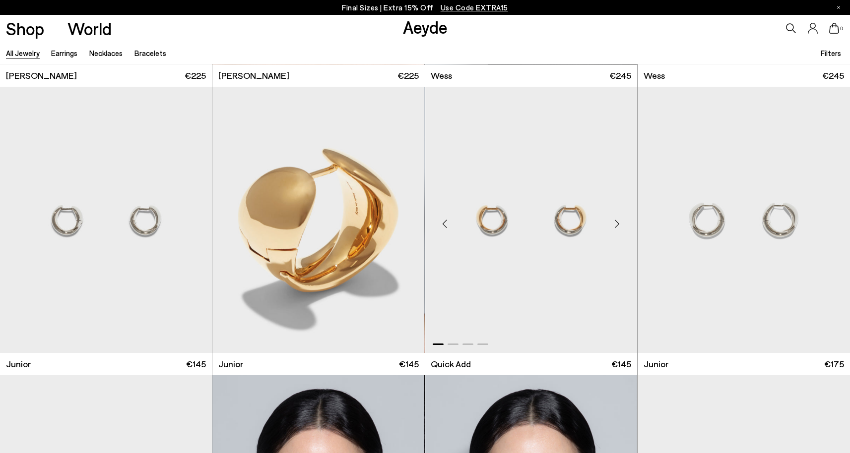
click at [615, 228] on div "Next slide" at bounding box center [617, 224] width 30 height 30
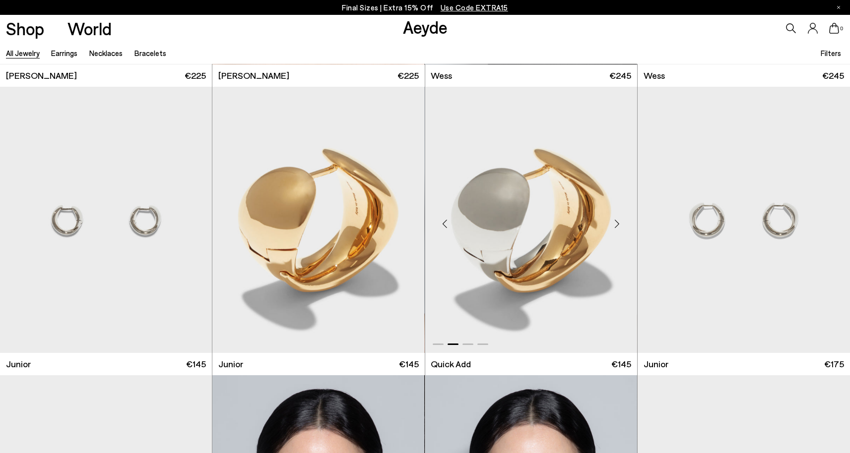
click at [615, 227] on div "Next slide" at bounding box center [617, 224] width 30 height 30
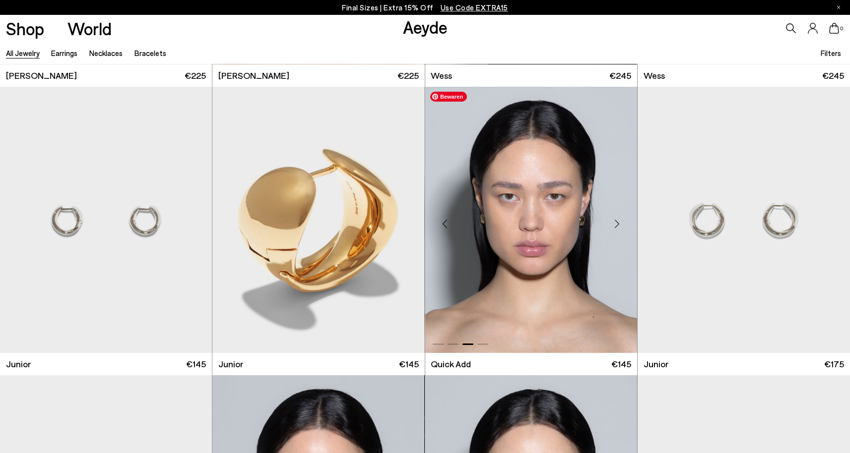
click at [592, 234] on img "3 / 4" at bounding box center [531, 220] width 212 height 266
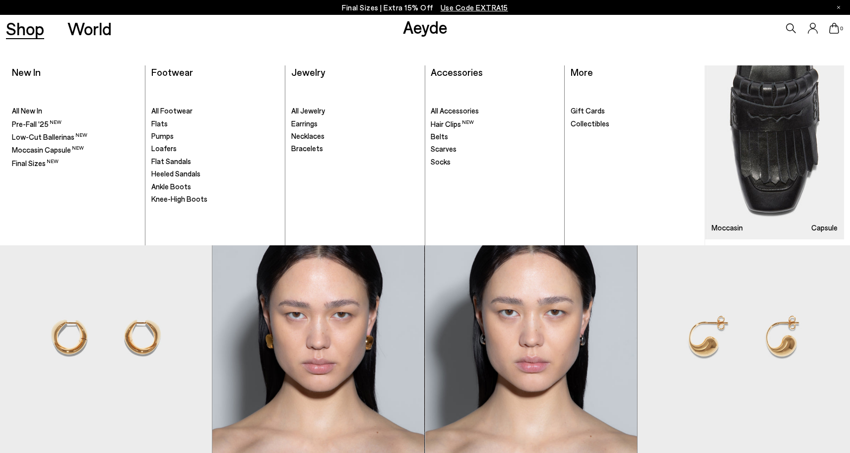
scroll to position [735, 0]
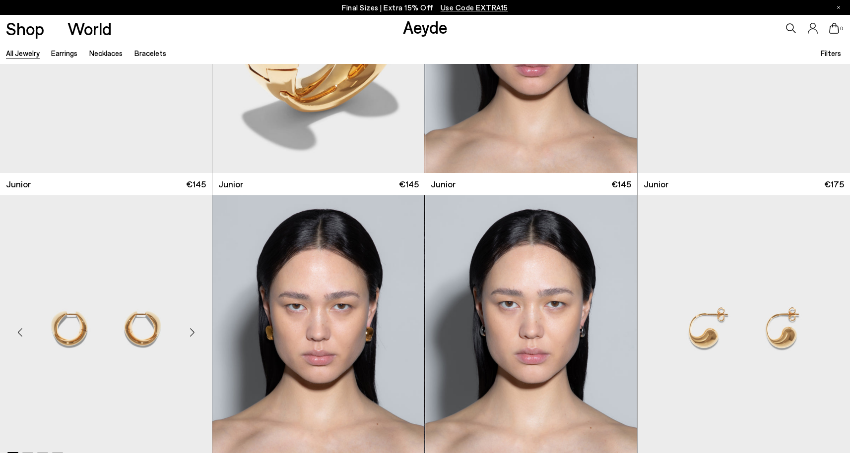
click at [191, 326] on div "Next slide" at bounding box center [192, 333] width 30 height 30
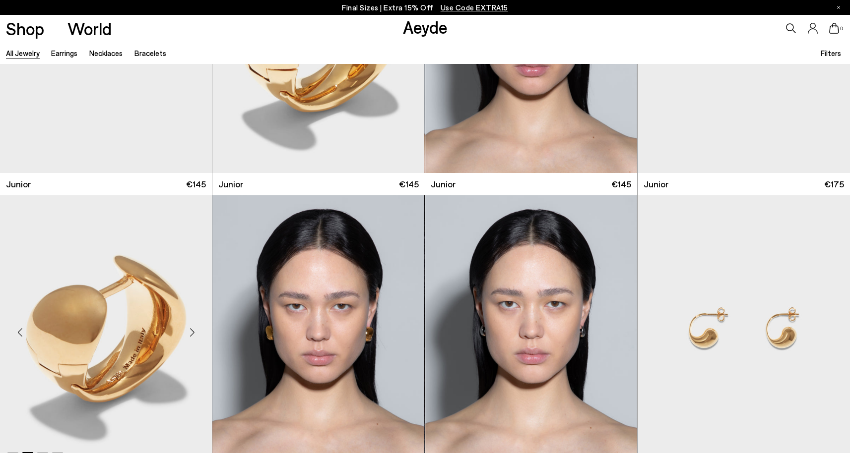
click at [190, 330] on div "Next slide" at bounding box center [192, 333] width 30 height 30
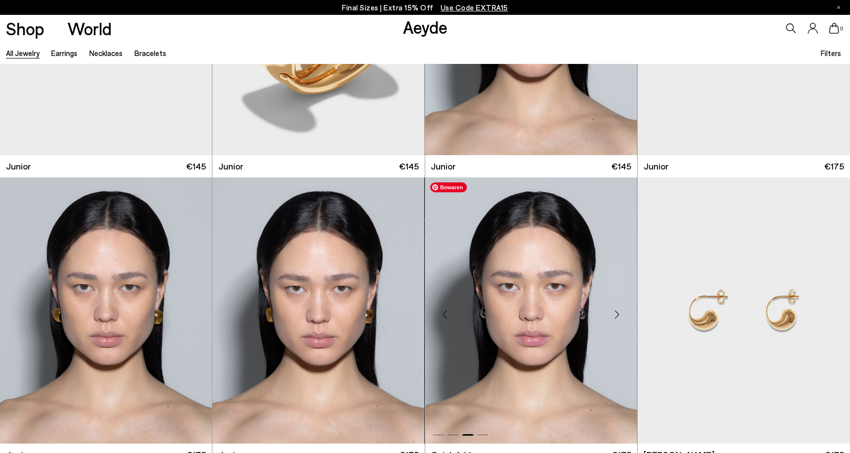
scroll to position [753, 0]
click at [614, 313] on div "Next slide" at bounding box center [617, 315] width 30 height 30
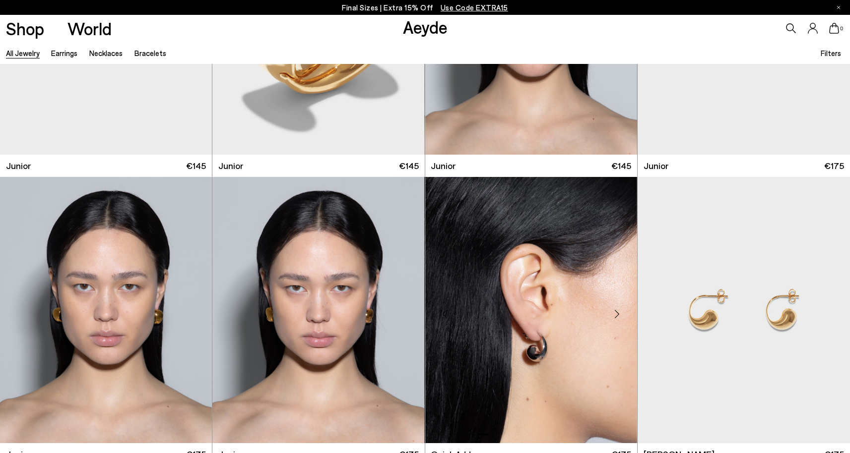
click at [615, 313] on div "Next slide" at bounding box center [617, 315] width 30 height 30
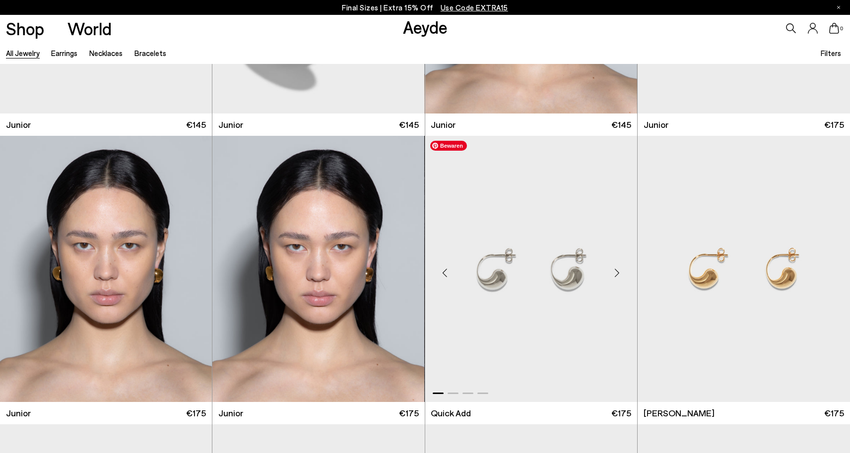
scroll to position [1054, 0]
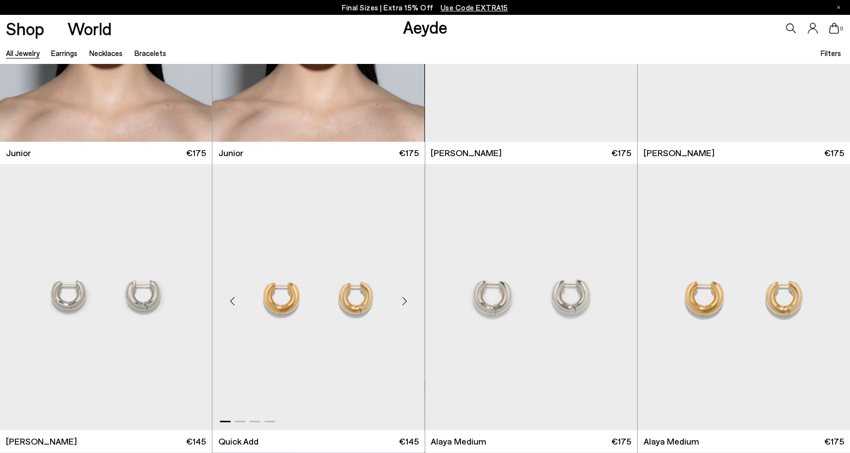
click at [408, 302] on div "Next slide" at bounding box center [405, 302] width 30 height 30
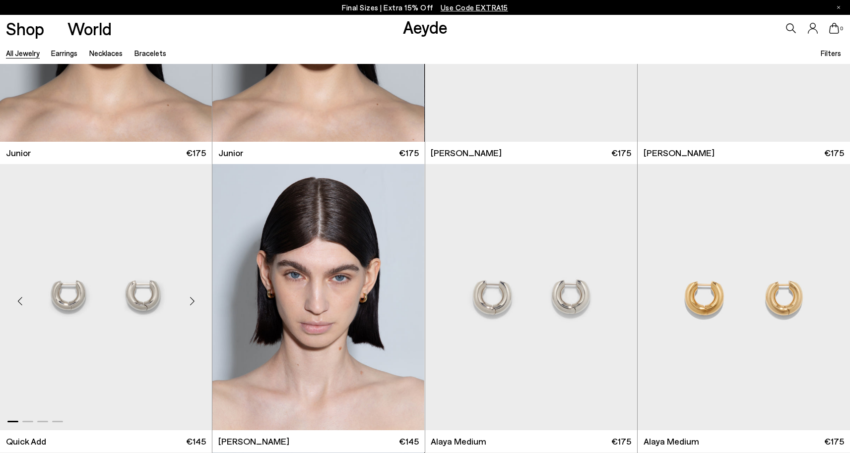
click at [185, 300] on div "Next slide" at bounding box center [192, 302] width 30 height 30
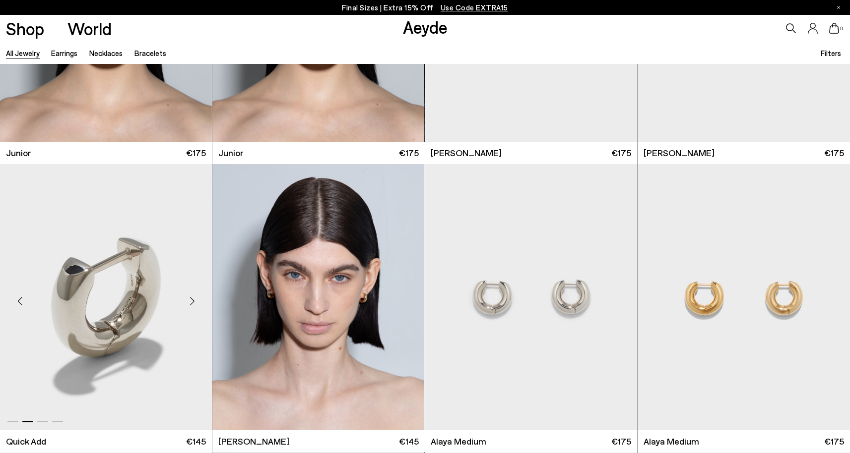
click at [186, 300] on div "Next slide" at bounding box center [192, 302] width 30 height 30
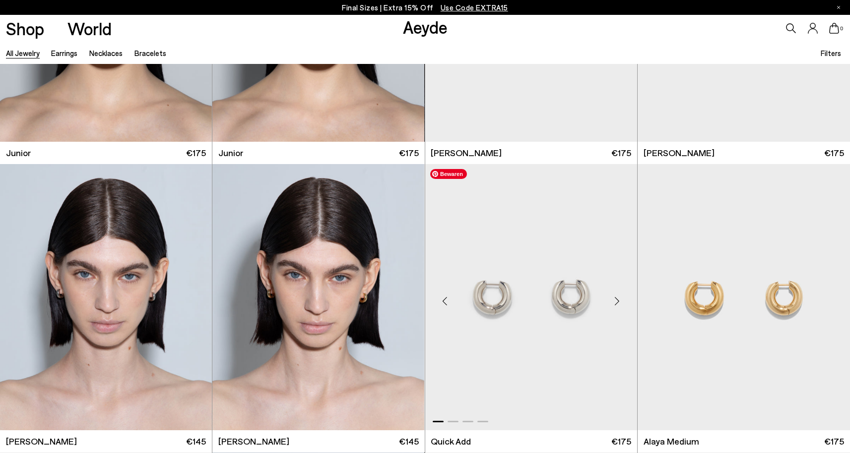
click at [619, 306] on div "Next slide" at bounding box center [617, 302] width 30 height 30
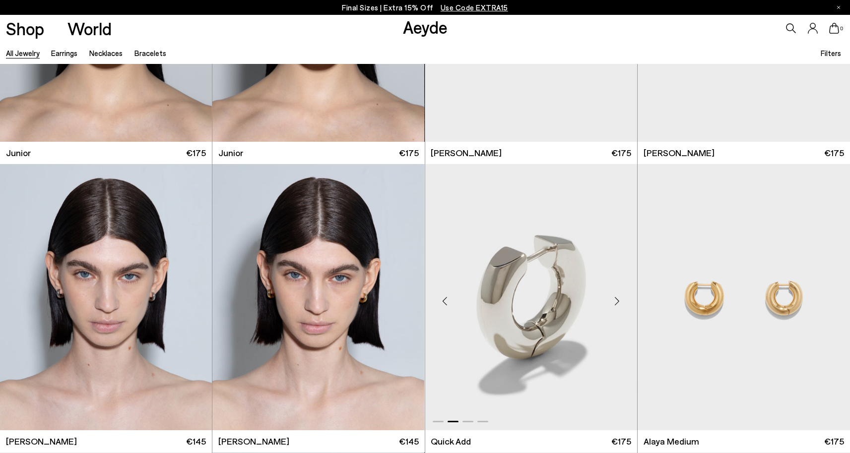
click at [618, 304] on div "Next slide" at bounding box center [617, 302] width 30 height 30
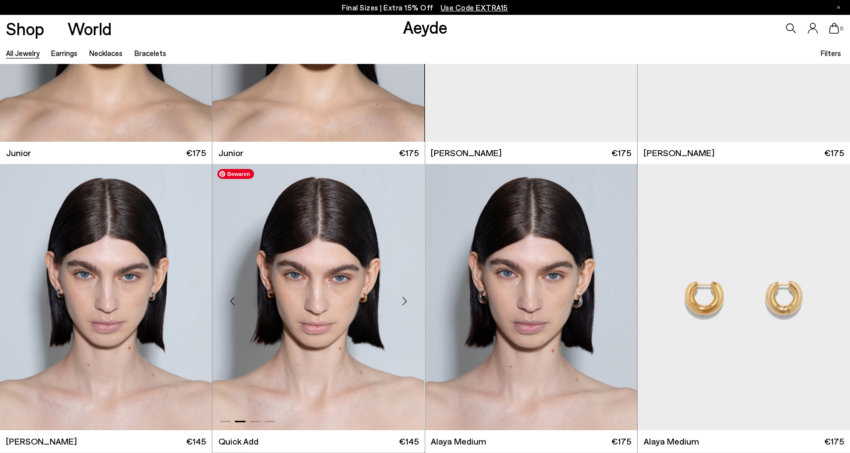
click at [369, 319] on img "2 / 4" at bounding box center [318, 297] width 212 height 266
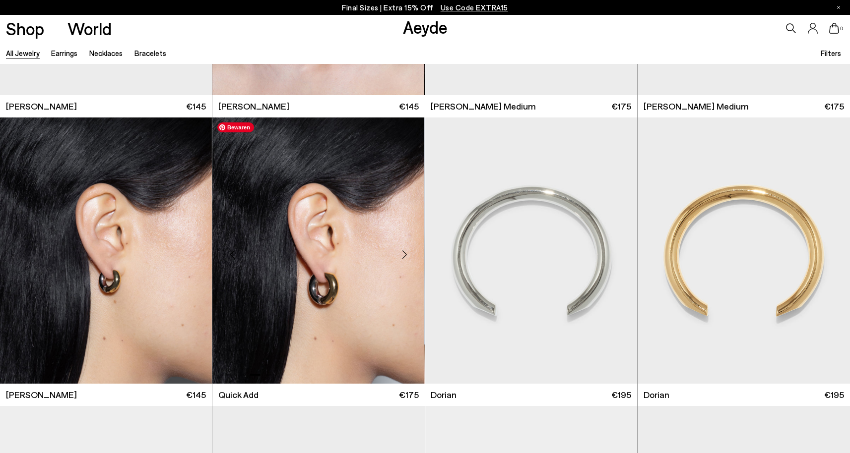
scroll to position [1691, 0]
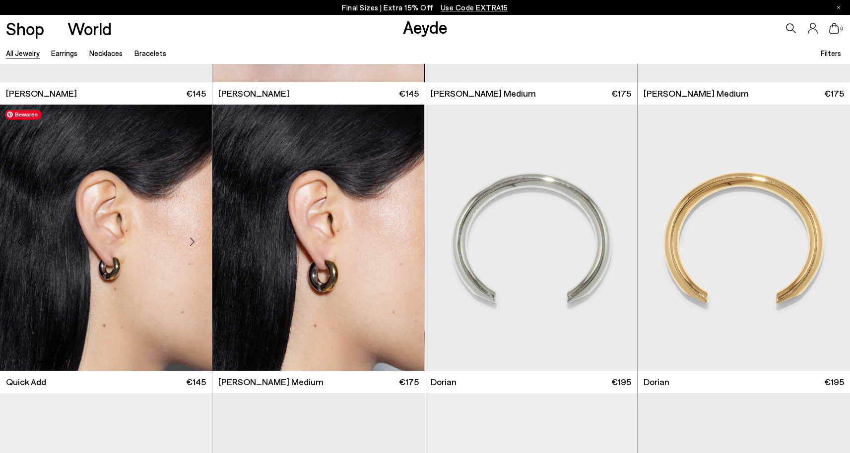
click at [140, 245] on img "3 / 4" at bounding box center [106, 238] width 212 height 266
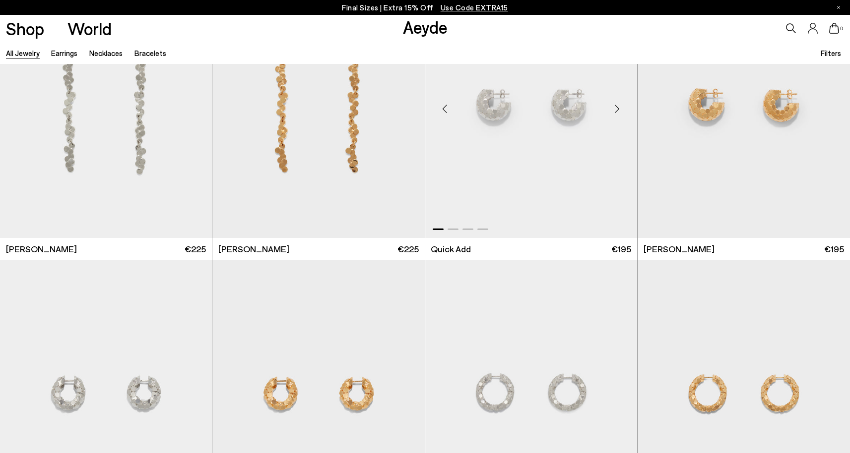
scroll to position [2174, 0]
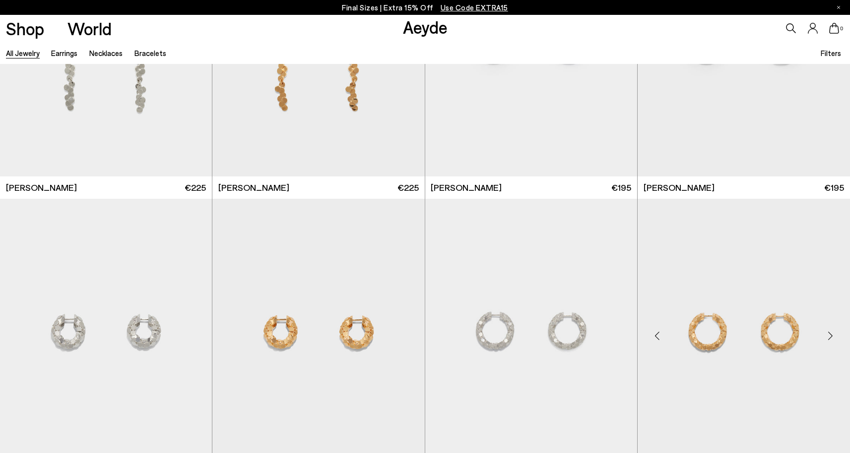
click at [824, 333] on div "Next slide" at bounding box center [830, 336] width 30 height 30
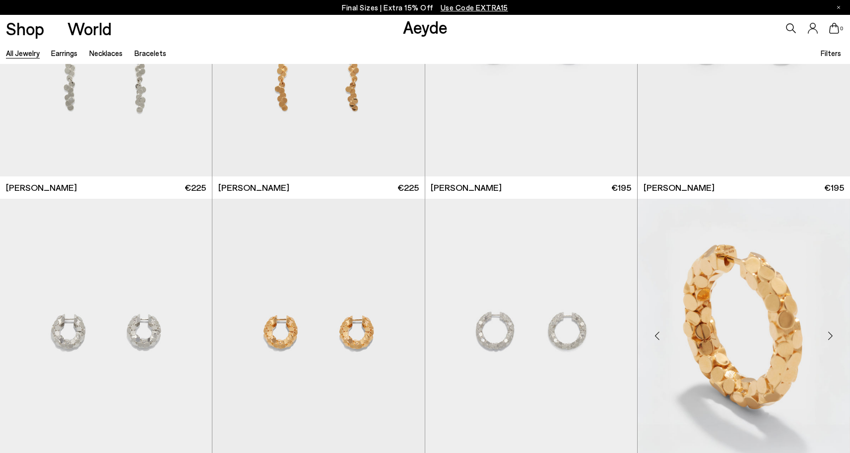
click at [825, 333] on div "Next slide" at bounding box center [830, 336] width 30 height 30
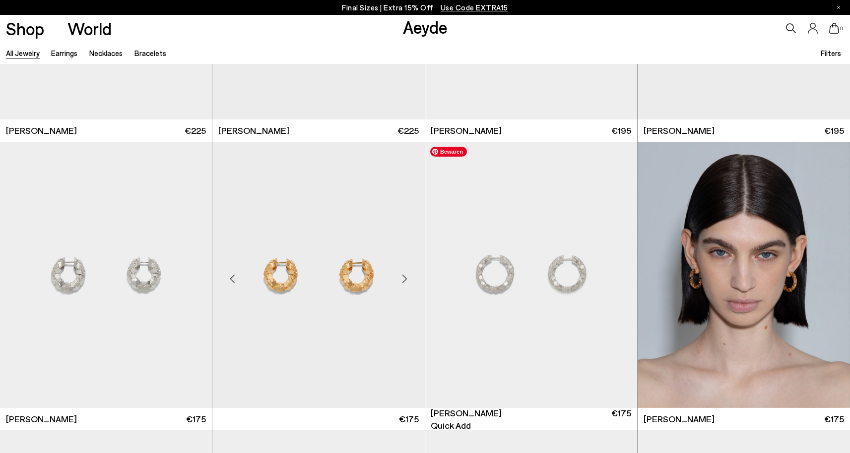
scroll to position [2254, 0]
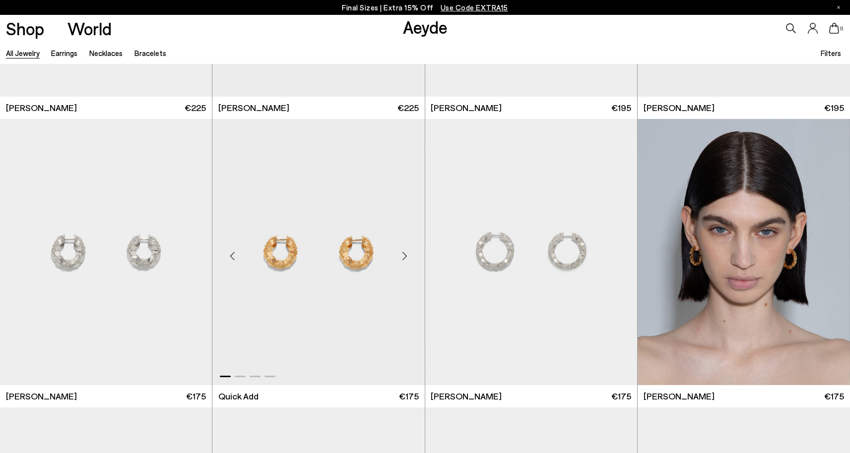
click at [405, 254] on div "Next slide" at bounding box center [405, 257] width 30 height 30
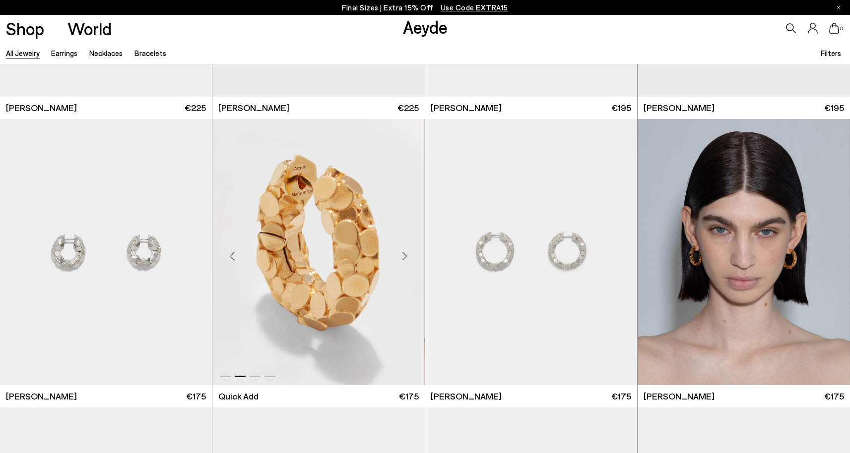
click at [405, 254] on div "Next slide" at bounding box center [405, 257] width 30 height 30
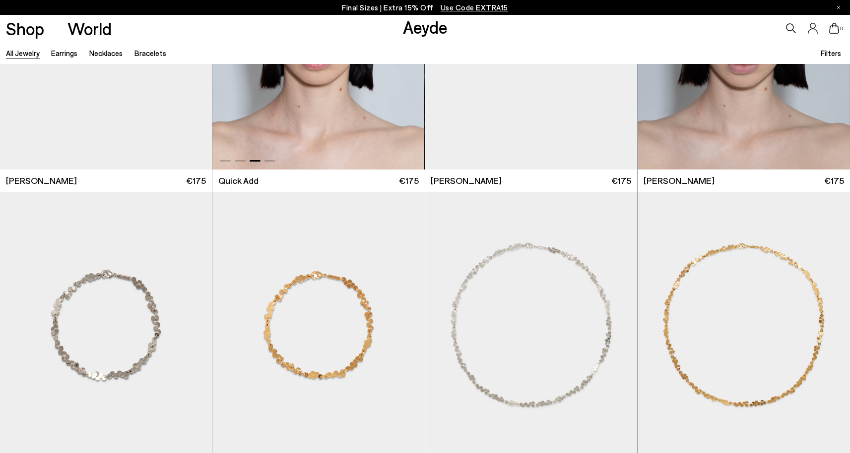
scroll to position [2509, 0]
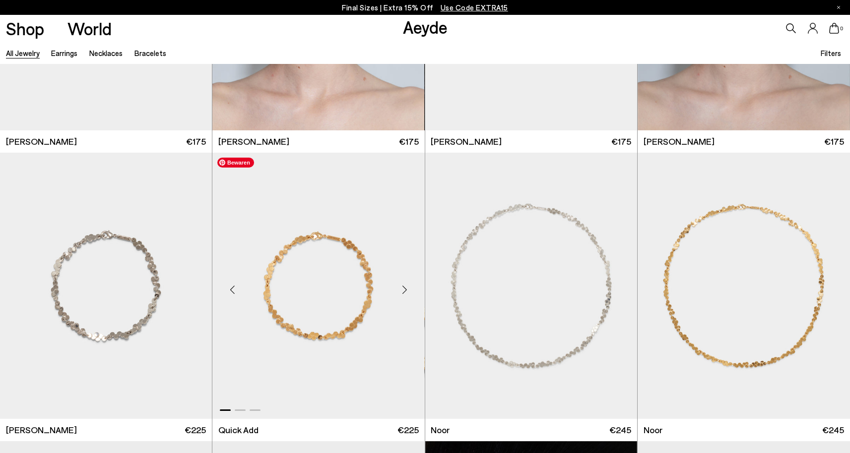
click at [402, 274] on img "1 / 3" at bounding box center [318, 286] width 212 height 266
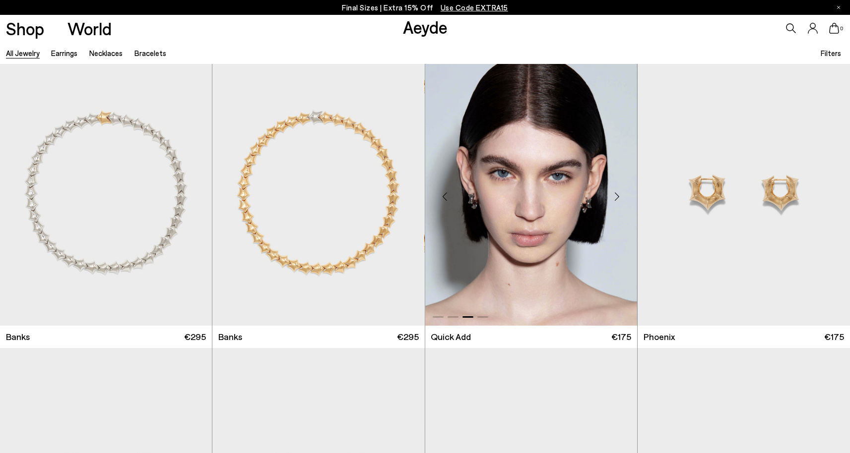
scroll to position [3463, 0]
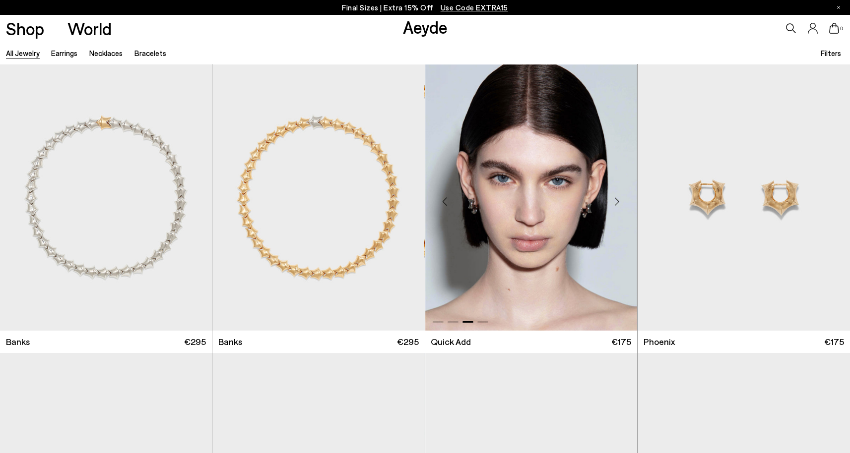
click at [619, 202] on div "Next slide" at bounding box center [617, 201] width 30 height 30
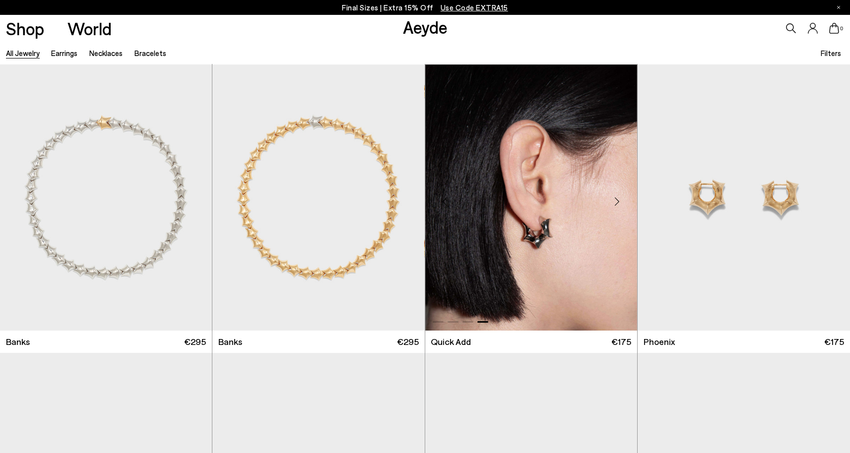
click at [619, 202] on div "Next slide" at bounding box center [617, 201] width 30 height 30
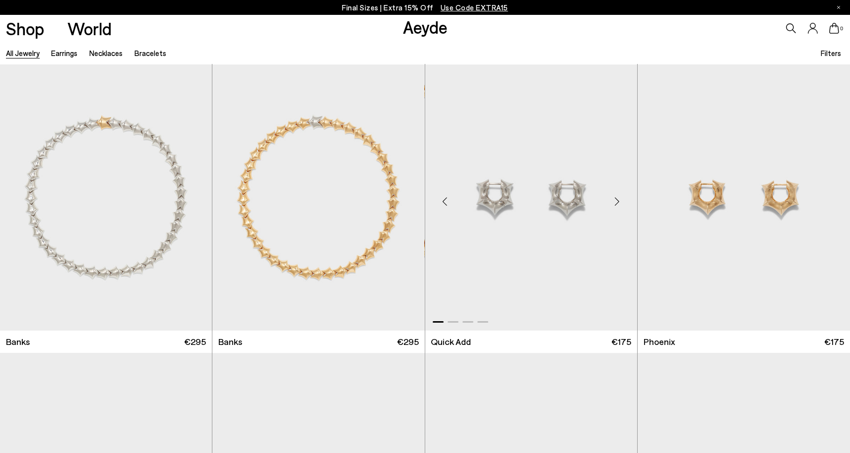
click at [619, 202] on div "Next slide" at bounding box center [617, 201] width 30 height 30
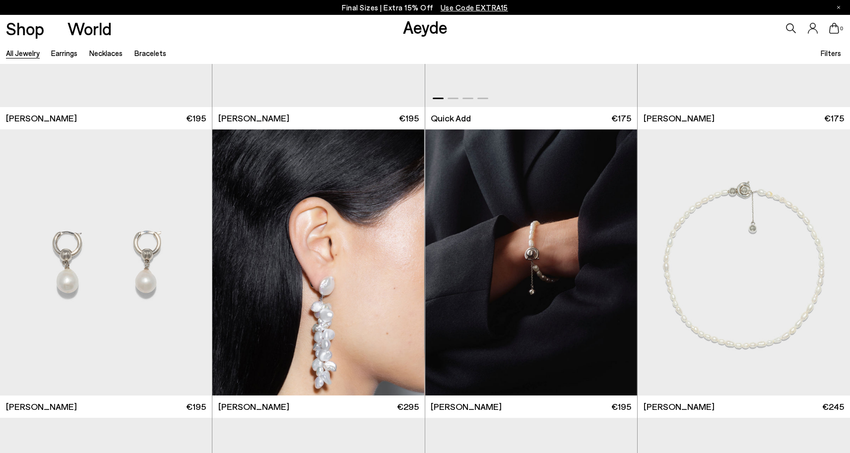
scroll to position [3765, 0]
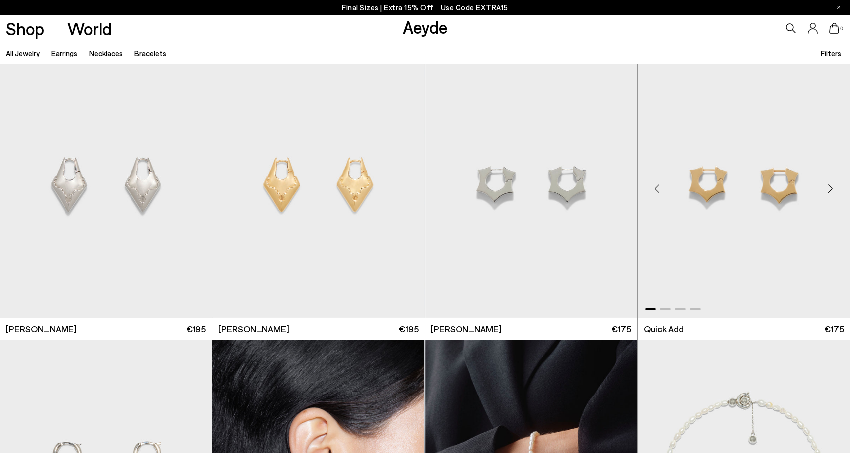
click at [829, 187] on div "Next slide" at bounding box center [830, 189] width 30 height 30
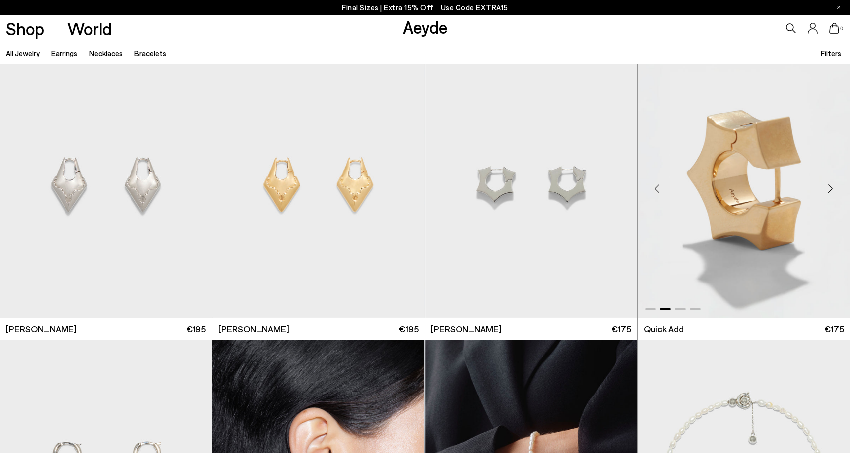
click at [829, 187] on div "Next slide" at bounding box center [830, 189] width 30 height 30
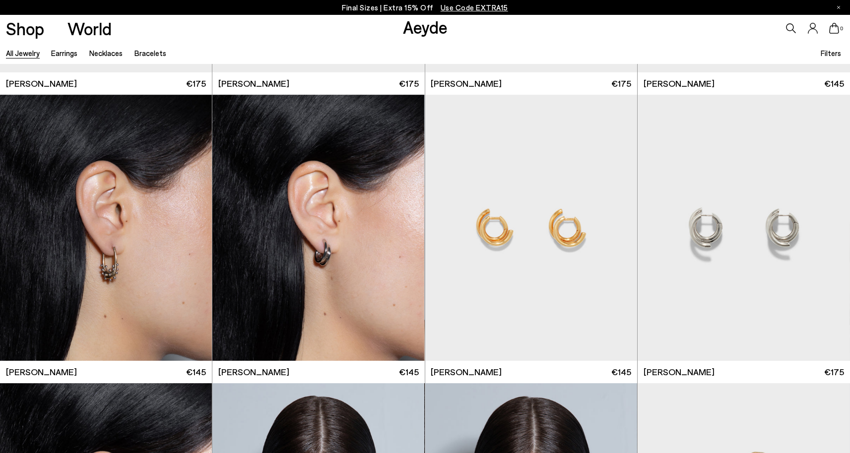
scroll to position [5177, 0]
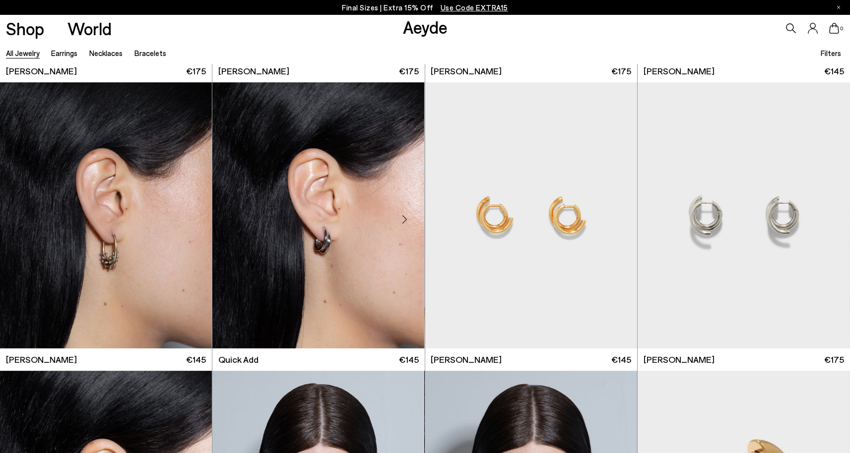
click at [406, 217] on div "Next slide" at bounding box center [405, 219] width 30 height 30
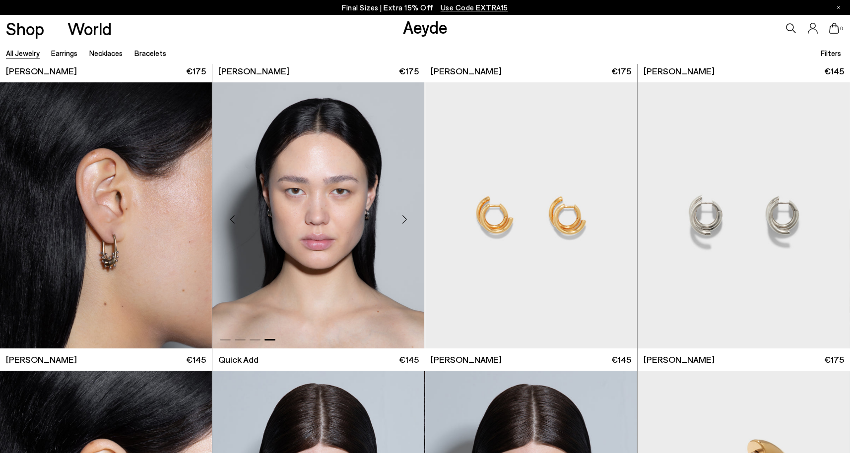
click at [406, 217] on div "Next slide" at bounding box center [405, 219] width 30 height 30
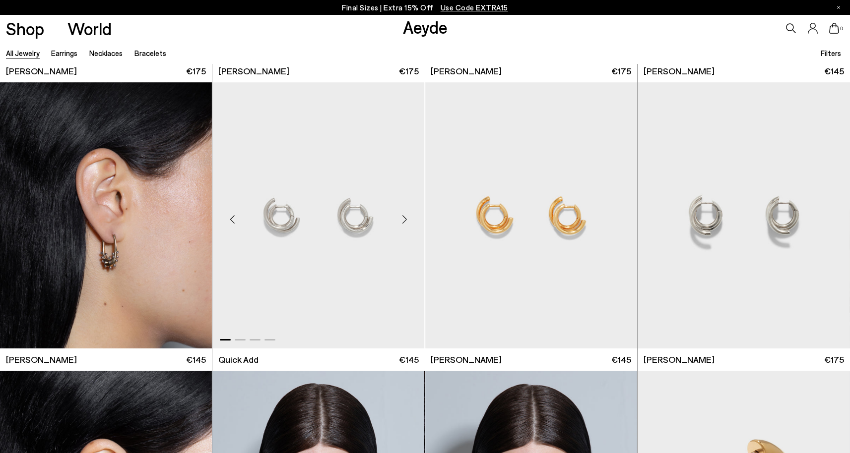
click at [406, 217] on div "Next slide" at bounding box center [405, 219] width 30 height 30
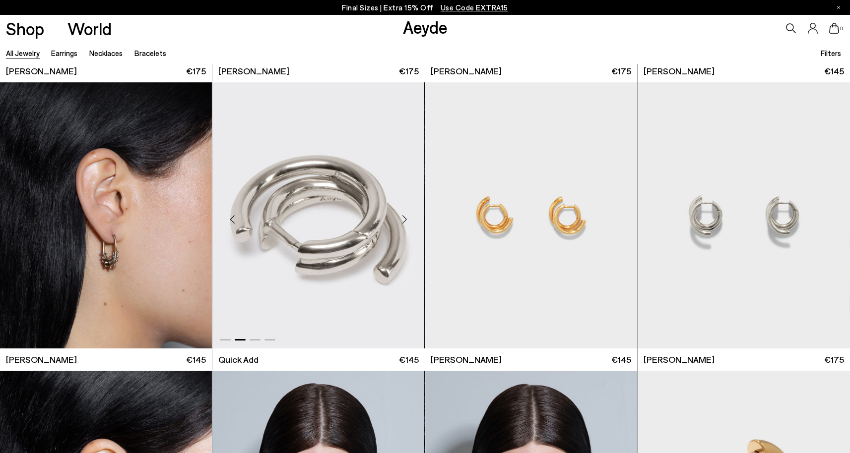
click at [406, 217] on div "Next slide" at bounding box center [405, 219] width 30 height 30
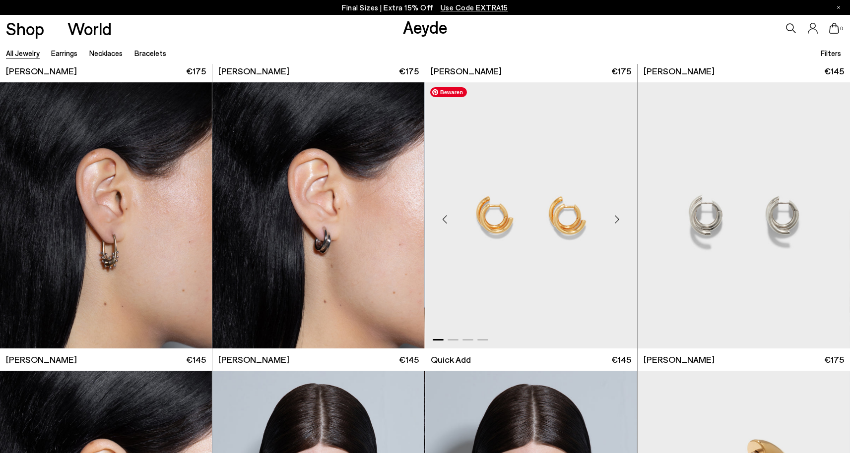
click at [560, 221] on img "1 / 4" at bounding box center [531, 215] width 212 height 266
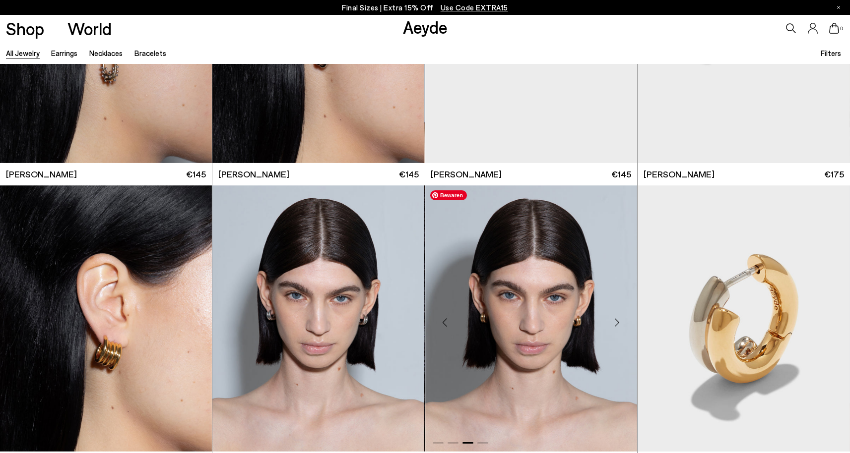
scroll to position [5364, 0]
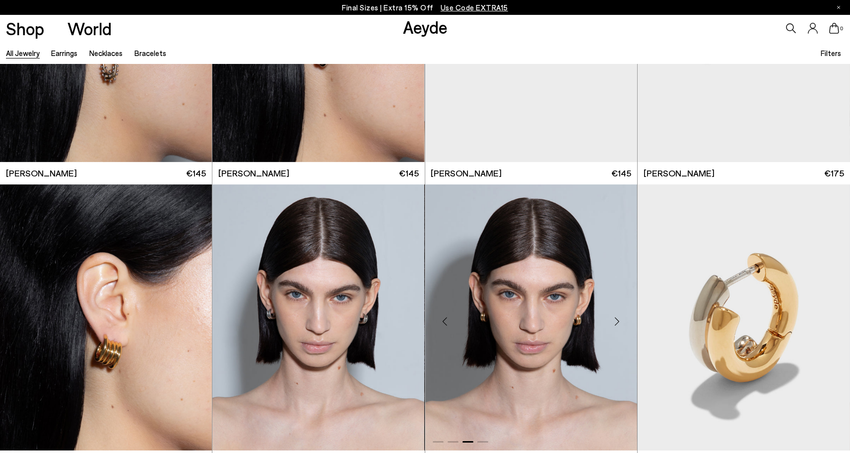
click at [618, 320] on div "Next slide" at bounding box center [617, 321] width 30 height 30
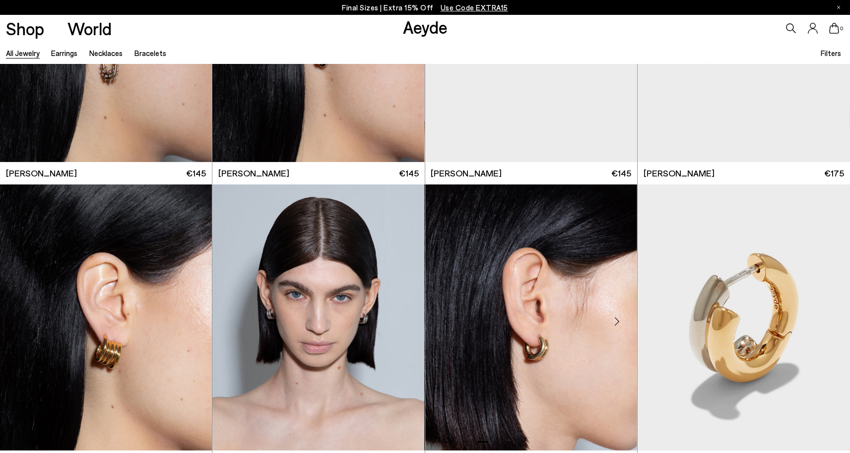
click at [618, 320] on div "Next slide" at bounding box center [617, 321] width 30 height 30
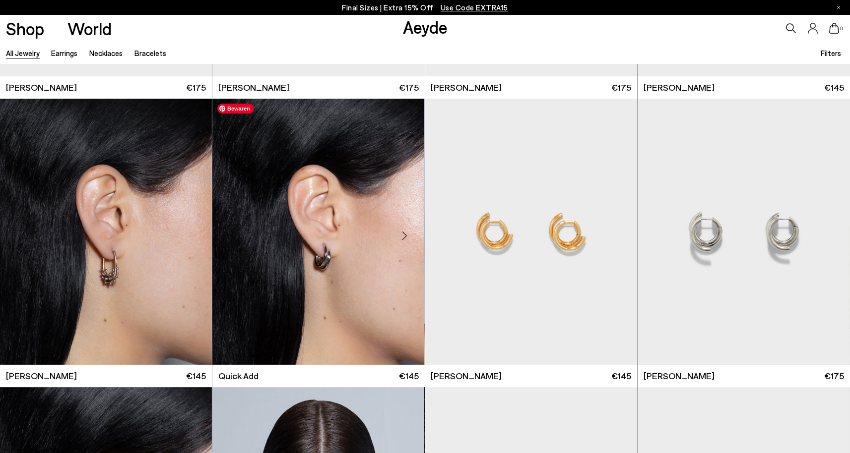
scroll to position [5131, 0]
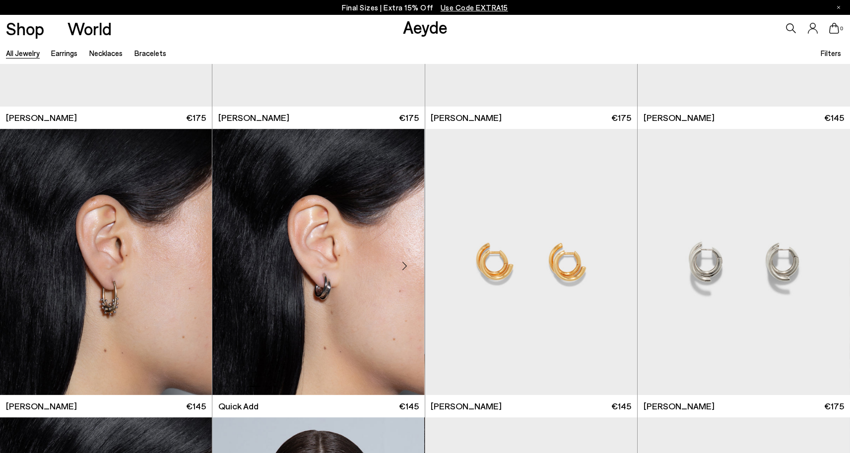
click at [407, 264] on div "Next slide" at bounding box center [405, 266] width 30 height 30
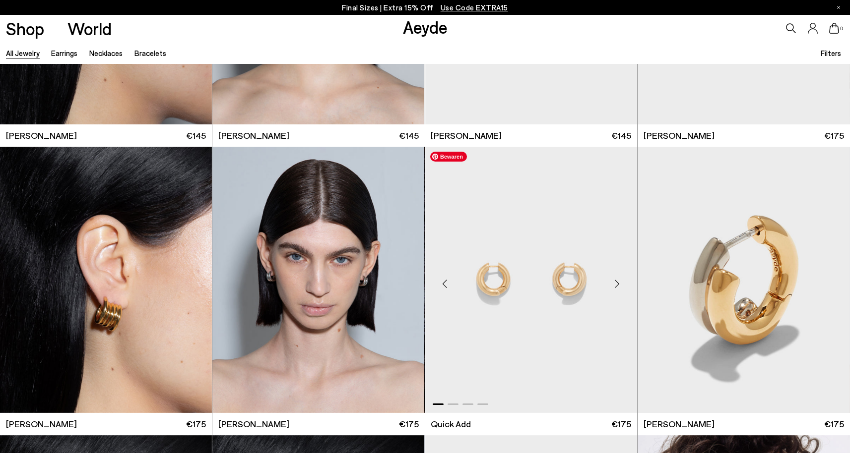
scroll to position [5204, 0]
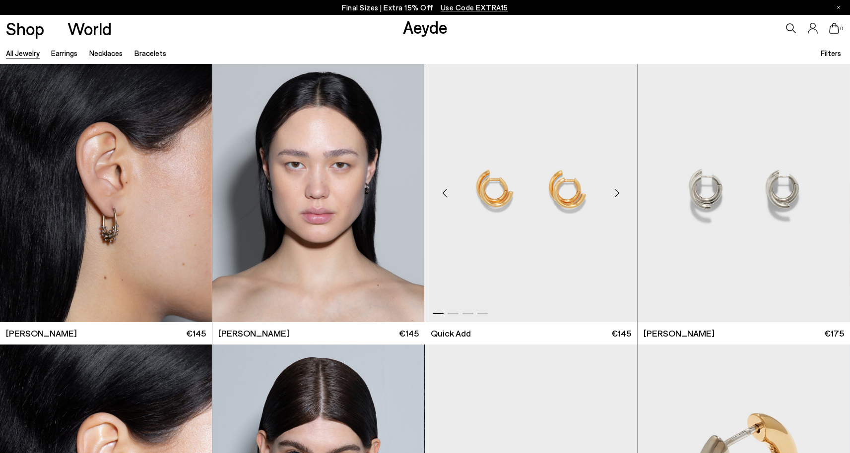
click at [614, 190] on div "Next slide" at bounding box center [617, 193] width 30 height 30
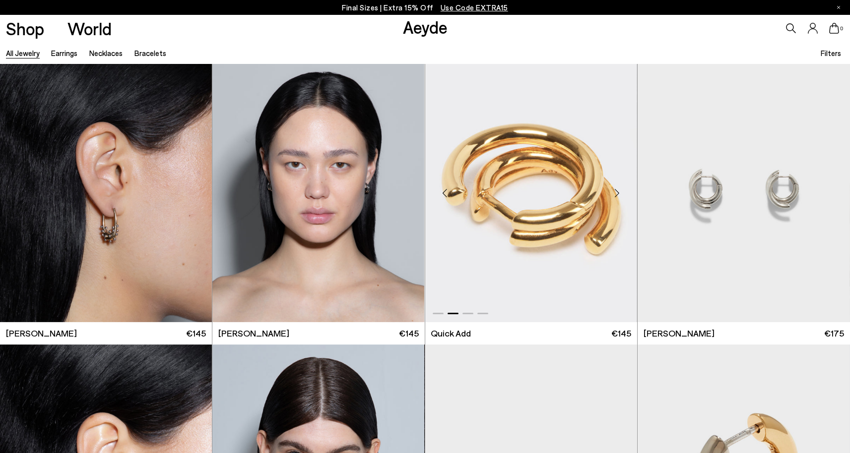
click at [614, 190] on div "Next slide" at bounding box center [617, 193] width 30 height 30
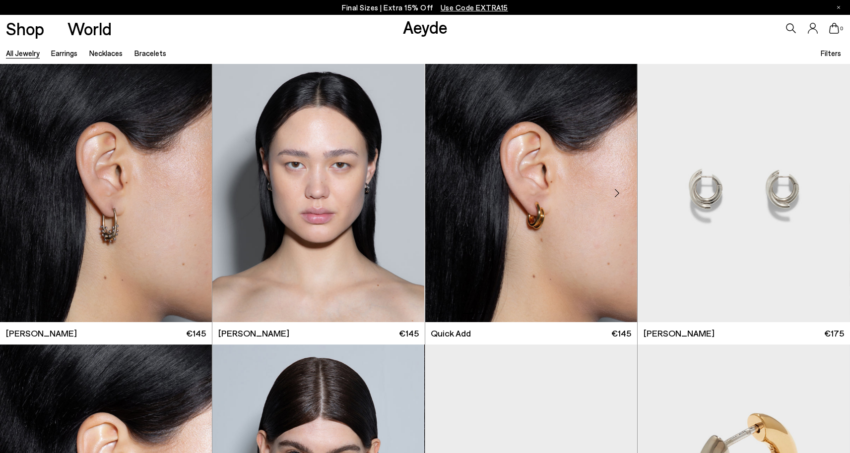
scroll to position [5391, 0]
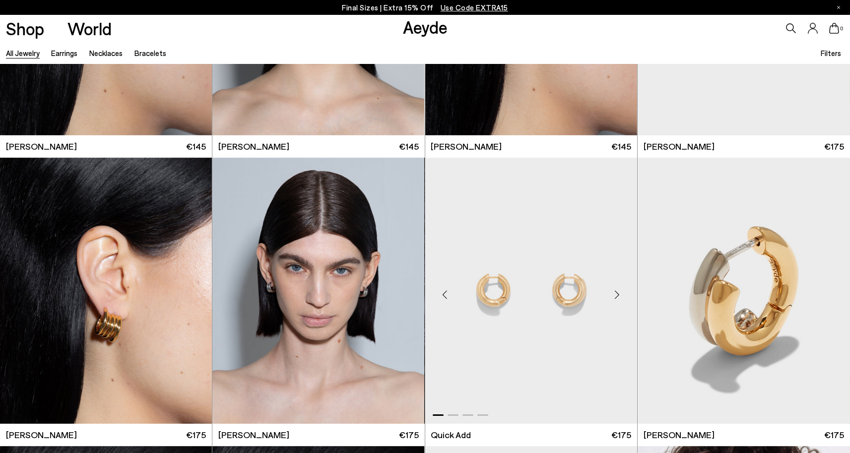
click at [616, 292] on div "Next slide" at bounding box center [617, 295] width 30 height 30
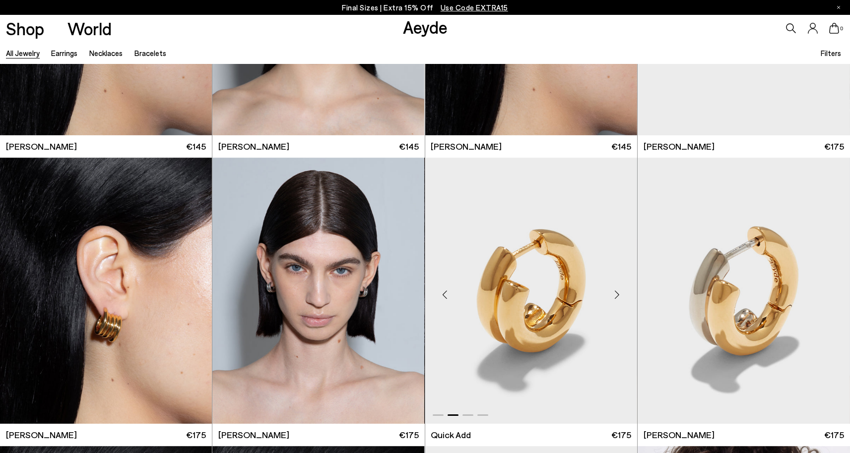
click at [616, 292] on div "Next slide" at bounding box center [617, 295] width 30 height 30
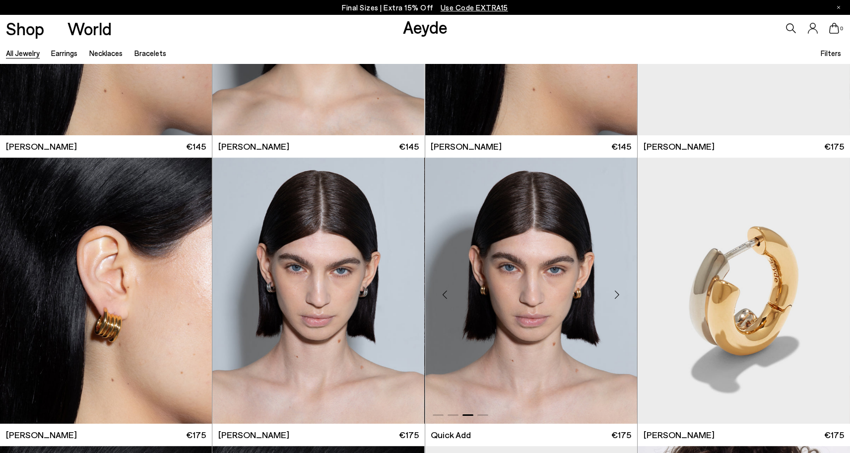
click at [578, 302] on img "3 / 4" at bounding box center [531, 291] width 212 height 266
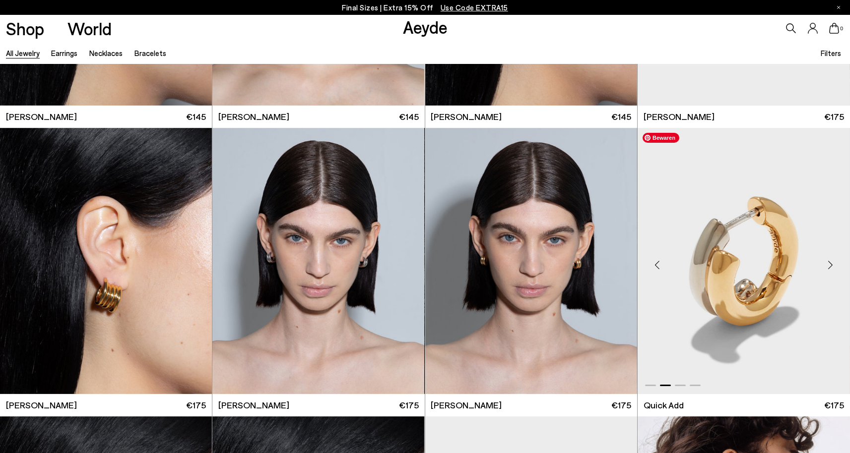
scroll to position [5415, 0]
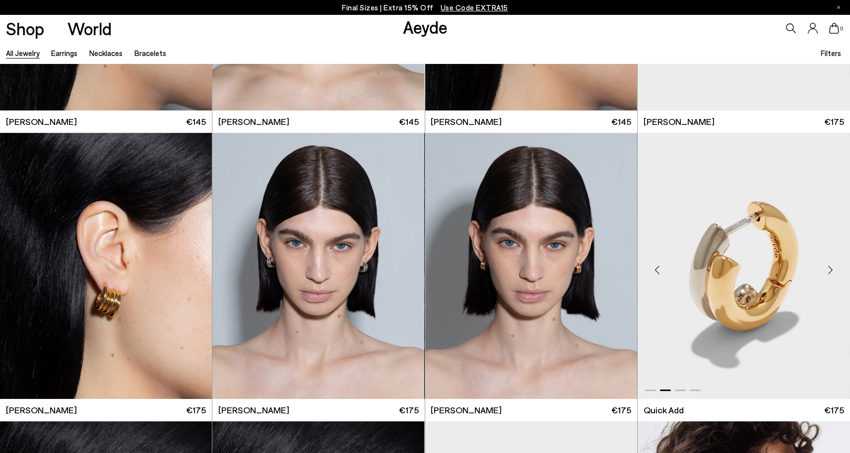
click at [832, 269] on div "Next slide" at bounding box center [830, 270] width 30 height 30
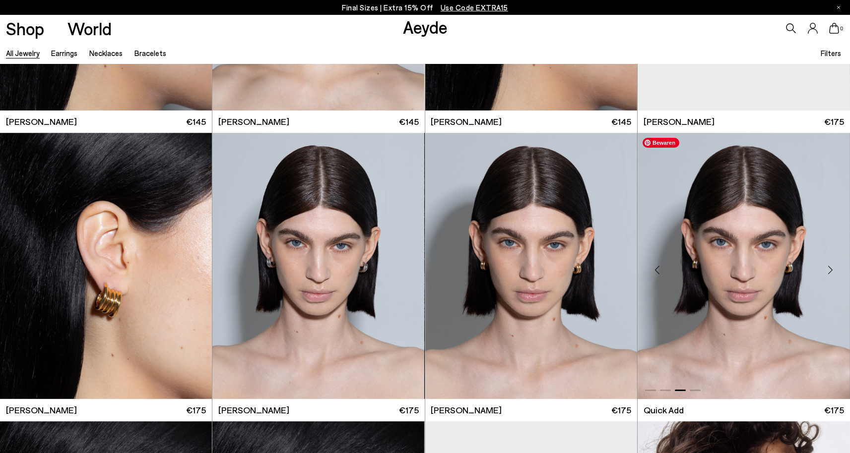
click at [684, 296] on img "3 / 4" at bounding box center [743, 266] width 212 height 266
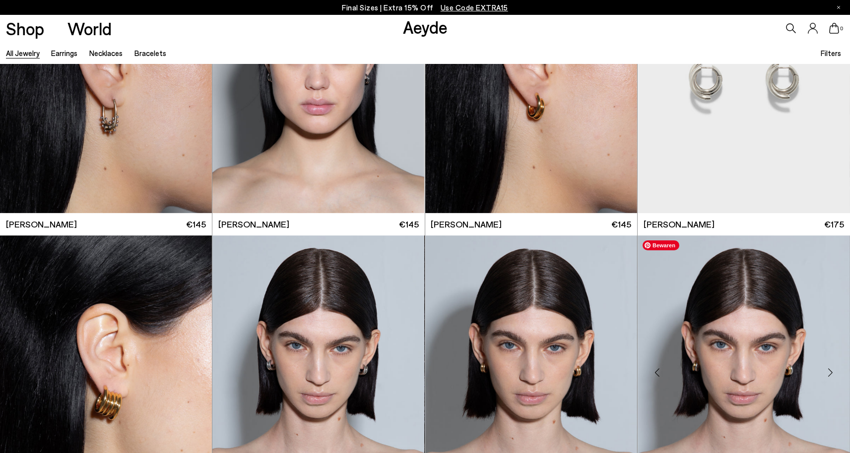
scroll to position [5225, 0]
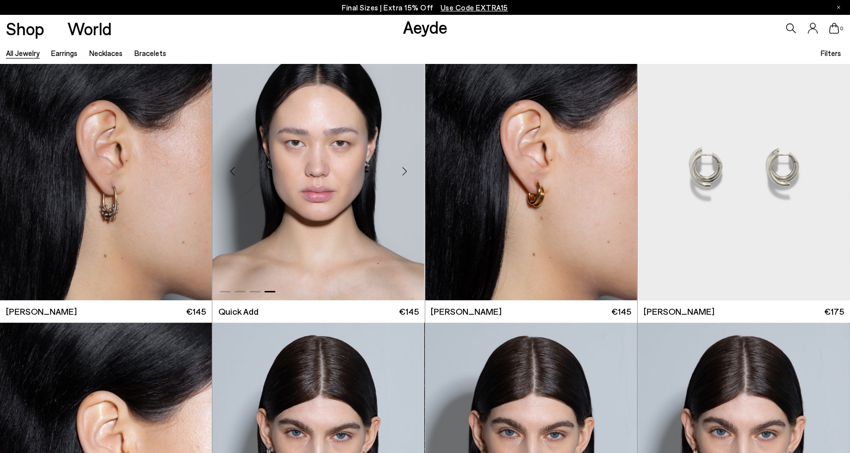
click at [402, 168] on div "Next slide" at bounding box center [405, 171] width 30 height 30
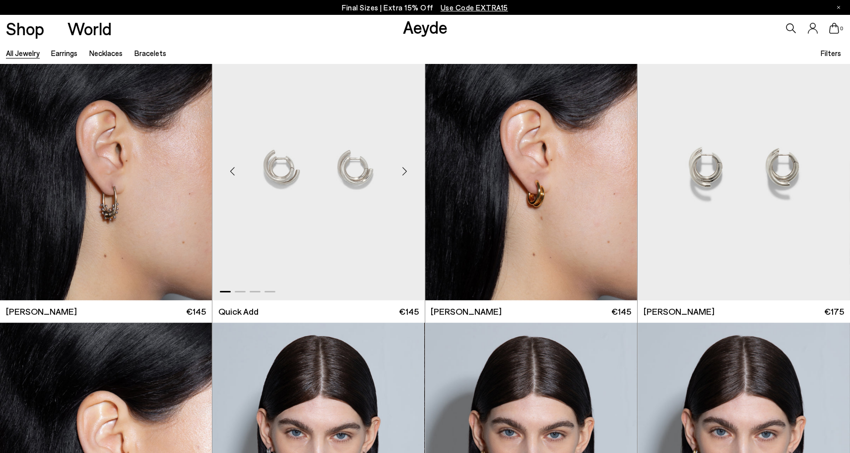
click at [402, 168] on div "Next slide" at bounding box center [405, 171] width 30 height 30
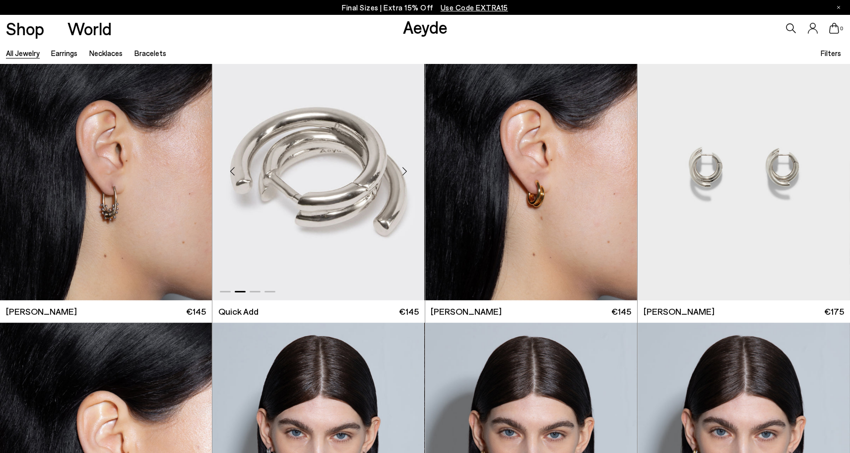
click at [402, 168] on div "Next slide" at bounding box center [405, 171] width 30 height 30
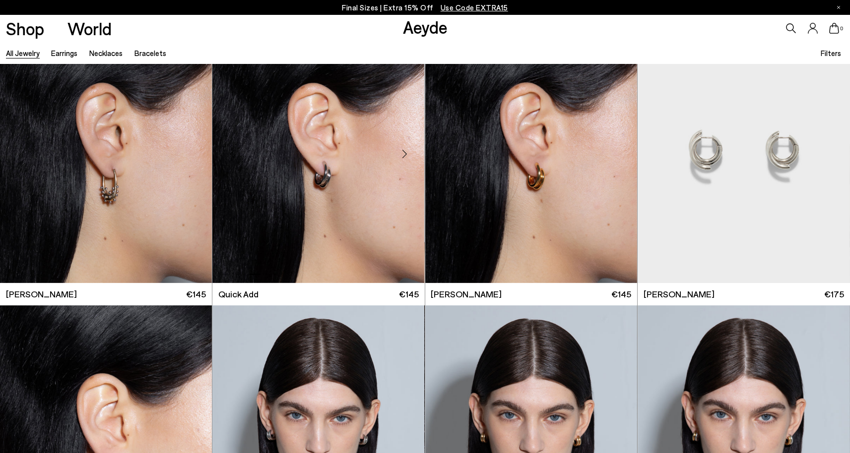
scroll to position [5244, 0]
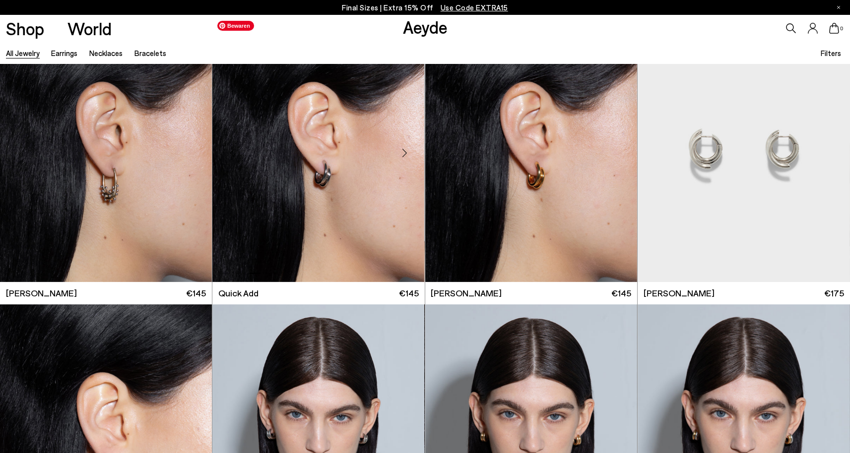
click at [372, 184] on img "3 / 4" at bounding box center [318, 149] width 212 height 266
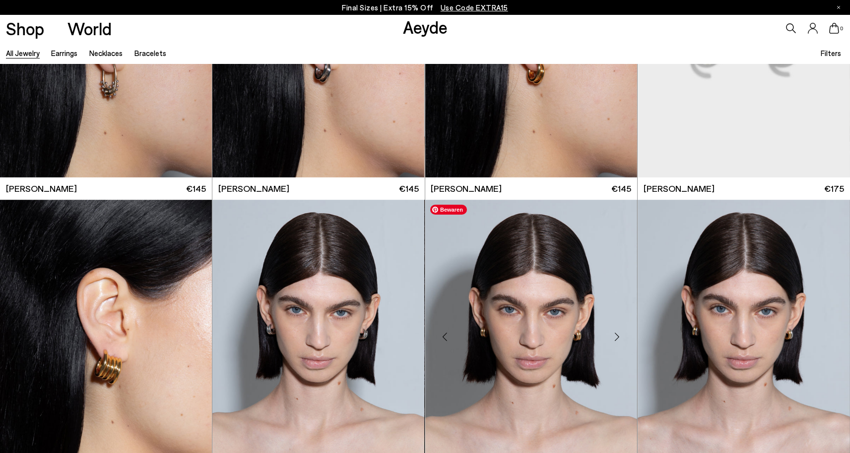
scroll to position [5373, 0]
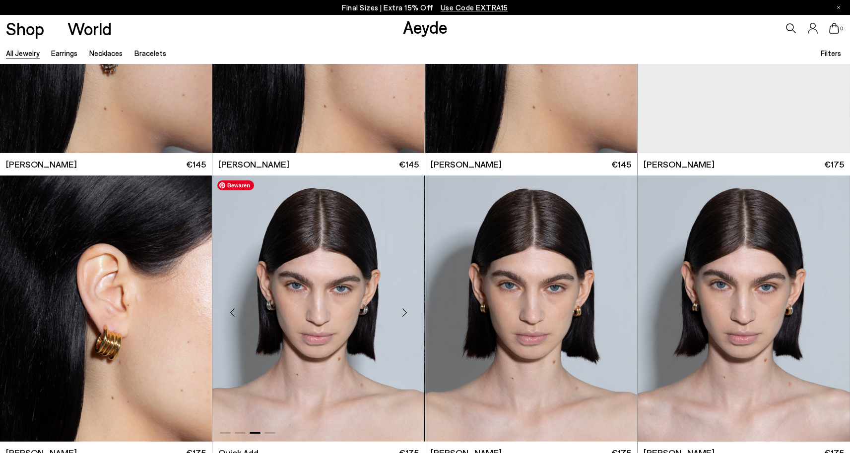
click at [367, 317] on img "3 / 4" at bounding box center [318, 309] width 212 height 266
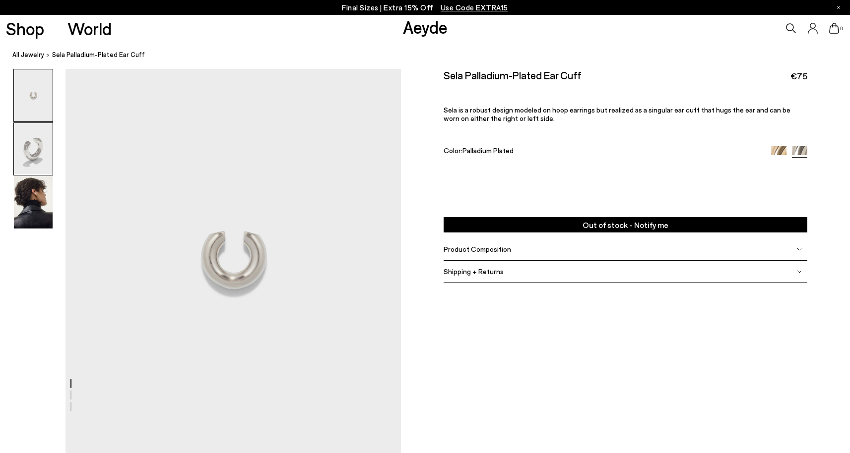
click at [43, 161] on img at bounding box center [33, 149] width 39 height 52
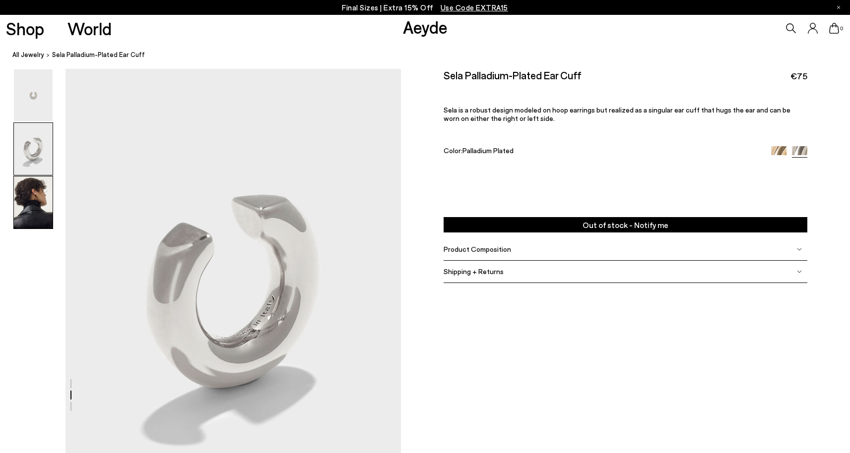
click at [37, 204] on img at bounding box center [33, 203] width 39 height 52
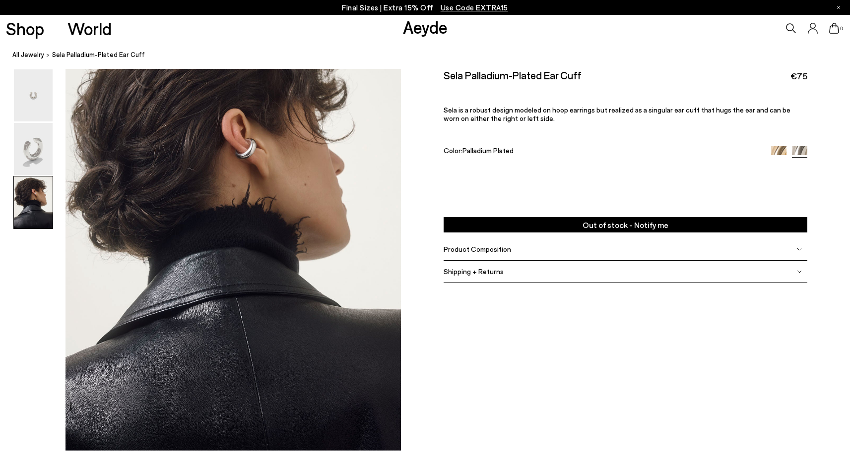
scroll to position [903, 0]
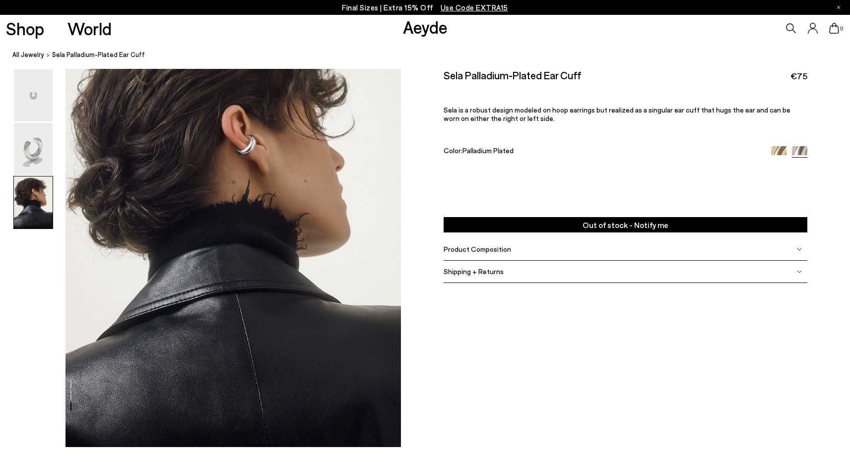
click at [777, 154] on img at bounding box center [778, 153] width 15 height 15
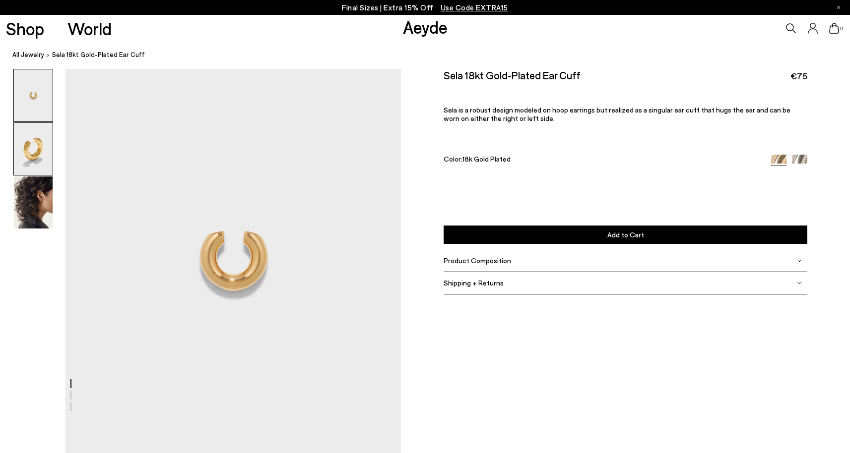
click at [48, 159] on img at bounding box center [33, 149] width 39 height 52
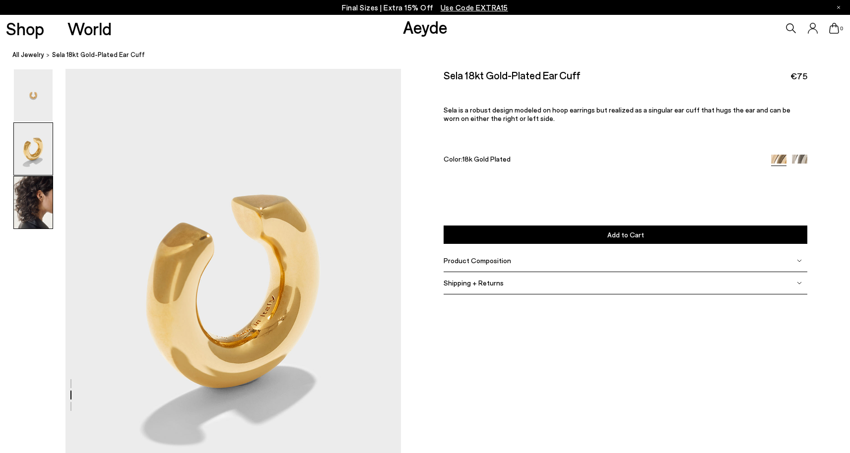
click at [37, 197] on img at bounding box center [33, 203] width 39 height 52
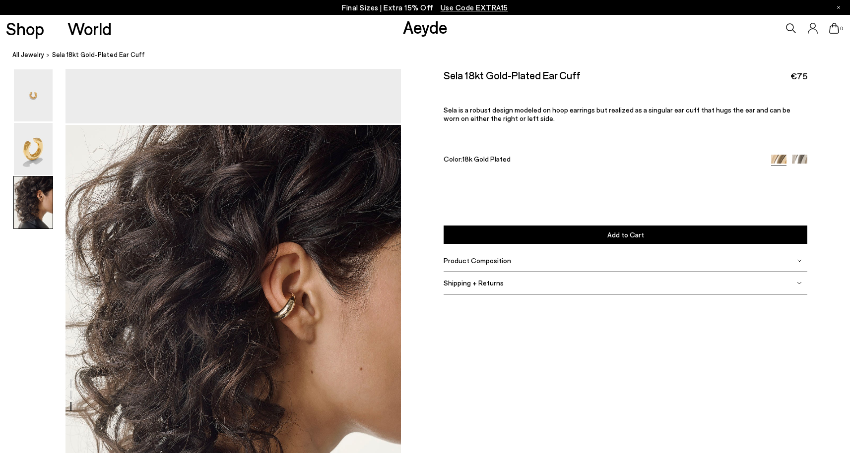
scroll to position [751, 0]
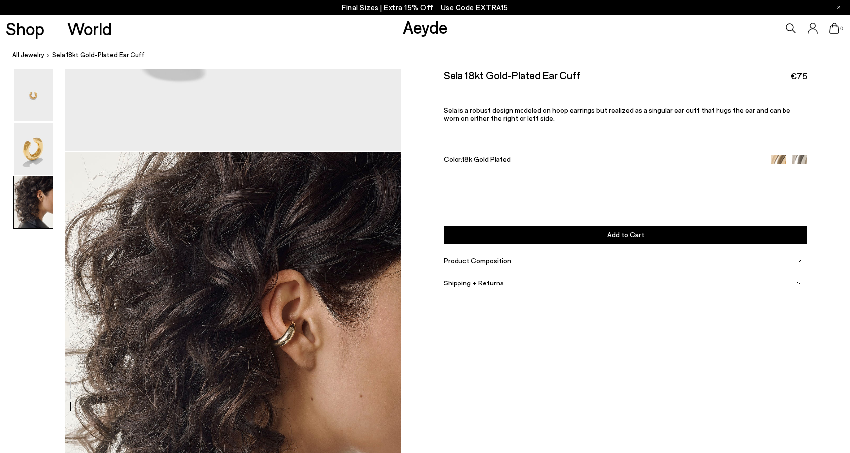
click at [497, 230] on button "Add to Cart Select a Size First" at bounding box center [625, 235] width 364 height 18
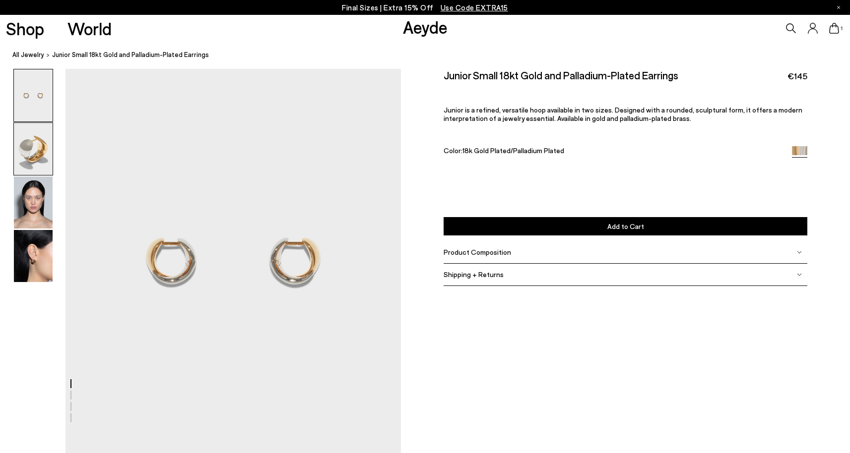
click at [42, 149] on img at bounding box center [33, 149] width 39 height 52
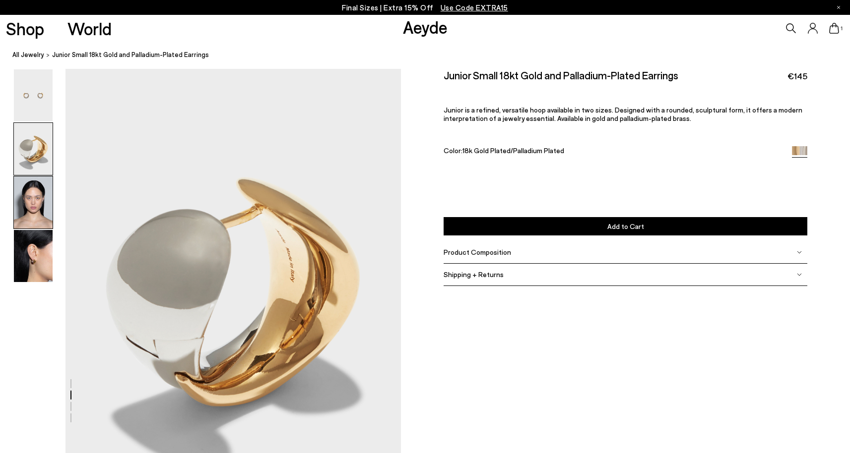
click at [38, 184] on img at bounding box center [33, 203] width 39 height 52
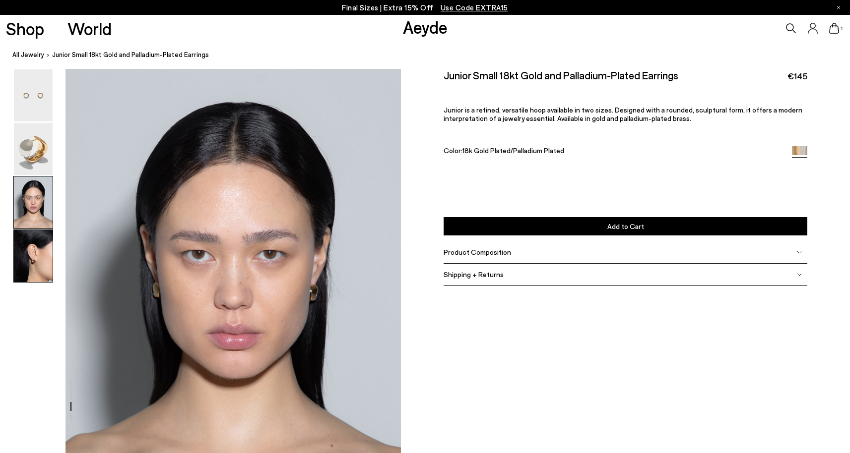
click at [33, 230] on img at bounding box center [33, 256] width 39 height 52
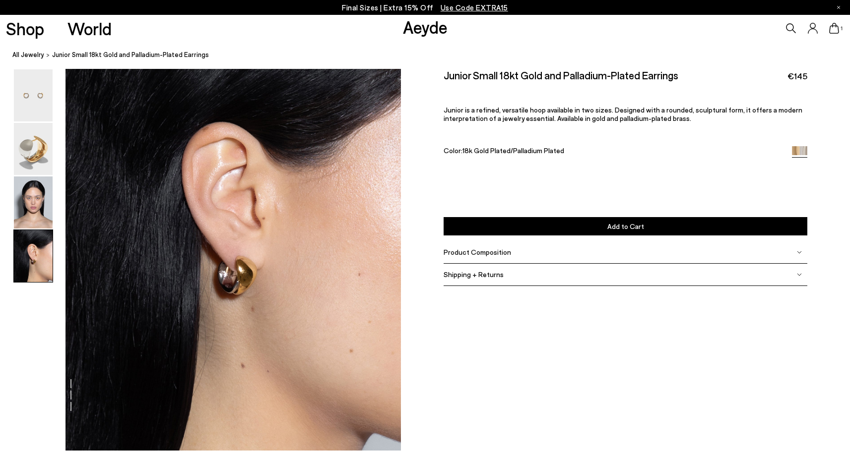
scroll to position [1352, 0]
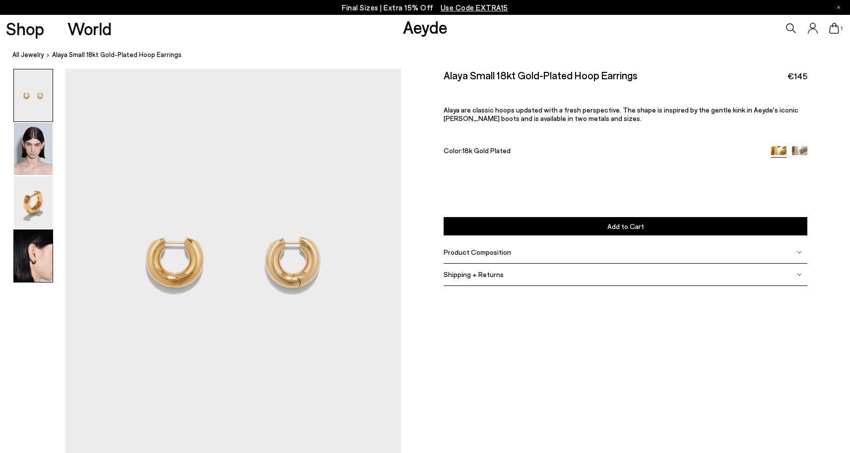
click at [23, 259] on img at bounding box center [33, 256] width 39 height 52
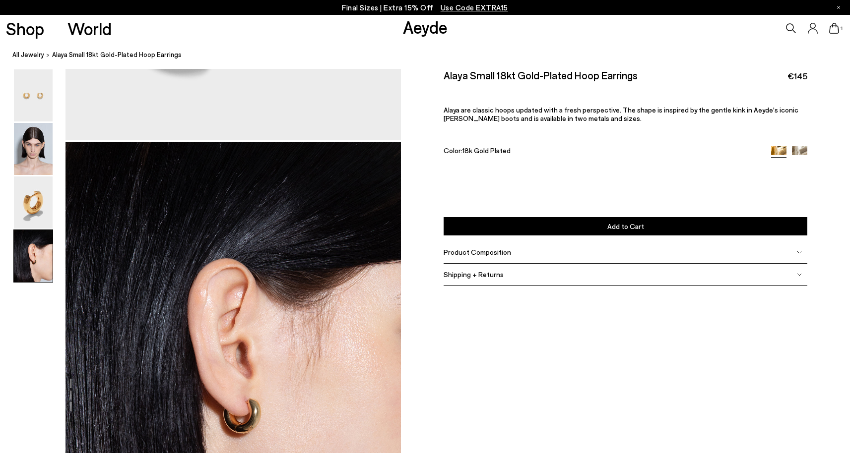
scroll to position [1261, 0]
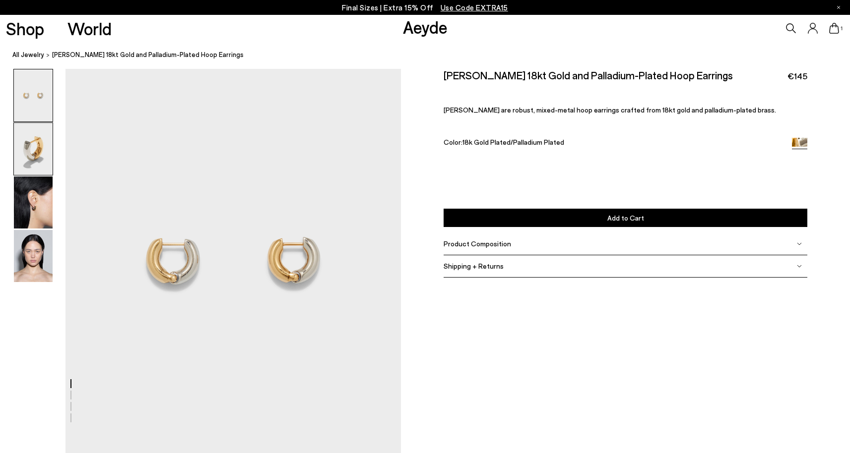
click at [38, 145] on img at bounding box center [33, 149] width 39 height 52
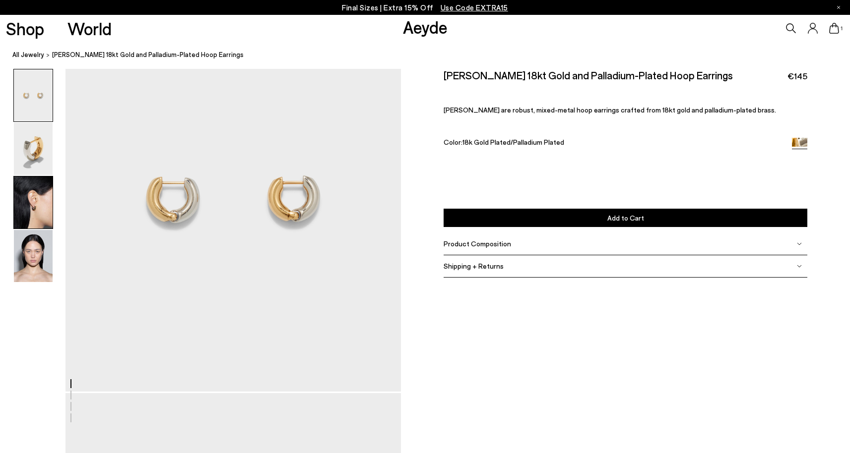
click at [36, 199] on img at bounding box center [33, 203] width 39 height 52
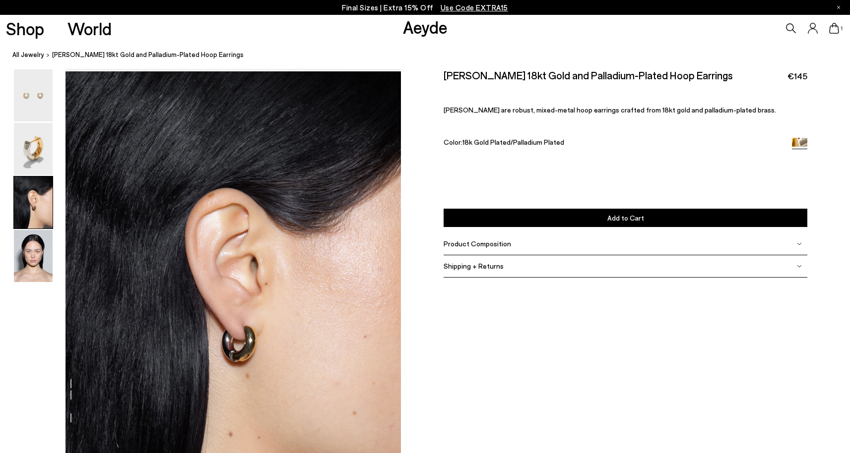
scroll to position [835, 0]
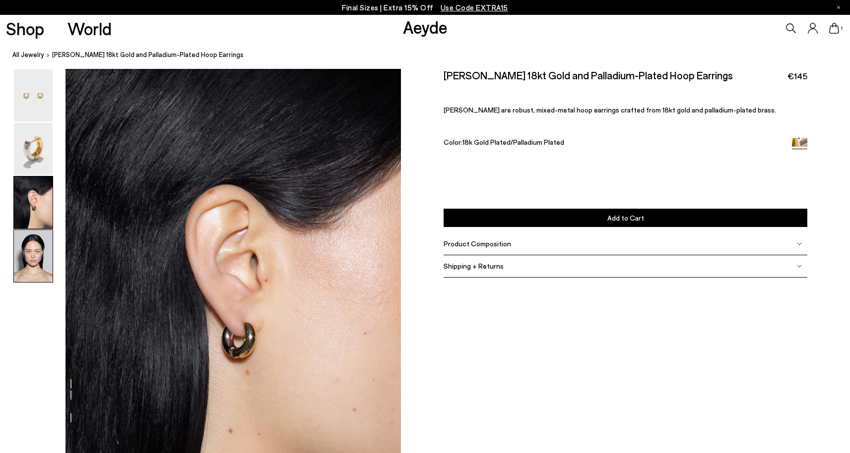
click at [47, 255] on img at bounding box center [33, 256] width 39 height 52
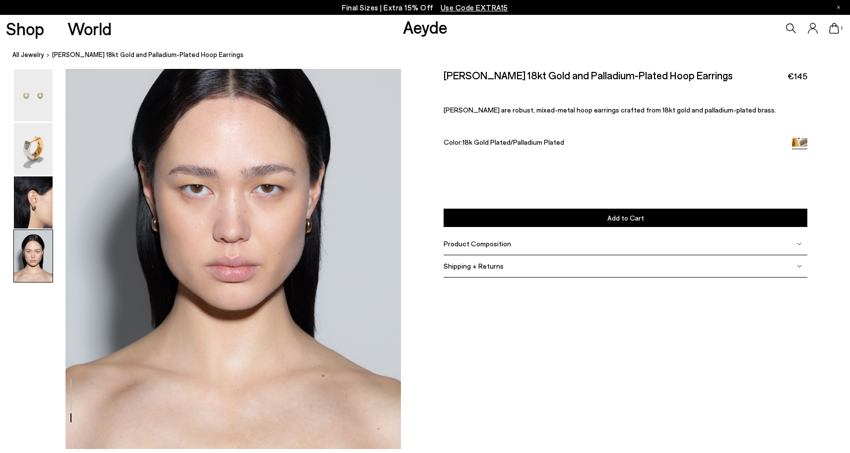
scroll to position [1352, 0]
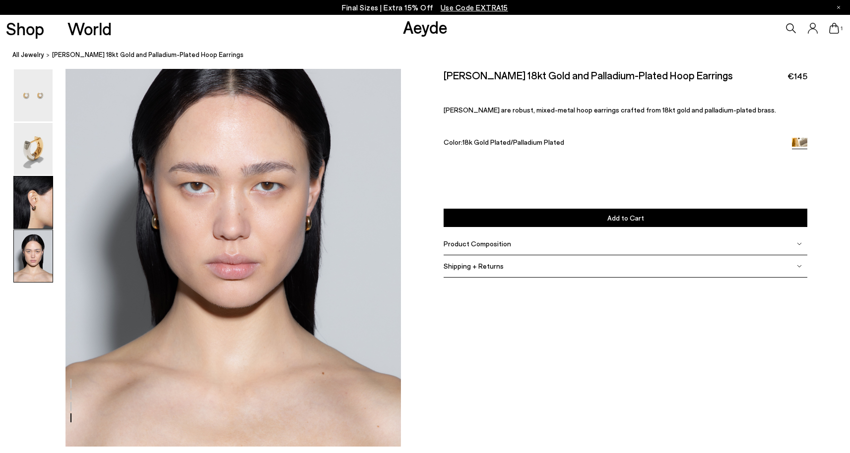
click at [43, 195] on img at bounding box center [33, 203] width 39 height 52
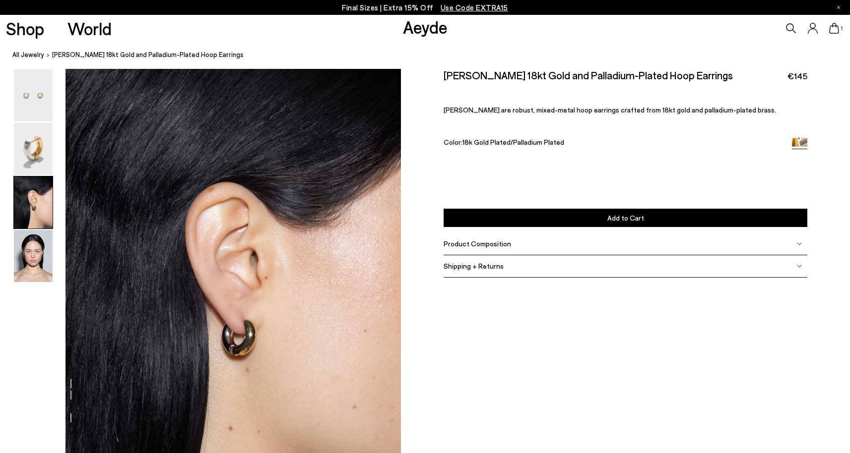
scroll to position [835, 0]
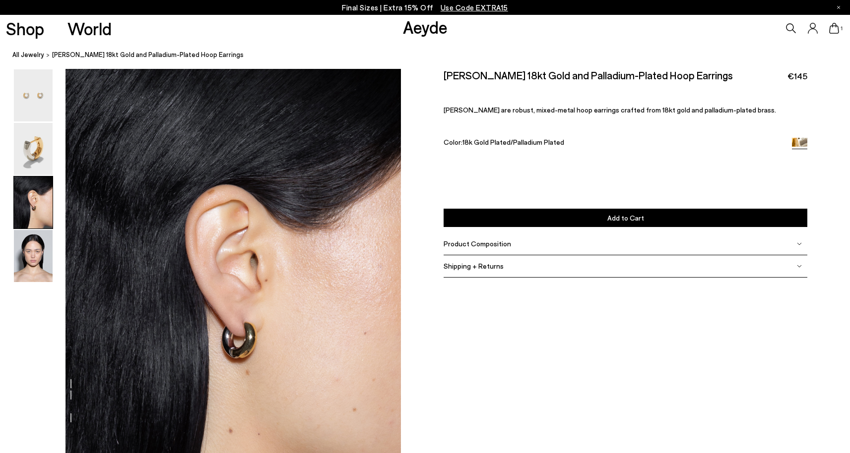
click at [240, 327] on div at bounding box center [200, 99] width 401 height 1730
click at [251, 344] on div at bounding box center [200, 99] width 401 height 1730
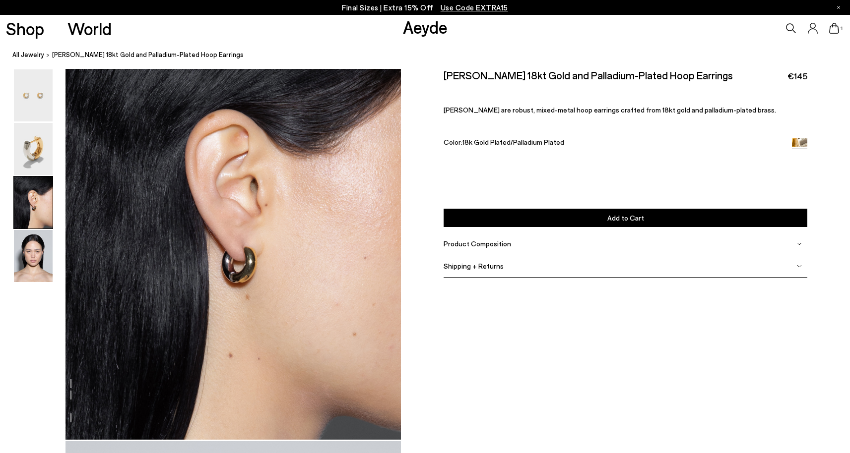
scroll to position [914, 0]
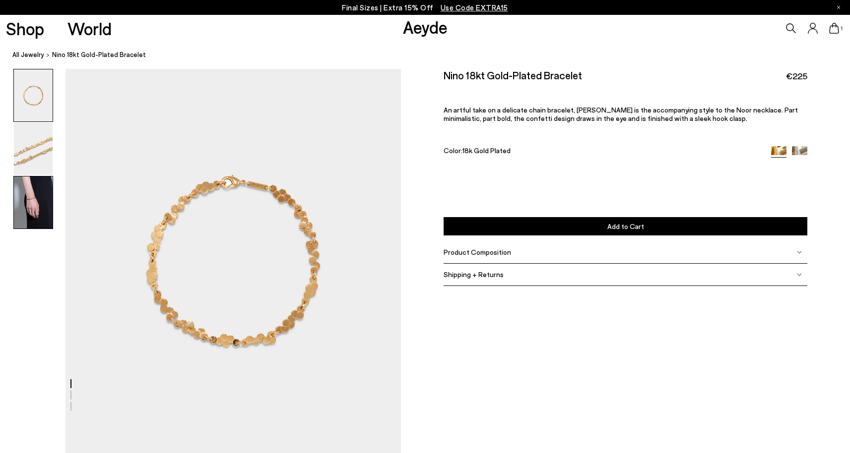
click at [38, 192] on img at bounding box center [33, 203] width 39 height 52
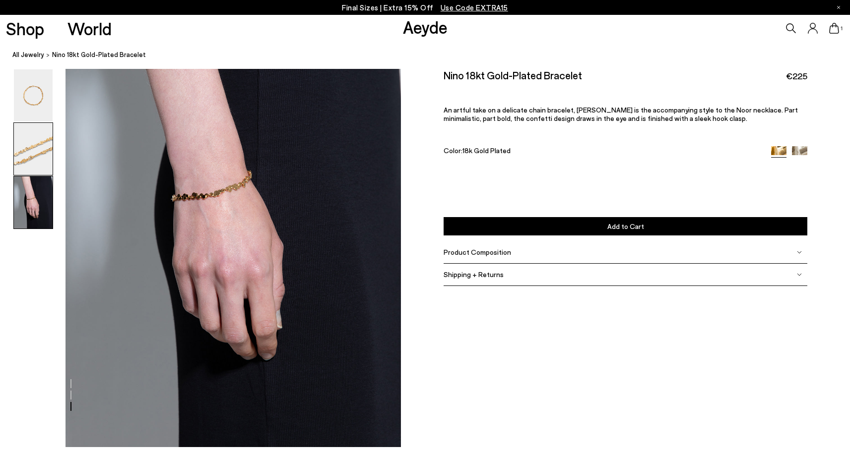
click at [37, 174] on img at bounding box center [33, 149] width 39 height 52
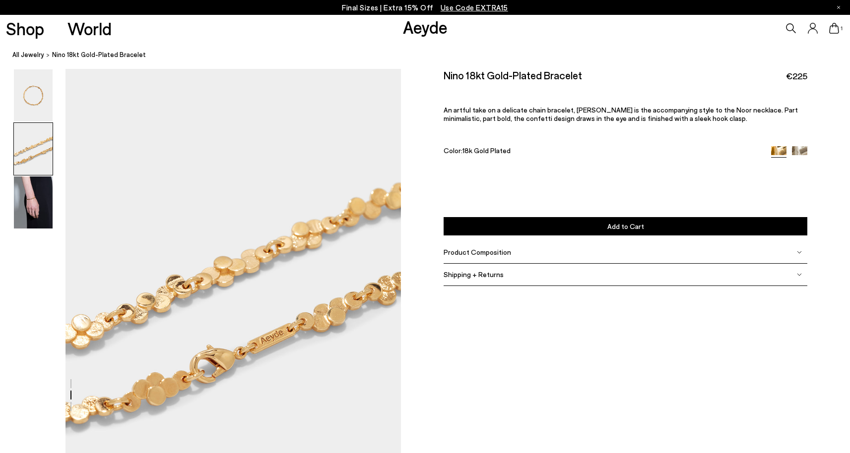
scroll to position [387, 0]
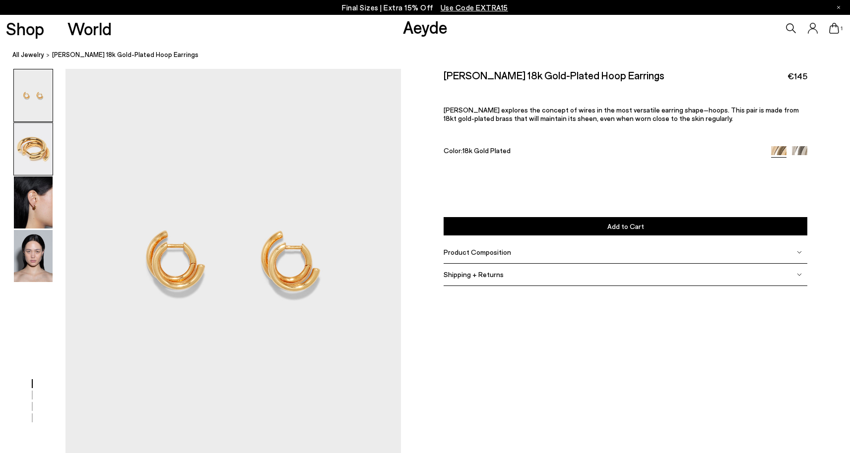
click at [47, 167] on img at bounding box center [33, 149] width 39 height 52
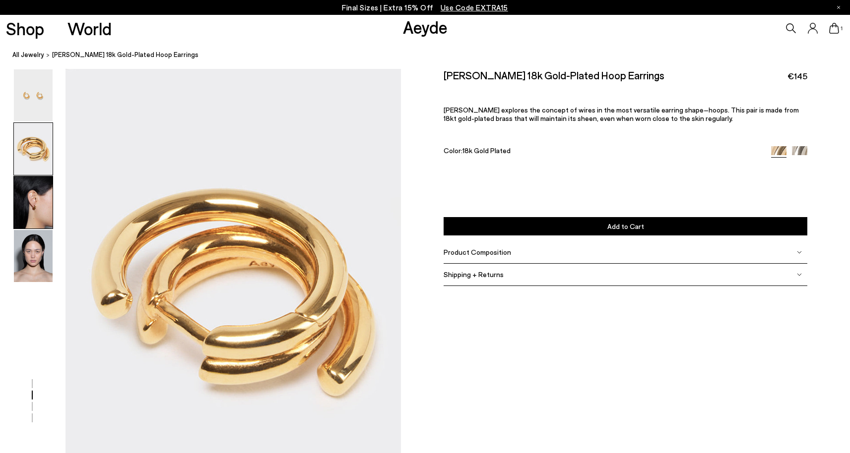
scroll to position [387, 0]
click at [47, 191] on img at bounding box center [33, 203] width 39 height 52
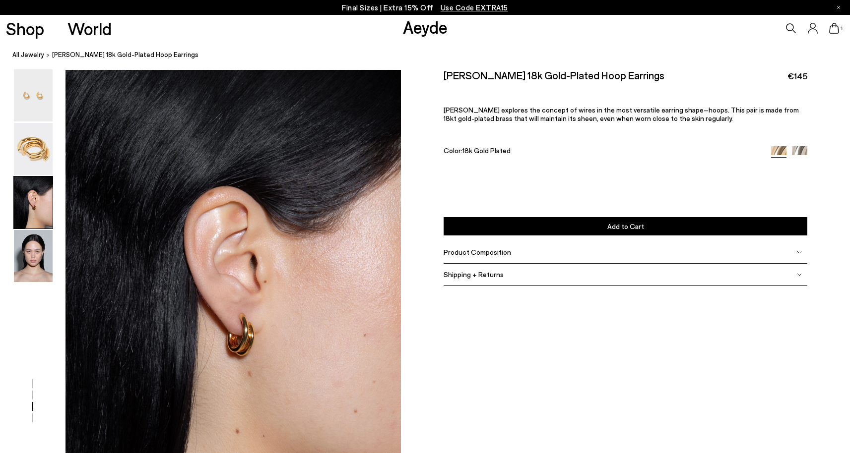
scroll to position [836, 0]
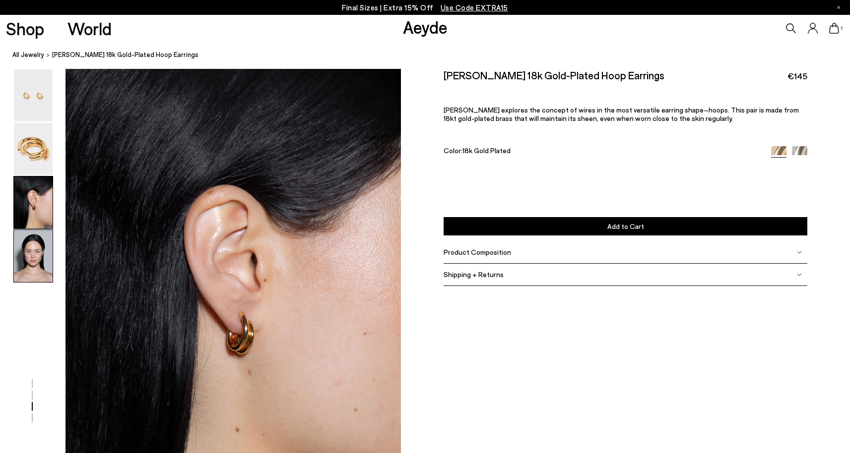
click at [45, 239] on img at bounding box center [33, 256] width 39 height 52
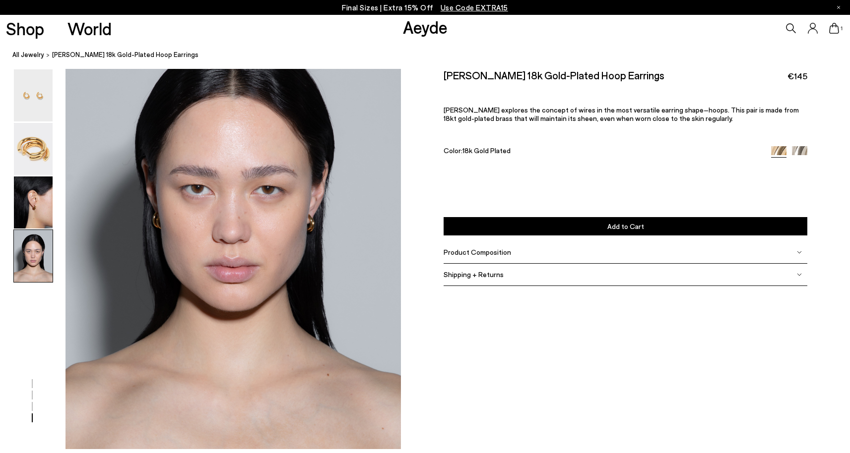
scroll to position [1352, 0]
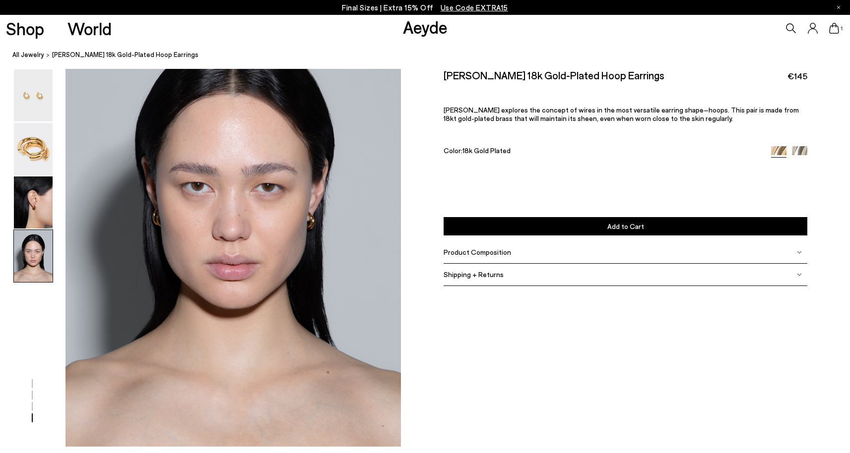
click at [517, 226] on button "Add to Cart Select a Size First" at bounding box center [625, 226] width 364 height 18
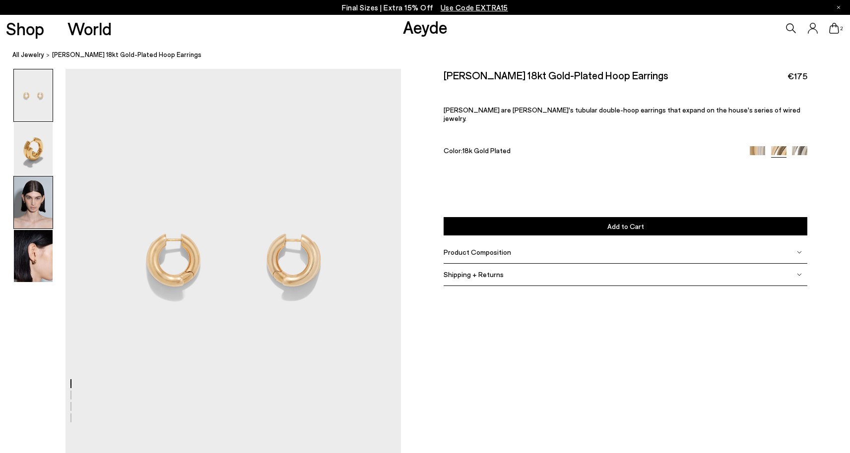
click at [40, 206] on img at bounding box center [33, 203] width 39 height 52
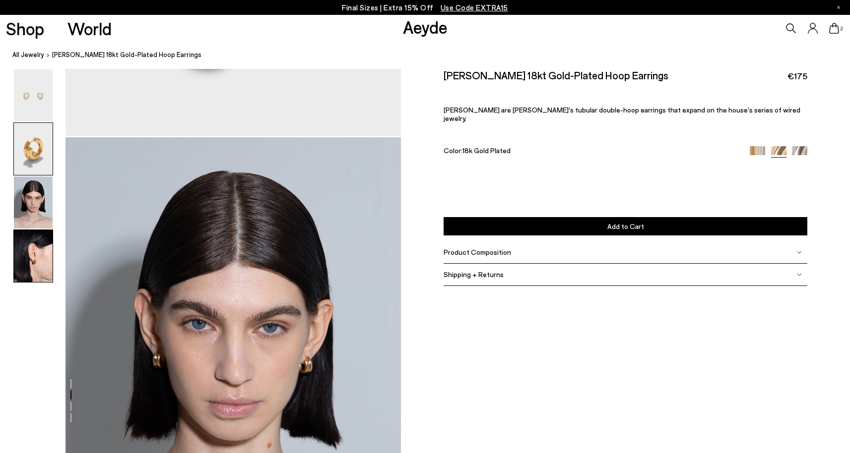
click at [41, 270] on img at bounding box center [33, 256] width 39 height 52
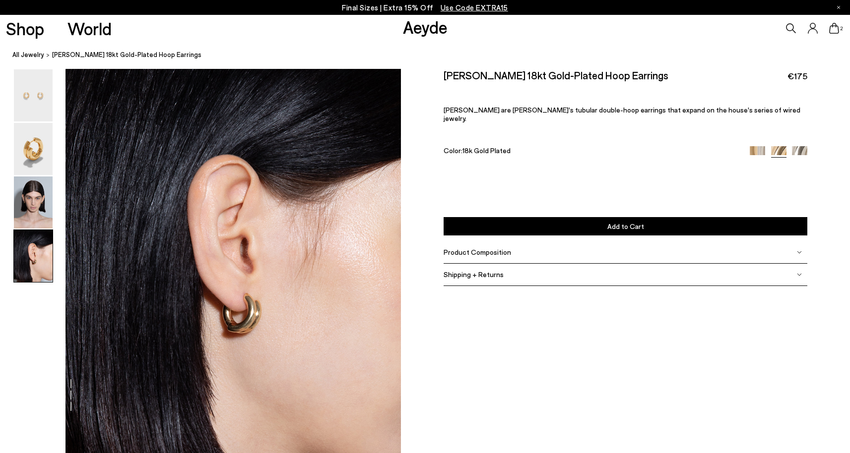
scroll to position [1352, 0]
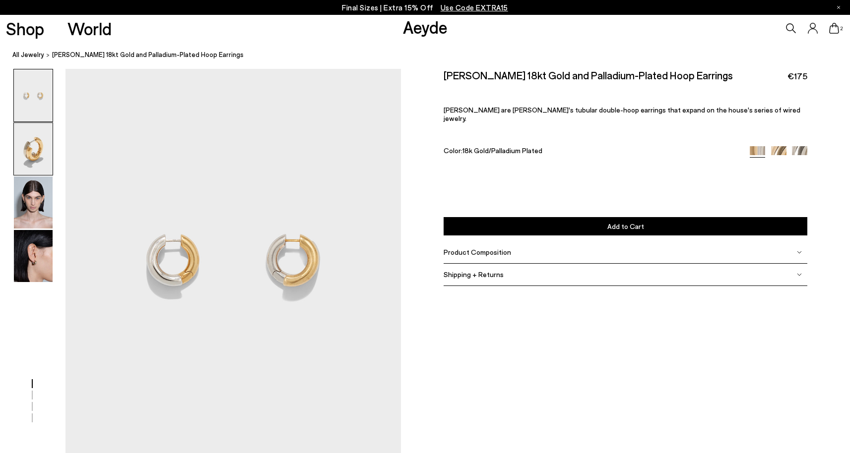
click at [37, 145] on img at bounding box center [33, 149] width 39 height 52
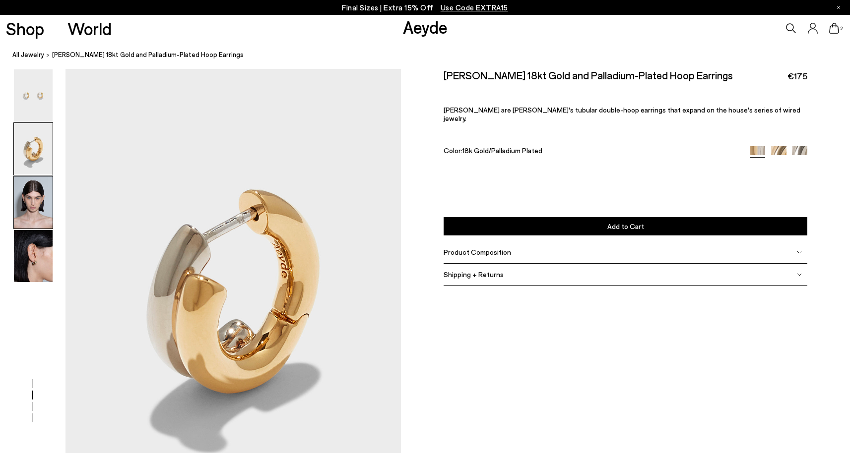
click at [37, 195] on img at bounding box center [33, 203] width 39 height 52
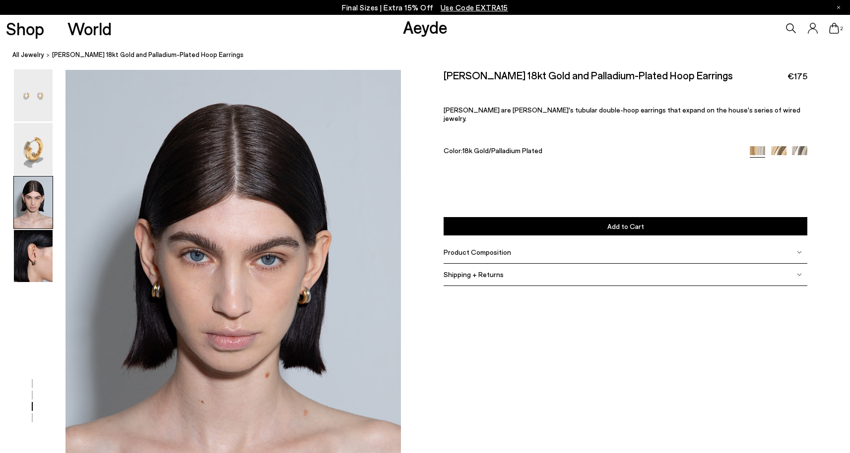
scroll to position [835, 0]
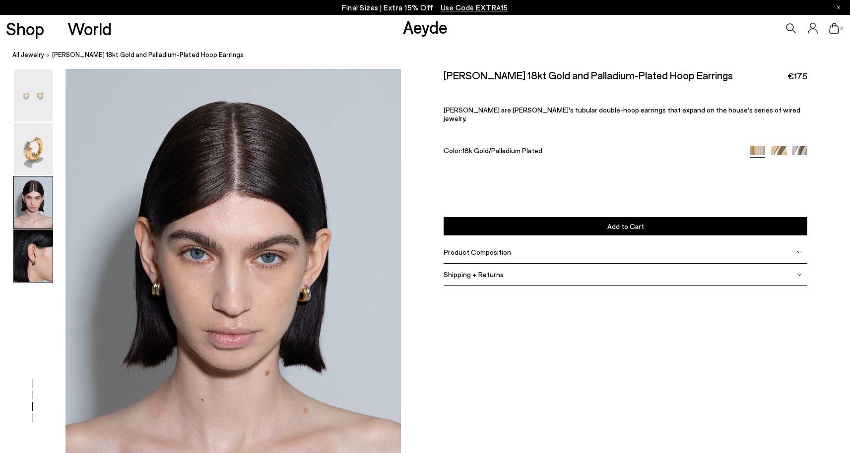
click at [34, 251] on img at bounding box center [33, 256] width 39 height 52
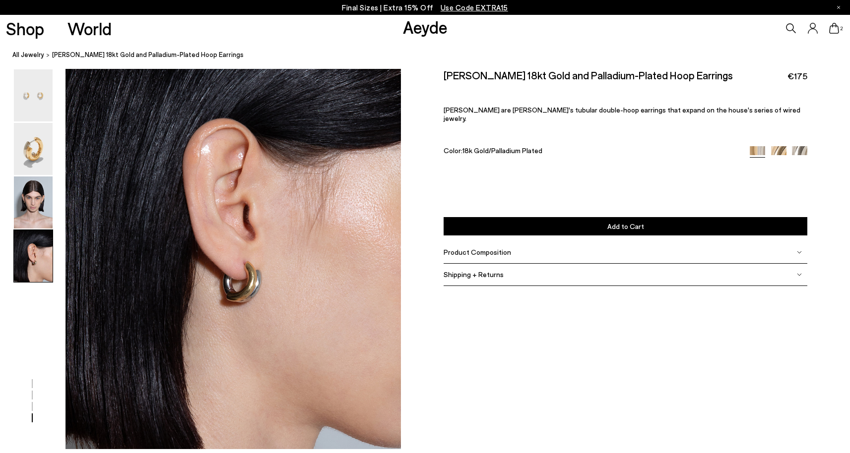
scroll to position [1352, 0]
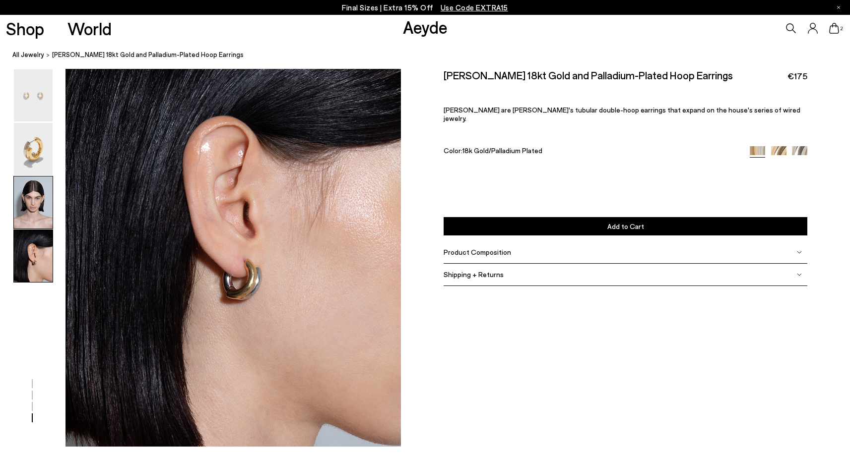
click at [34, 220] on img at bounding box center [33, 203] width 39 height 52
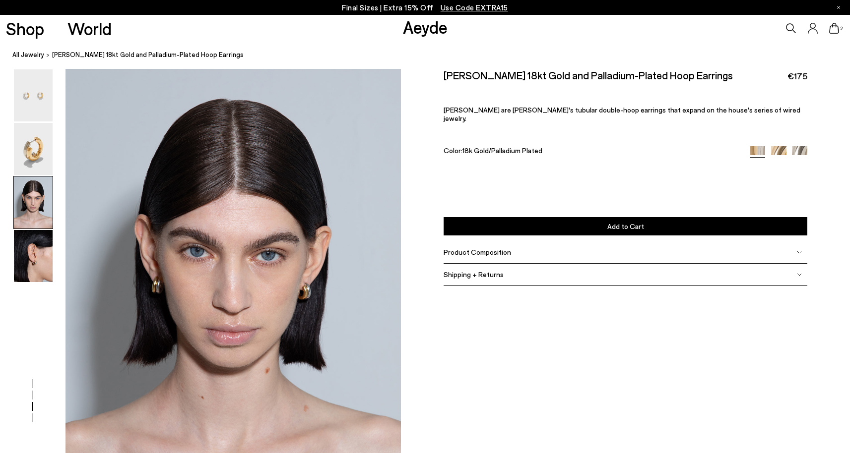
scroll to position [835, 0]
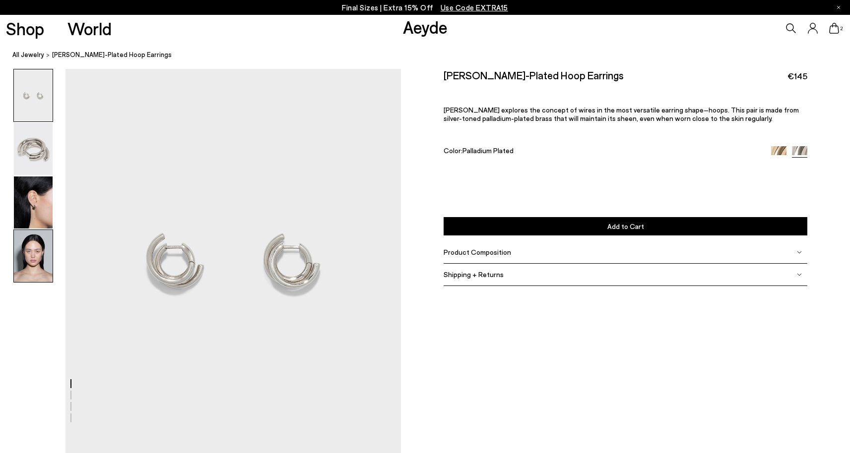
click at [34, 265] on img at bounding box center [33, 256] width 39 height 52
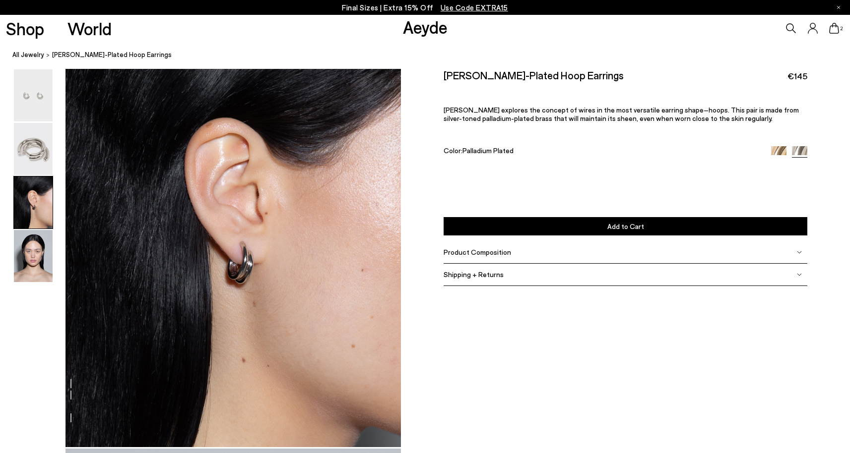
click at [28, 208] on img at bounding box center [33, 203] width 39 height 52
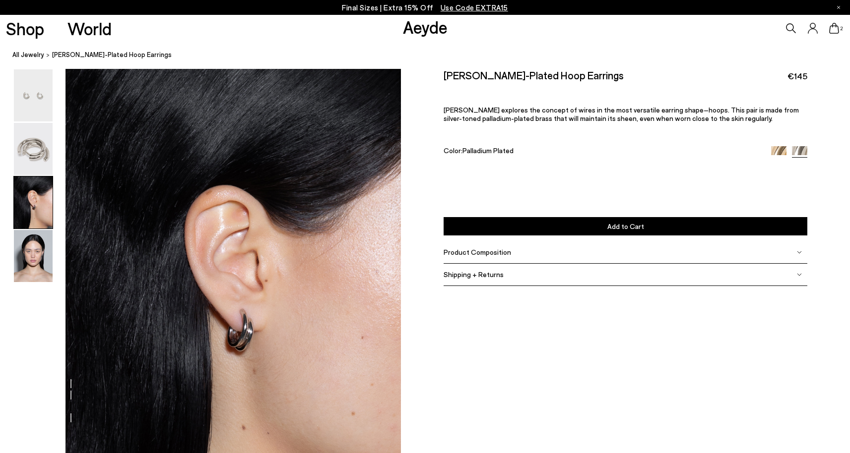
scroll to position [835, 0]
click at [28, 208] on img at bounding box center [33, 203] width 39 height 52
click at [36, 212] on img at bounding box center [33, 203] width 39 height 52
click at [40, 258] on img at bounding box center [33, 256] width 39 height 52
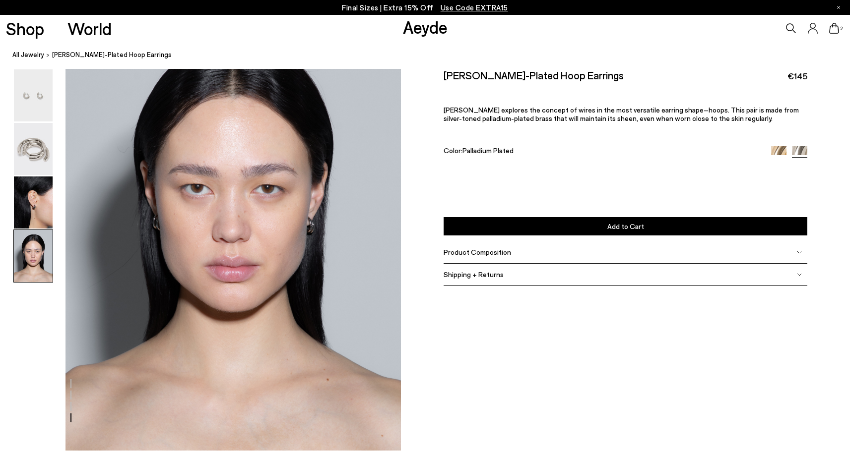
scroll to position [1351, 0]
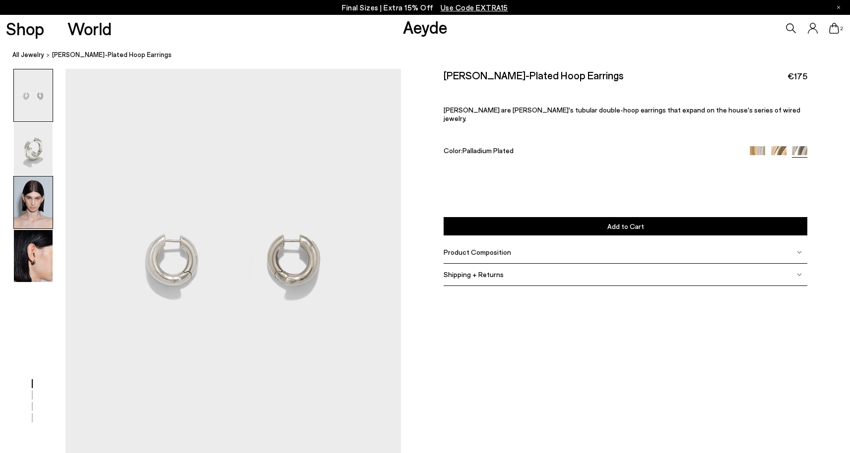
click at [30, 209] on img at bounding box center [33, 203] width 39 height 52
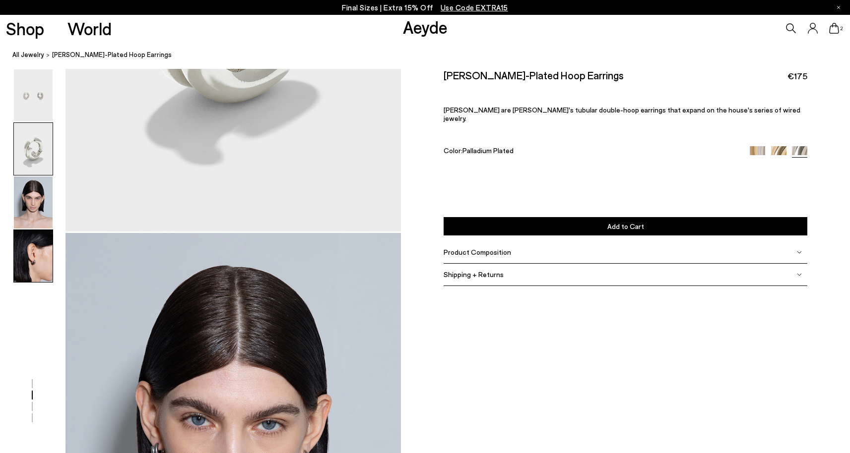
click at [32, 261] on img at bounding box center [33, 256] width 39 height 52
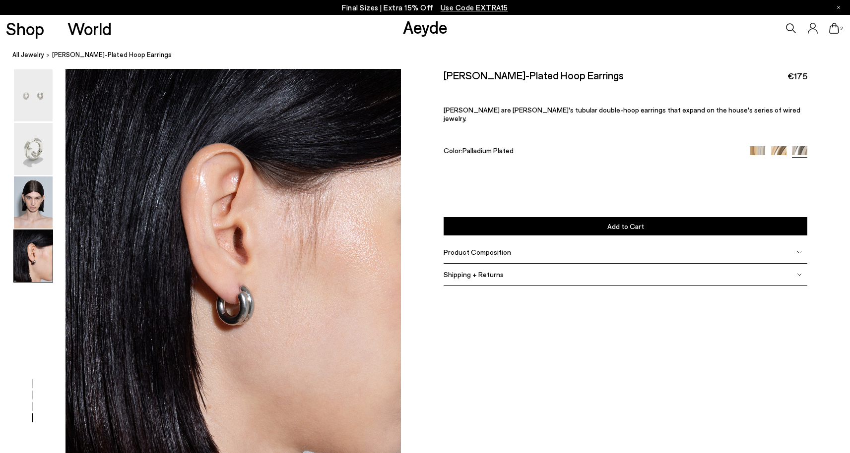
scroll to position [1352, 0]
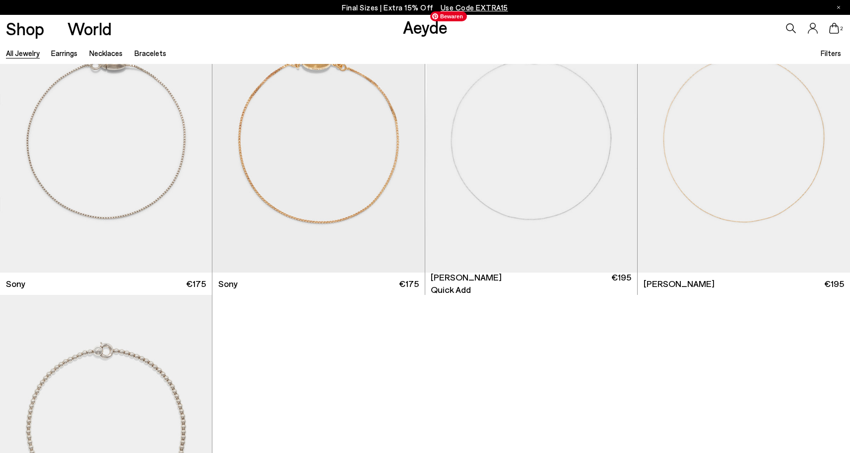
scroll to position [6316, 0]
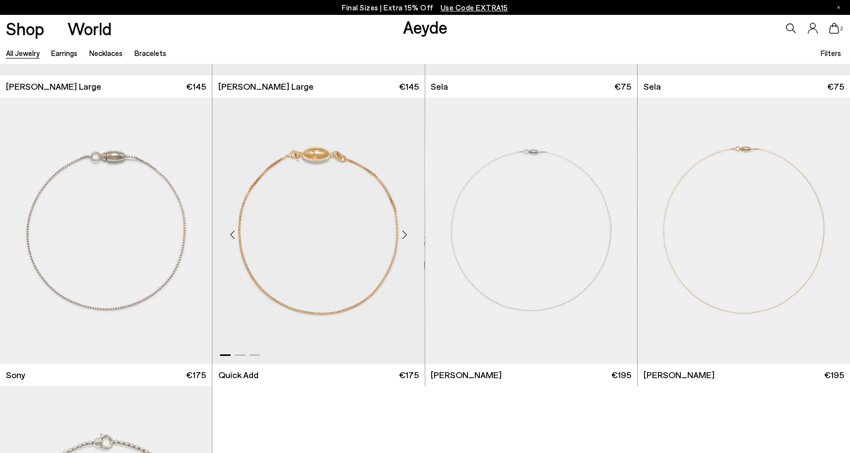
click at [406, 235] on div "Next slide" at bounding box center [405, 235] width 30 height 30
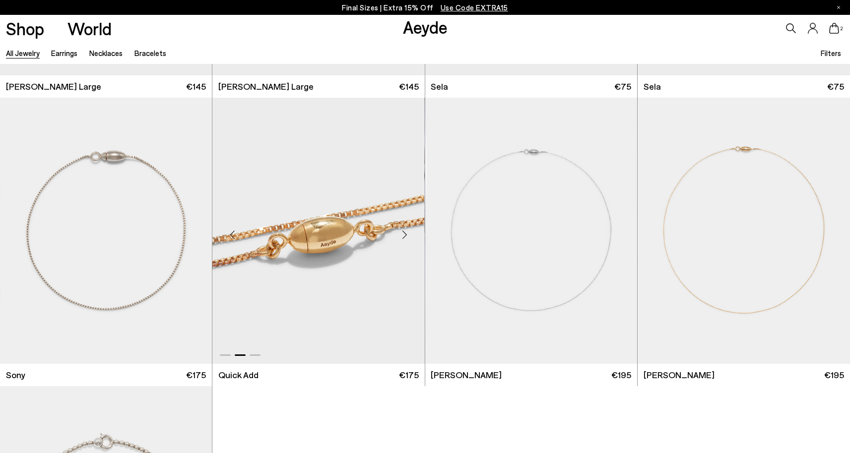
click at [406, 235] on div "Next slide" at bounding box center [405, 235] width 30 height 30
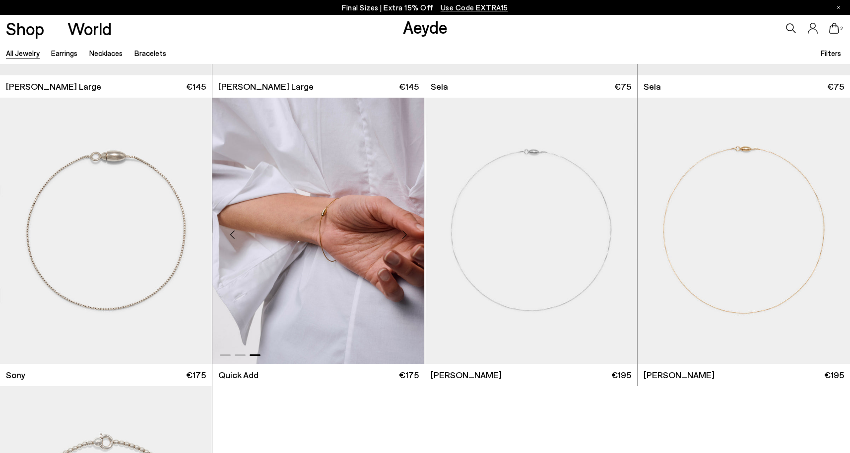
click at [406, 235] on div "Next slide" at bounding box center [405, 235] width 30 height 30
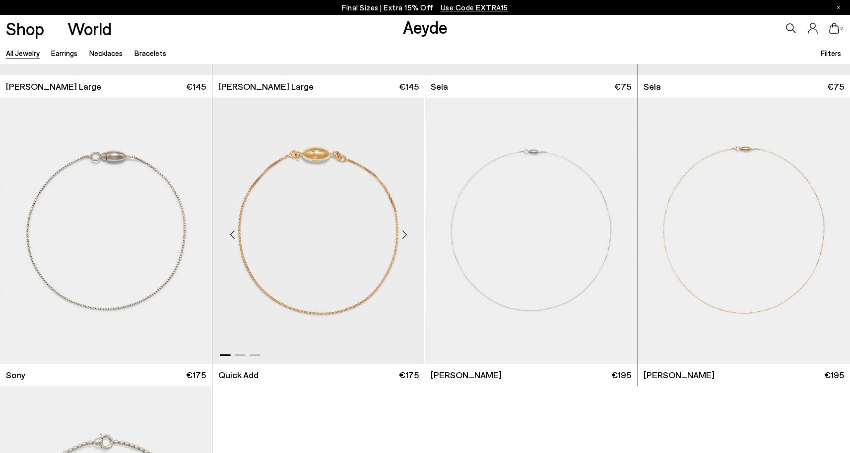
click at [406, 235] on div "Next slide" at bounding box center [405, 235] width 30 height 30
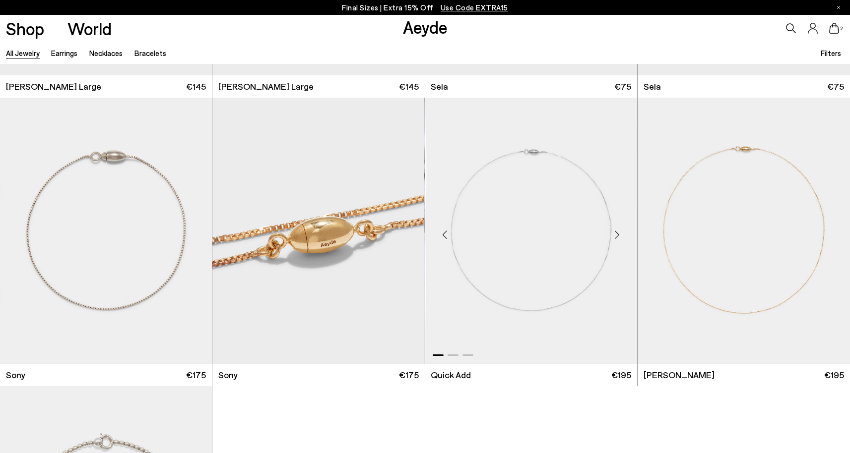
click at [620, 233] on div "Next slide" at bounding box center [617, 235] width 30 height 30
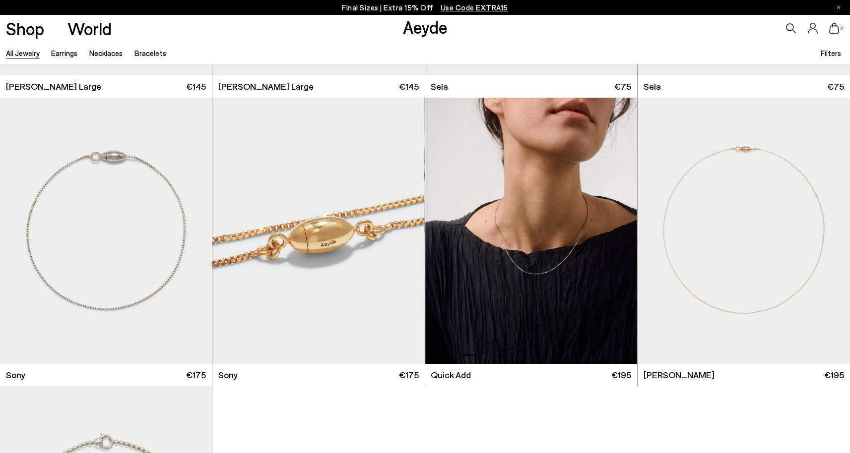
click at [620, 233] on div "Next slide" at bounding box center [617, 235] width 30 height 30
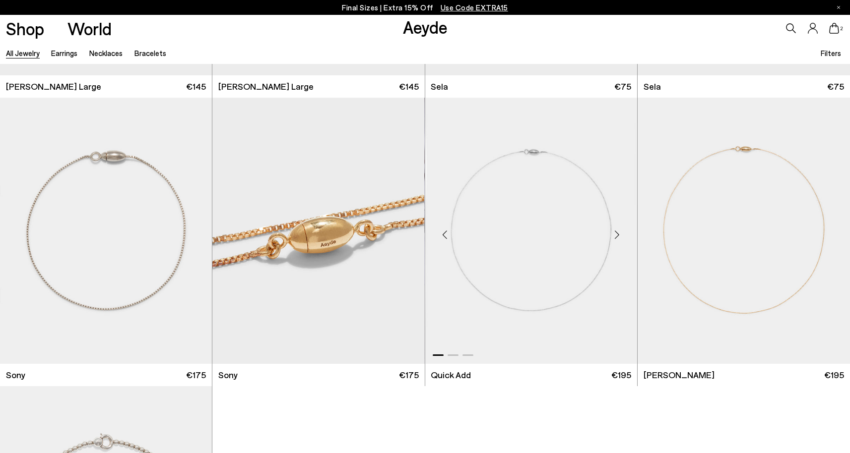
click at [620, 233] on div "Next slide" at bounding box center [617, 235] width 30 height 30
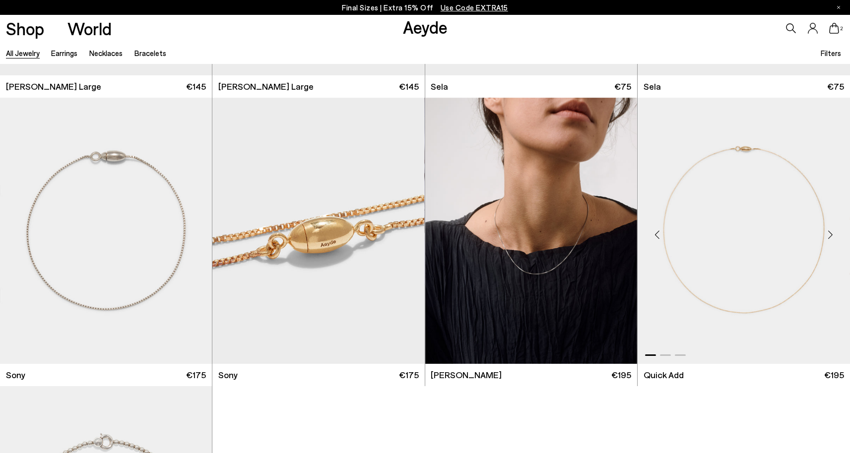
click at [829, 234] on div "Next slide" at bounding box center [830, 235] width 30 height 30
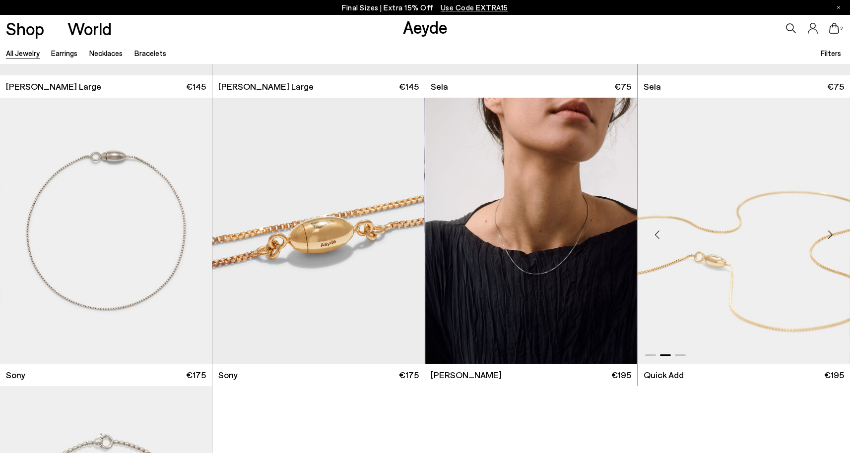
click at [829, 234] on div "Next slide" at bounding box center [830, 235] width 30 height 30
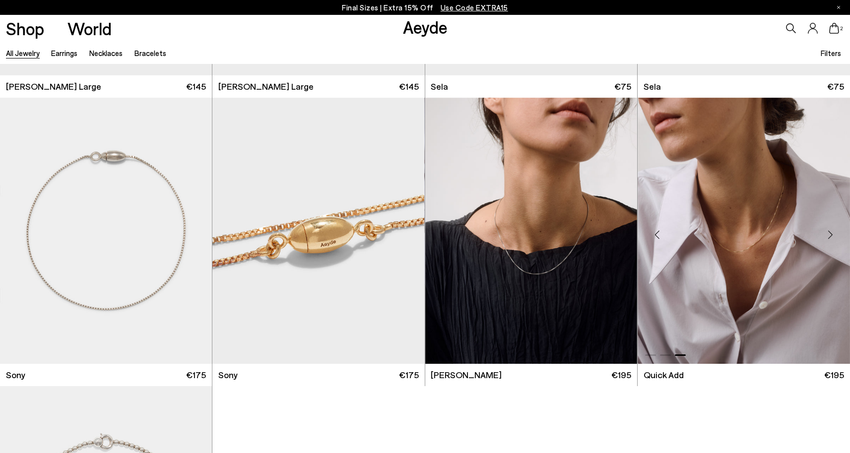
click at [829, 234] on div "Next slide" at bounding box center [830, 235] width 30 height 30
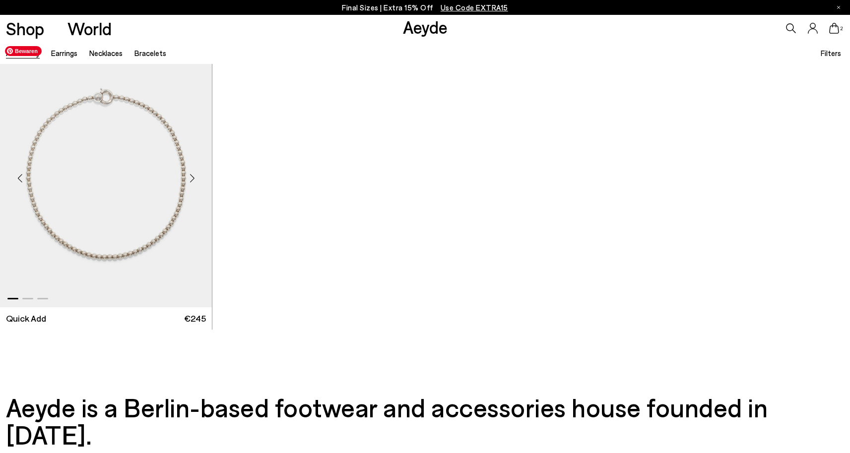
scroll to position [6654, 0]
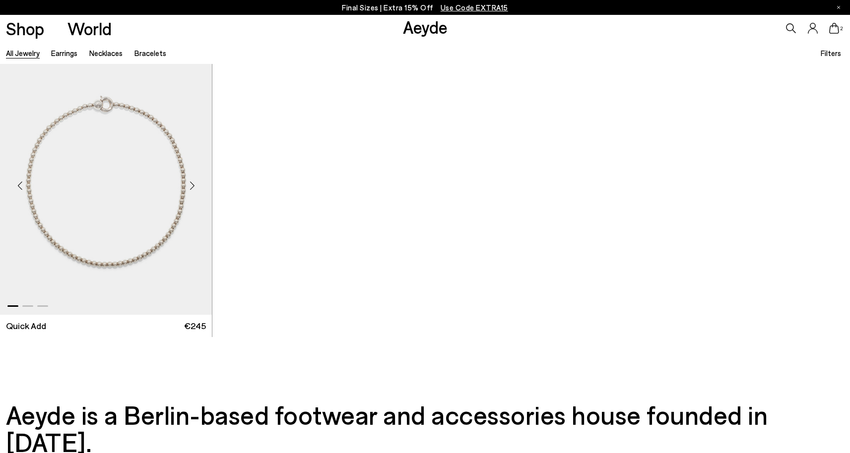
click at [195, 186] on div "Next slide" at bounding box center [192, 186] width 30 height 30
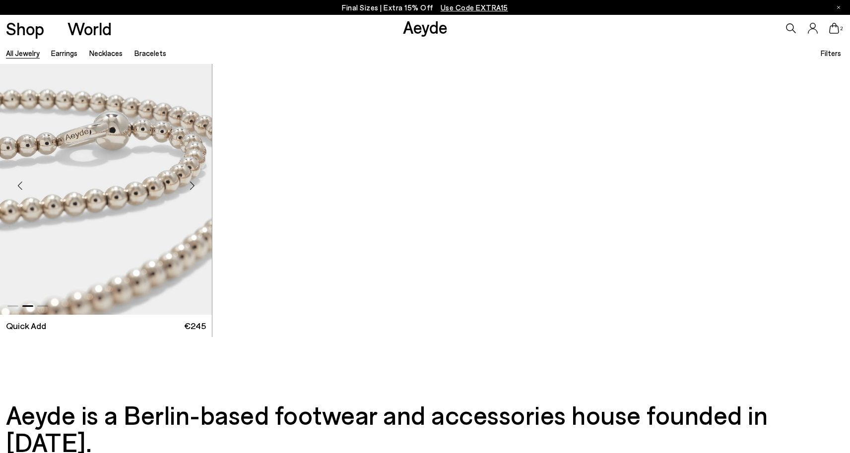
click at [195, 184] on div "Next slide" at bounding box center [192, 186] width 30 height 30
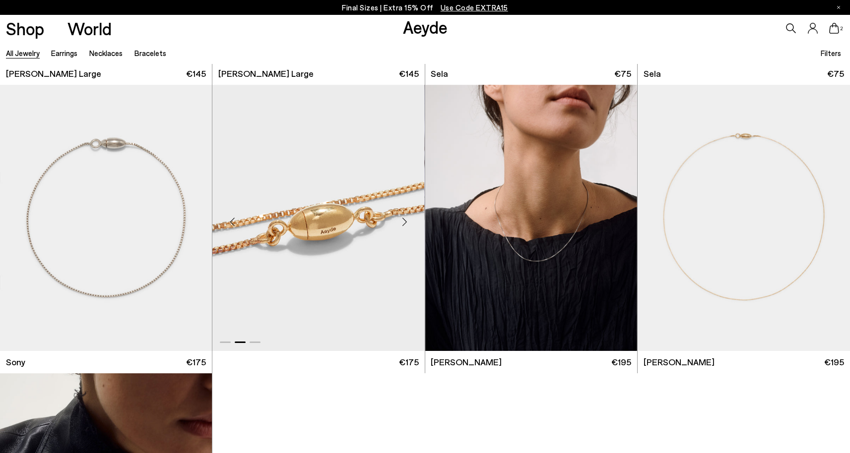
scroll to position [6328, 0]
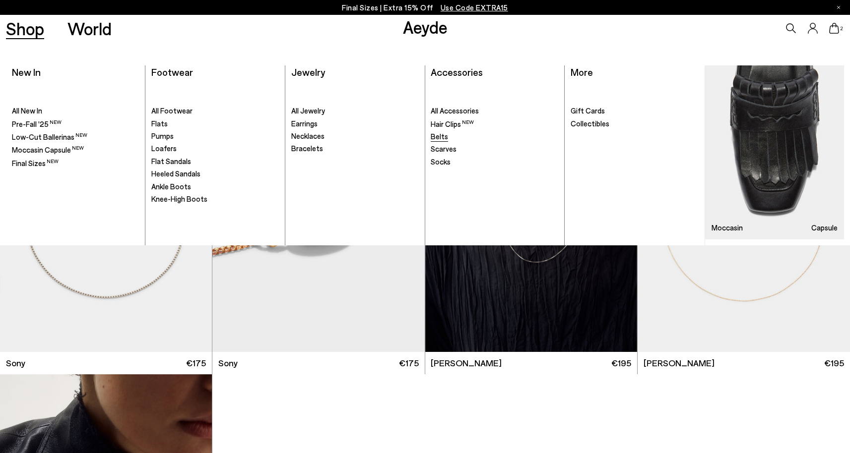
click at [444, 134] on span "Belts" at bounding box center [438, 136] width 17 height 9
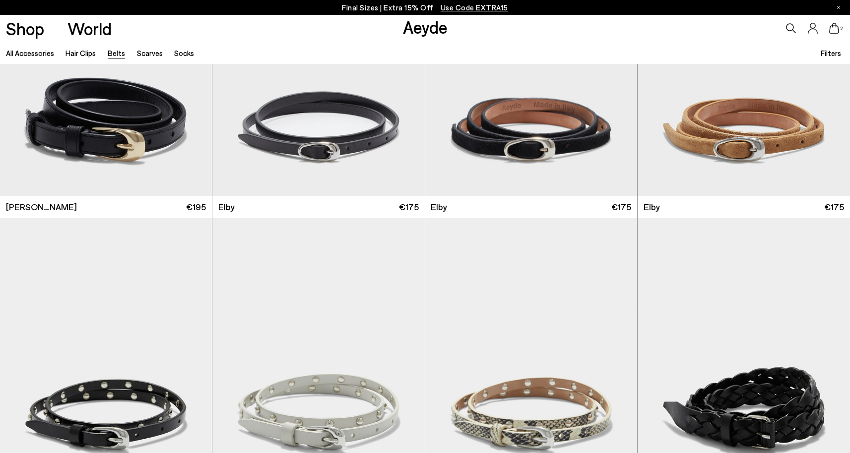
scroll to position [1288, 0]
click at [87, 52] on link "Hair Clips" at bounding box center [80, 53] width 30 height 9
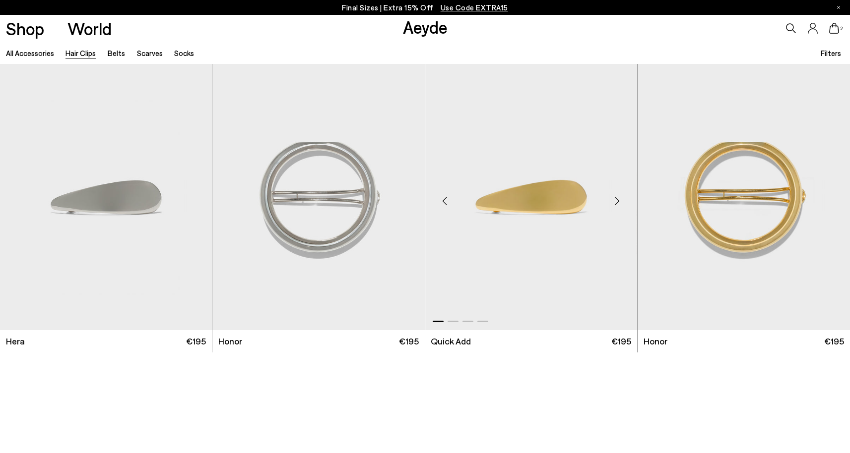
click at [616, 201] on div "Next slide" at bounding box center [617, 201] width 30 height 30
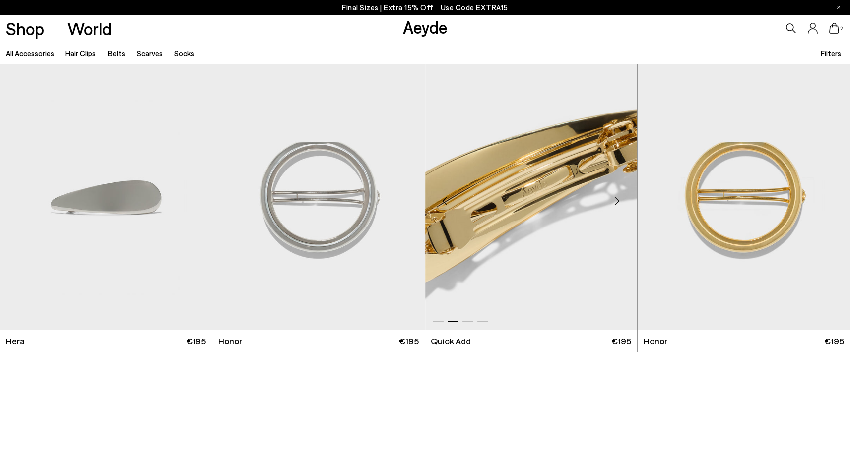
click at [616, 201] on div "Next slide" at bounding box center [617, 201] width 30 height 30
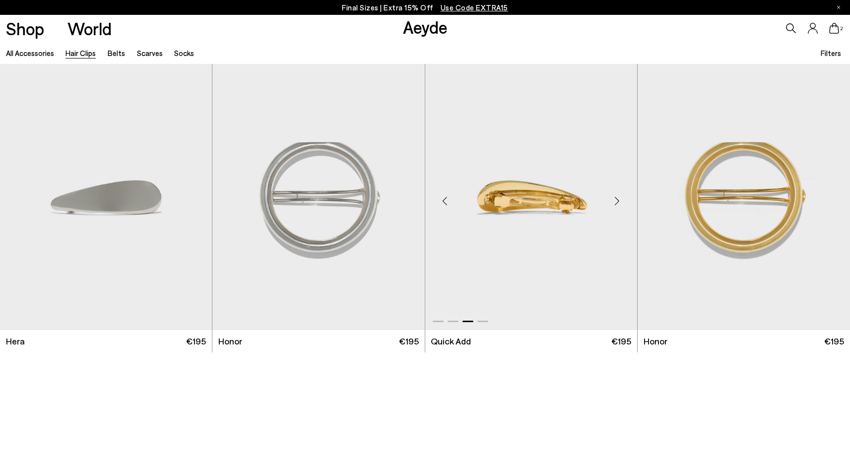
click at [616, 201] on div "Next slide" at bounding box center [617, 201] width 30 height 30
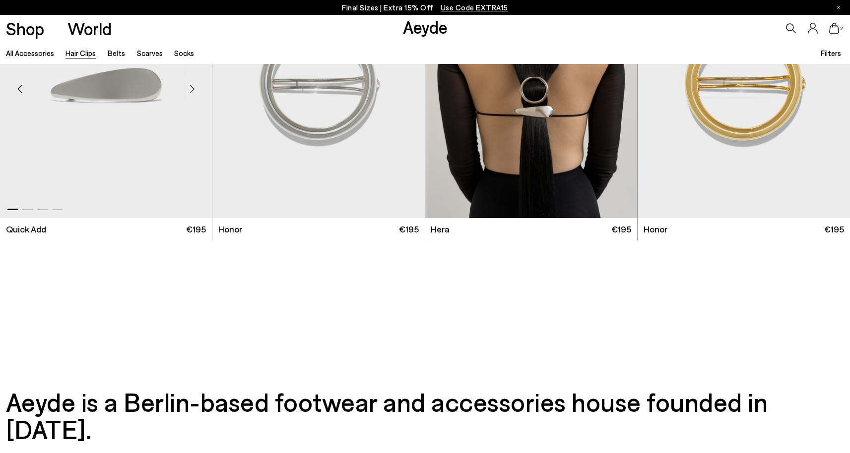
scroll to position [19, 0]
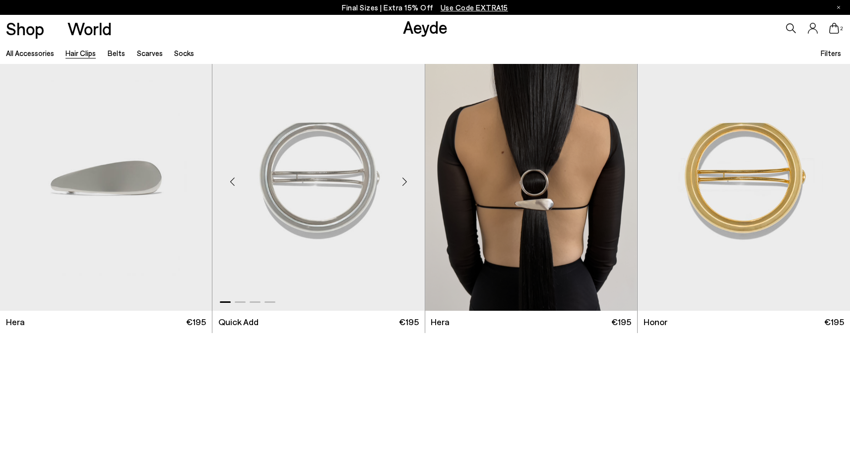
click at [410, 181] on div "Next slide" at bounding box center [405, 182] width 30 height 30
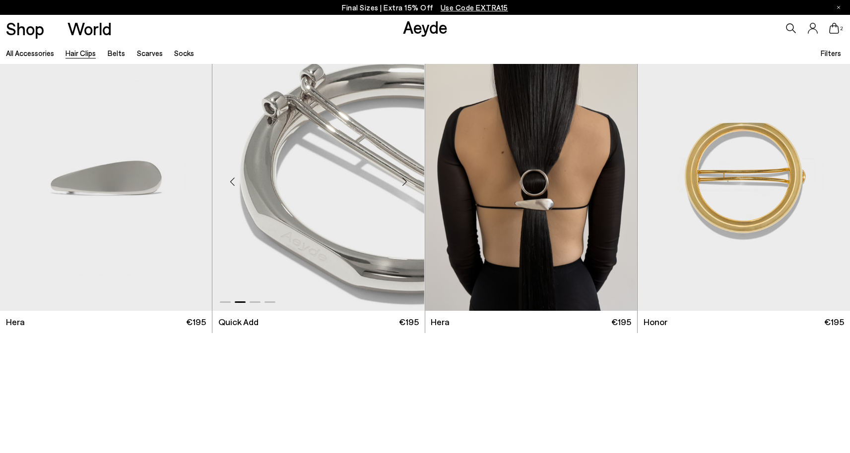
click at [408, 181] on div "Next slide" at bounding box center [405, 182] width 30 height 30
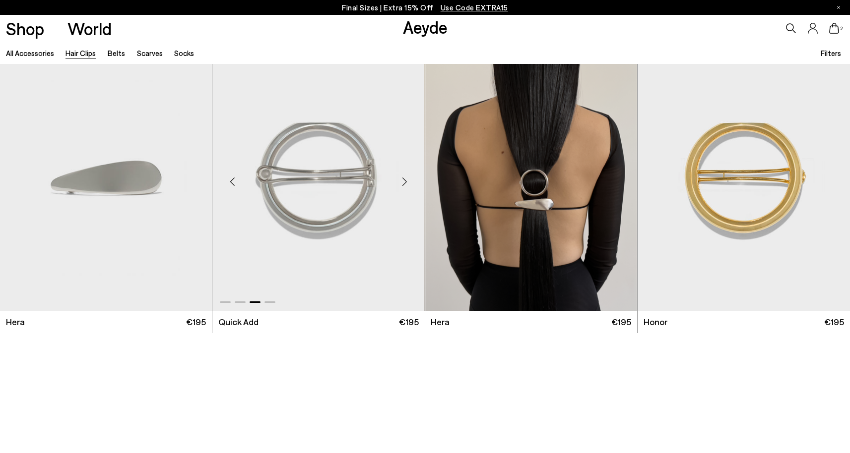
click at [408, 181] on div "Next slide" at bounding box center [405, 182] width 30 height 30
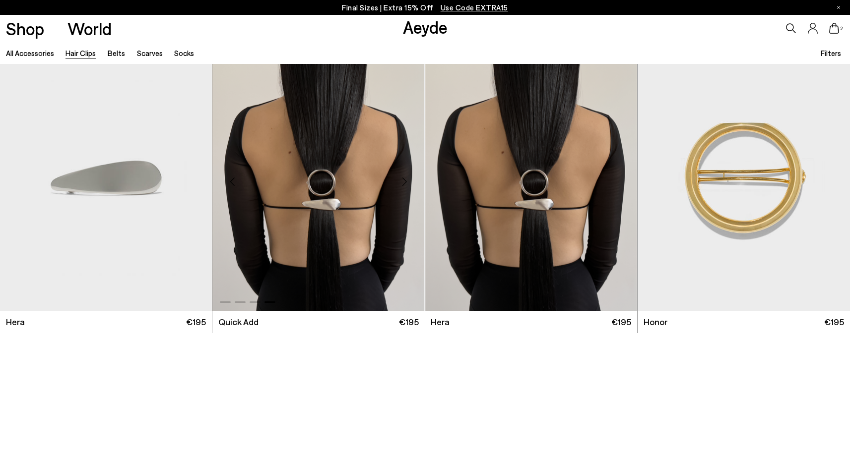
click at [408, 181] on div "Next slide" at bounding box center [405, 182] width 30 height 30
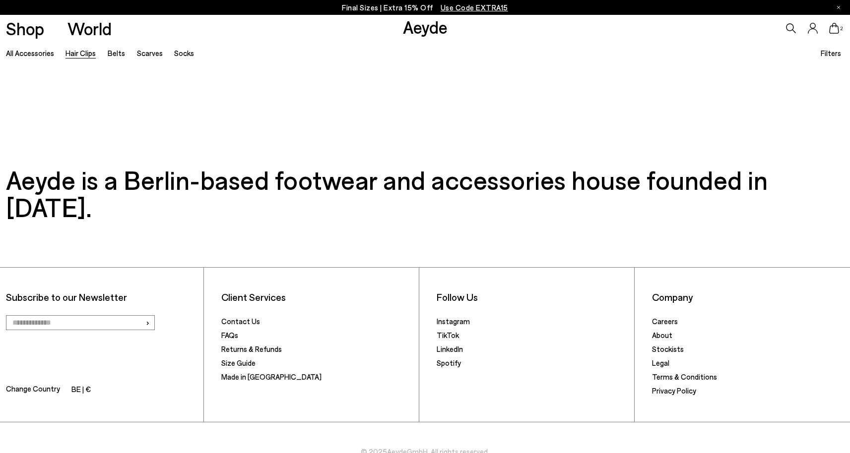
scroll to position [0, 0]
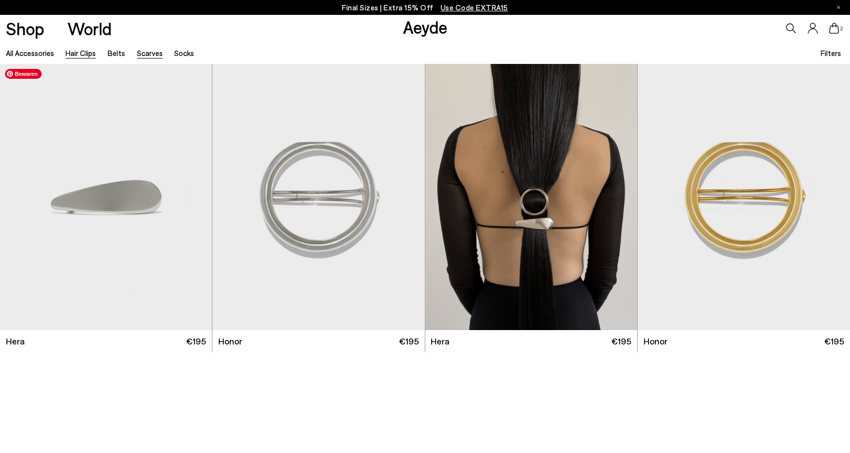
click at [141, 53] on link "Scarves" at bounding box center [150, 53] width 26 height 9
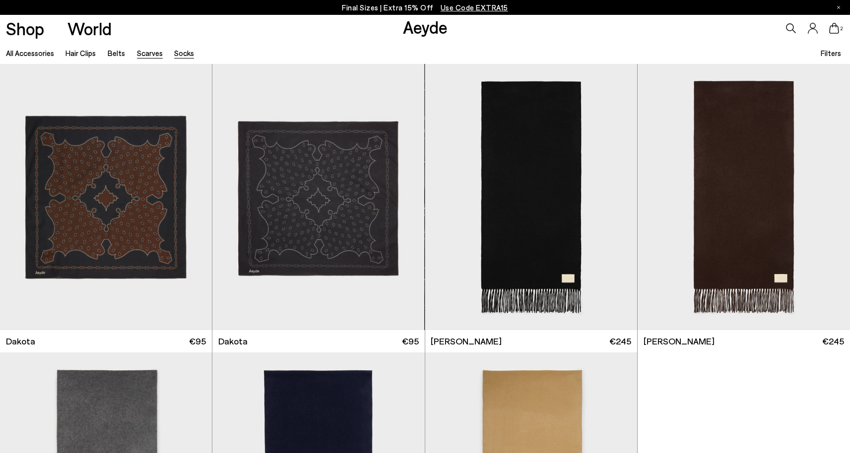
click at [180, 55] on link "Socks" at bounding box center [184, 53] width 20 height 9
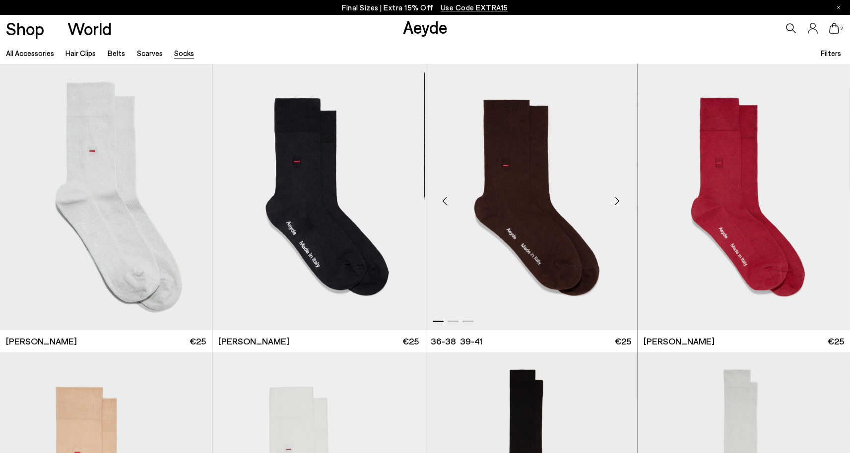
click at [617, 201] on div "Next slide" at bounding box center [617, 201] width 30 height 30
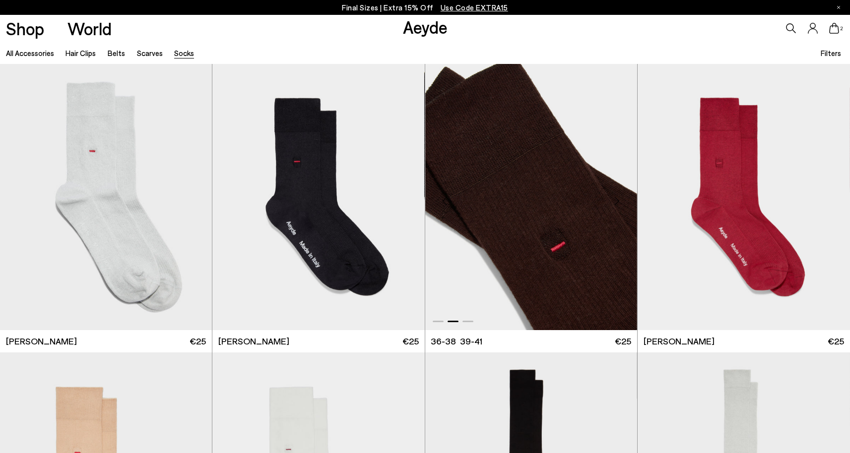
click at [617, 201] on div "Next slide" at bounding box center [617, 201] width 30 height 30
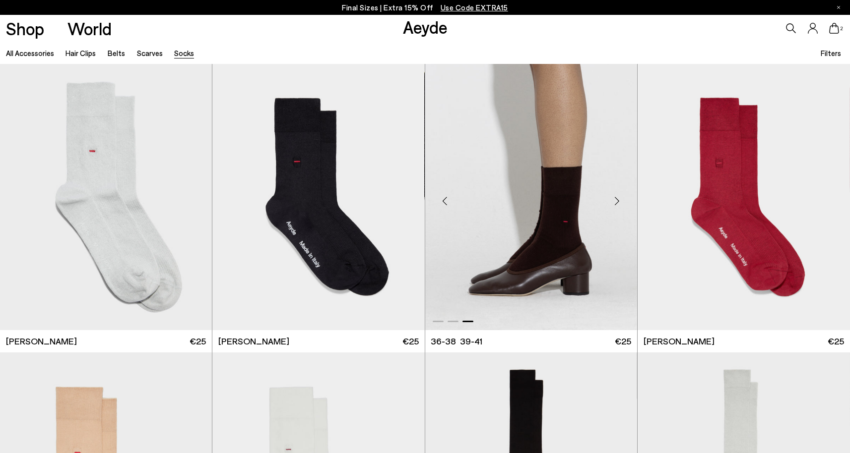
click at [617, 201] on div "Next slide" at bounding box center [617, 201] width 30 height 30
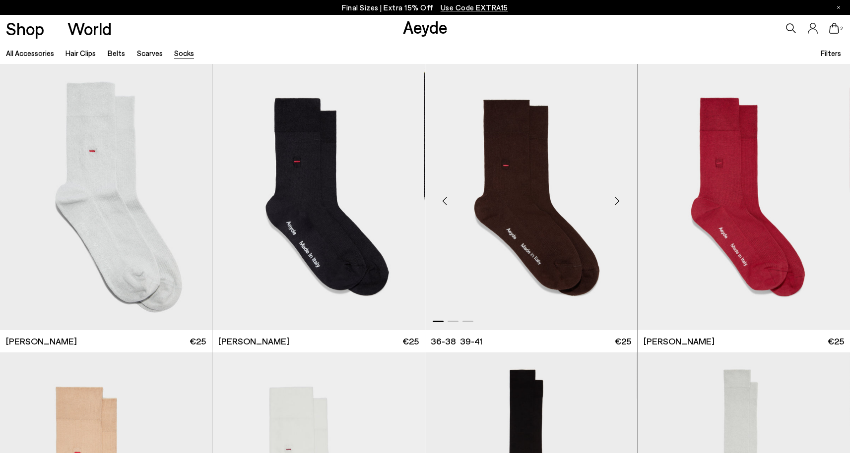
click at [617, 201] on div "Next slide" at bounding box center [617, 201] width 30 height 30
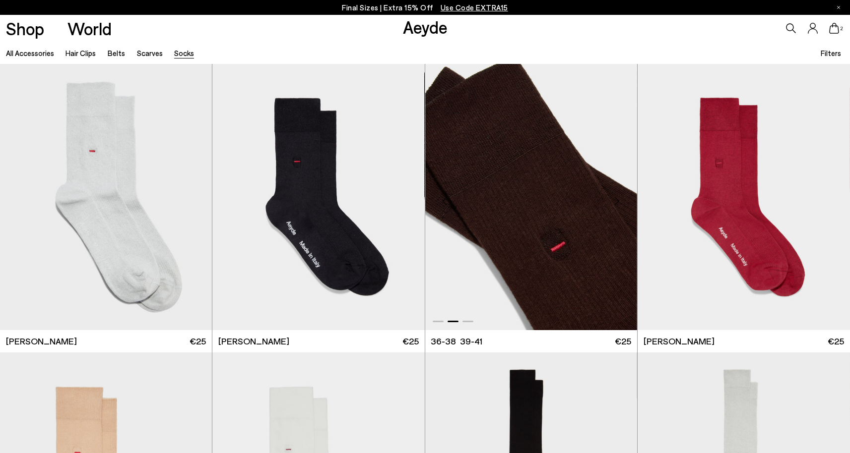
click at [617, 201] on div "Next slide" at bounding box center [617, 201] width 30 height 30
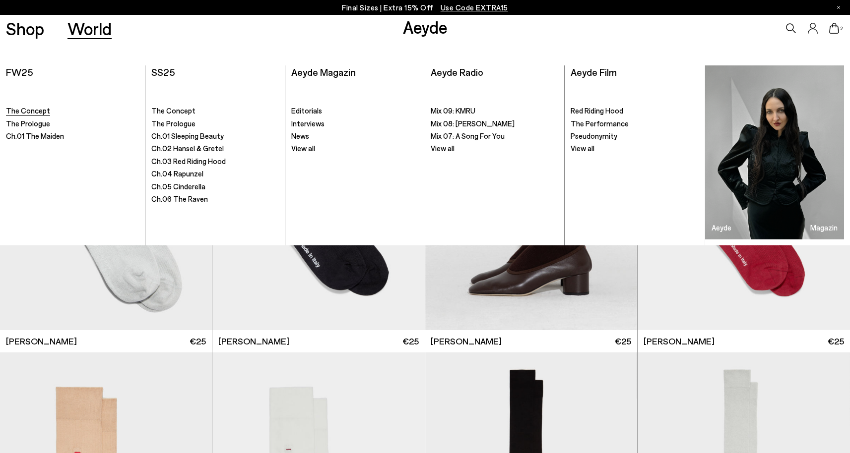
click at [35, 111] on span "The Concept" at bounding box center [28, 110] width 44 height 9
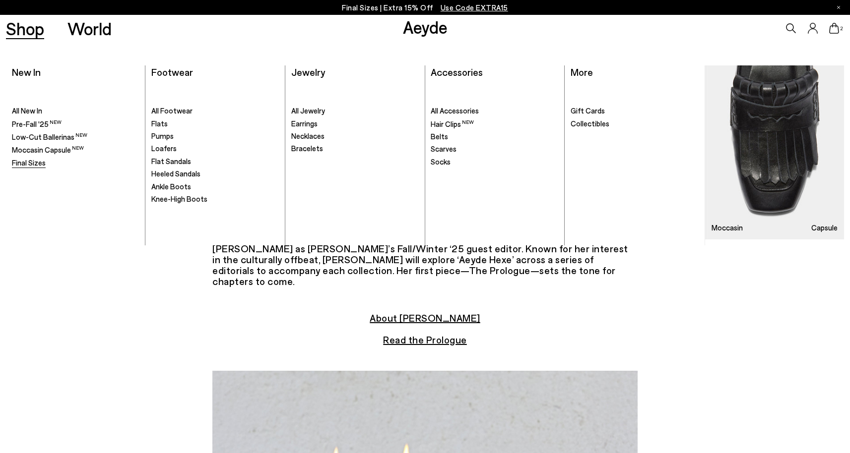
click at [36, 163] on span "Final Sizes" at bounding box center [29, 162] width 34 height 9
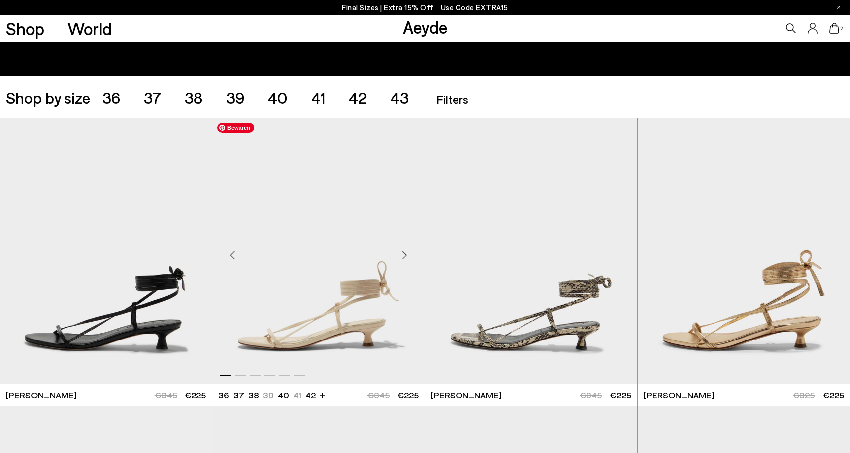
scroll to position [213, 0]
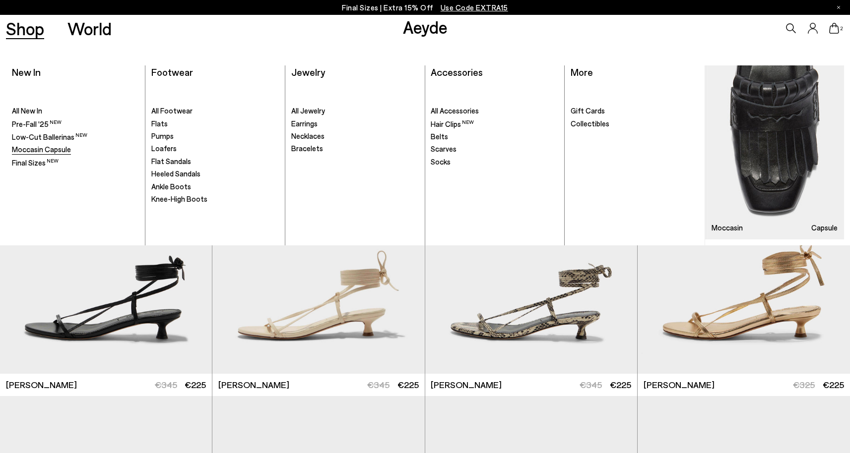
click at [44, 146] on span "Moccasin Capsule" at bounding box center [41, 149] width 59 height 9
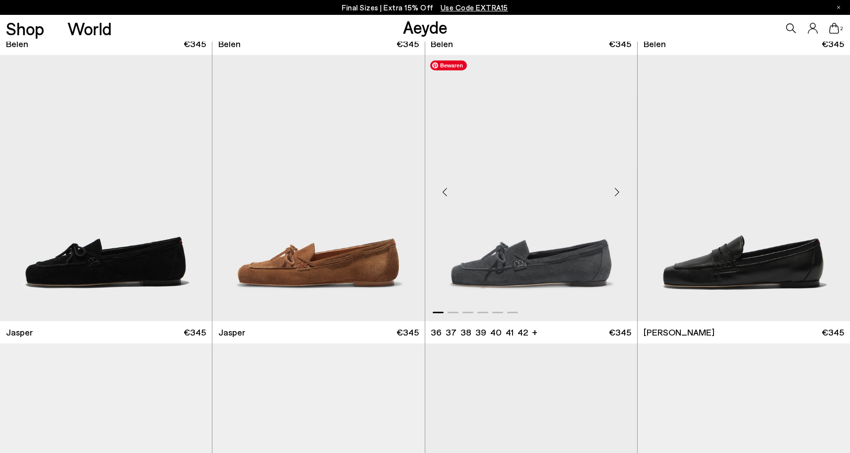
scroll to position [454, 0]
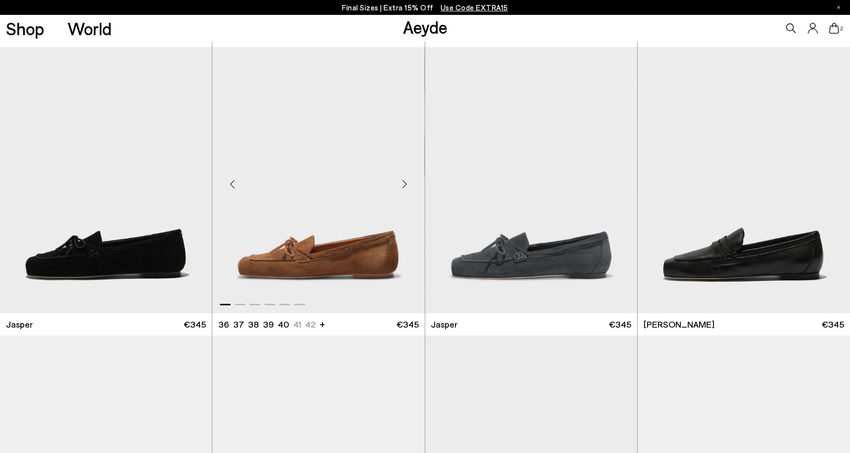
click at [405, 184] on div "Next slide" at bounding box center [405, 185] width 30 height 30
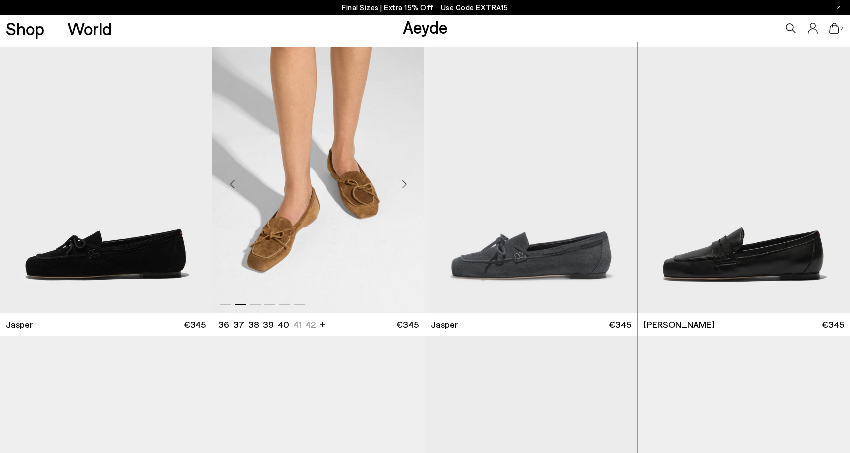
click at [405, 184] on div "Next slide" at bounding box center [405, 185] width 30 height 30
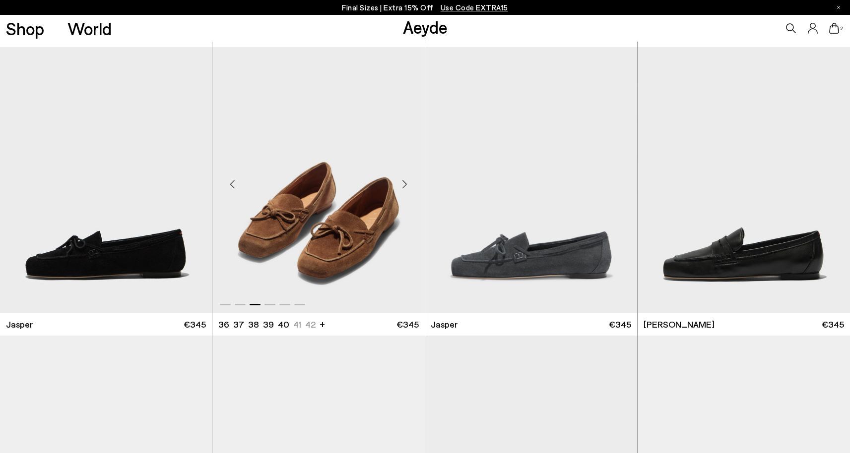
click at [405, 184] on div "Next slide" at bounding box center [405, 185] width 30 height 30
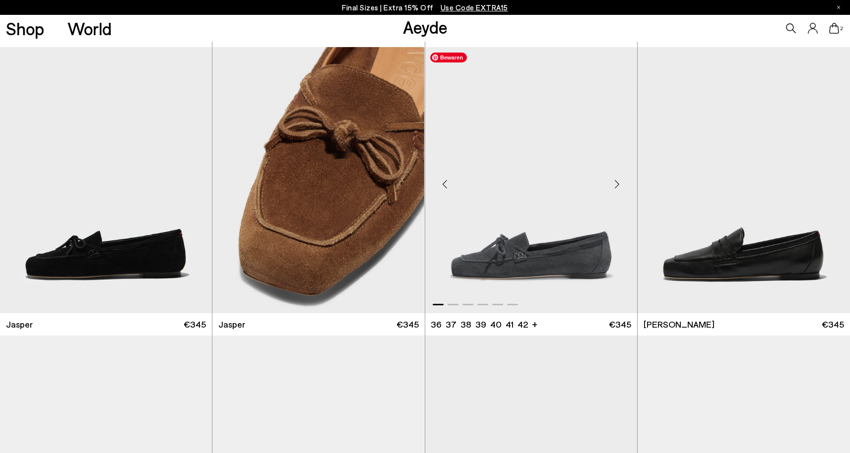
scroll to position [643, 0]
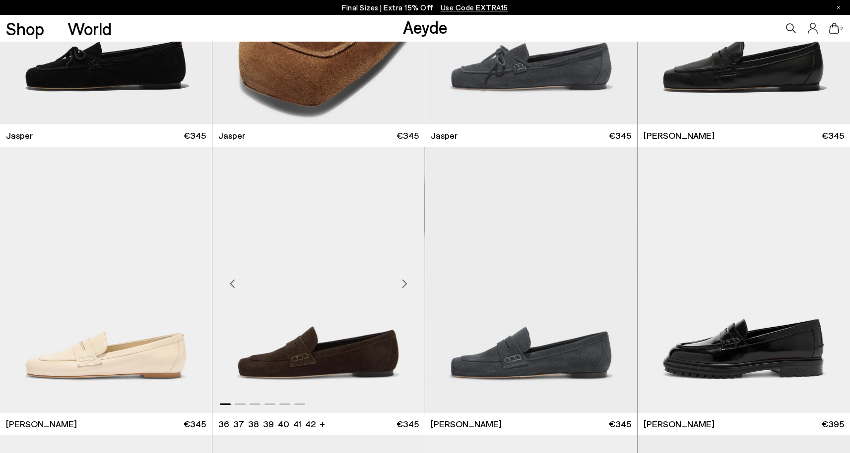
click at [407, 283] on div "Next slide" at bounding box center [405, 284] width 30 height 30
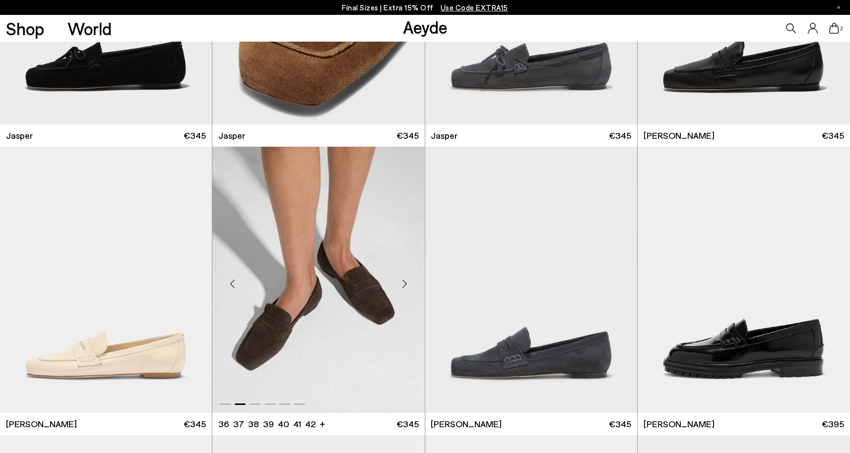
click at [407, 283] on div "Next slide" at bounding box center [405, 284] width 30 height 30
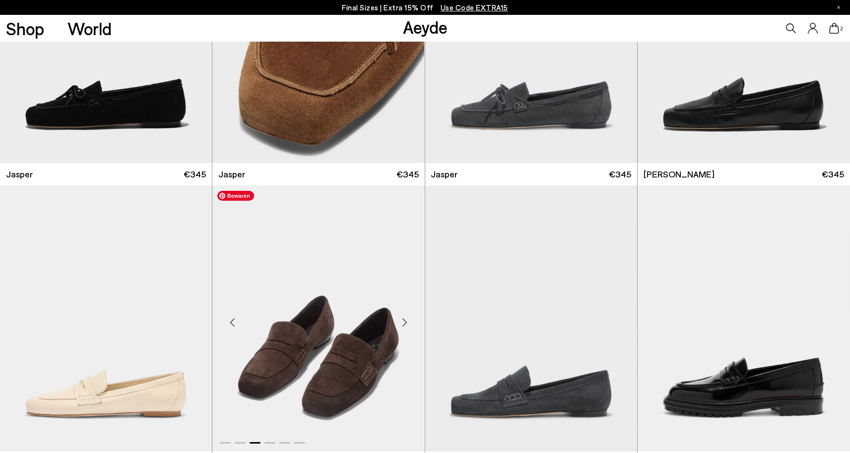
scroll to position [511, 0]
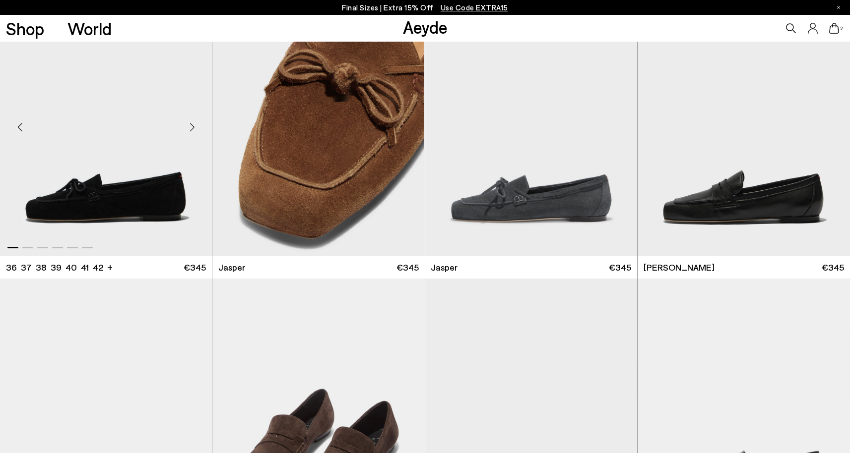
click at [191, 124] on div "Next slide" at bounding box center [192, 128] width 30 height 30
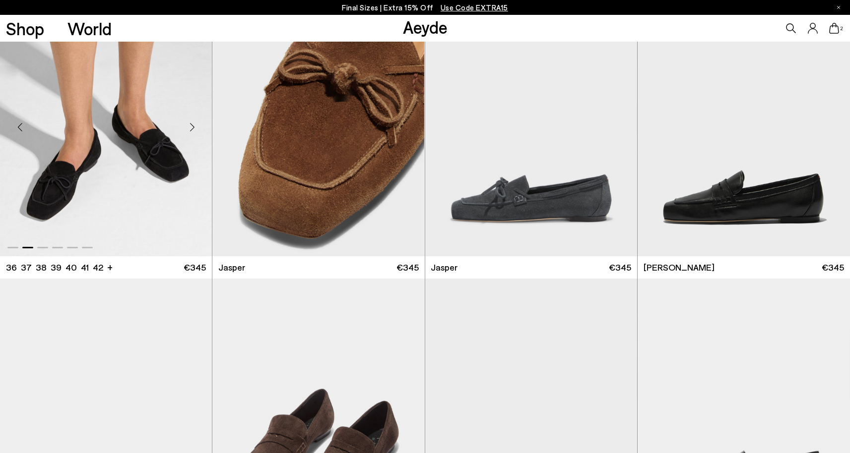
click at [191, 124] on div "Next slide" at bounding box center [192, 128] width 30 height 30
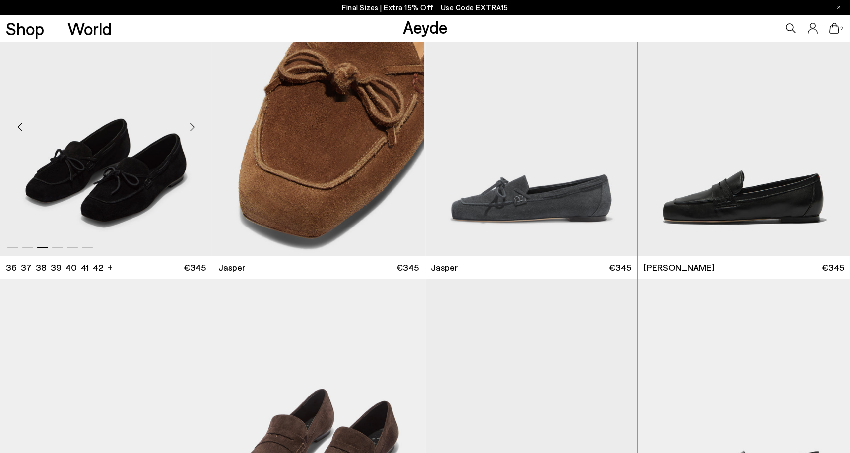
click at [191, 124] on div "Next slide" at bounding box center [192, 128] width 30 height 30
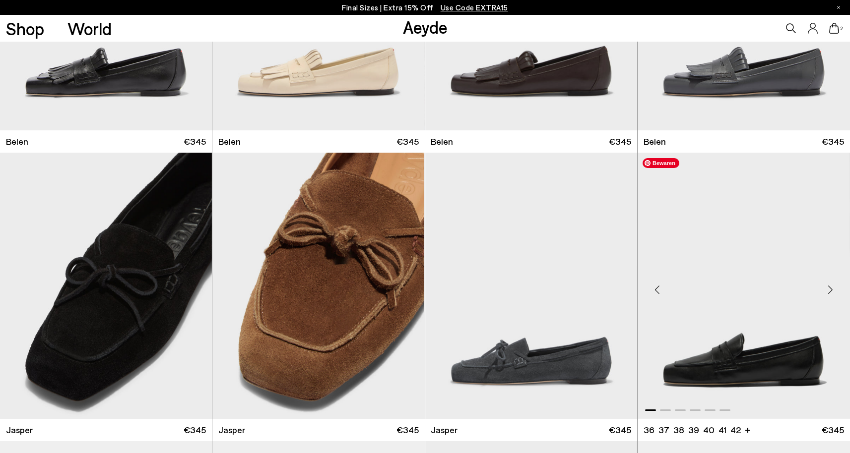
scroll to position [345, 0]
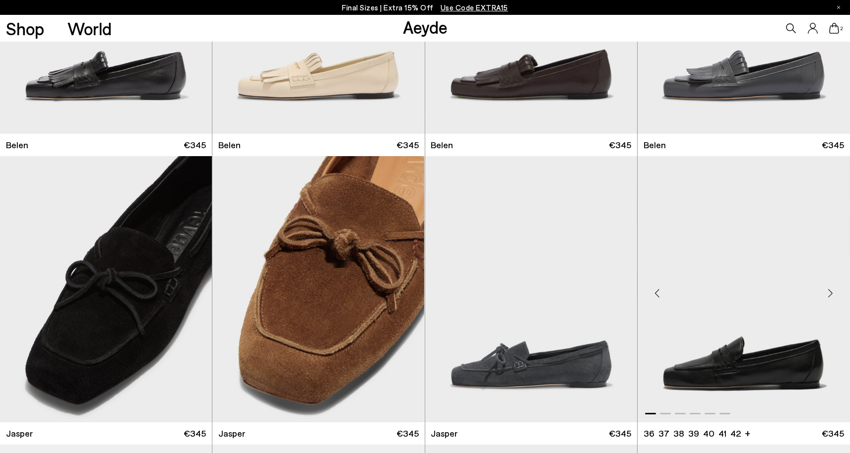
click at [830, 284] on div "Next slide" at bounding box center [830, 294] width 30 height 30
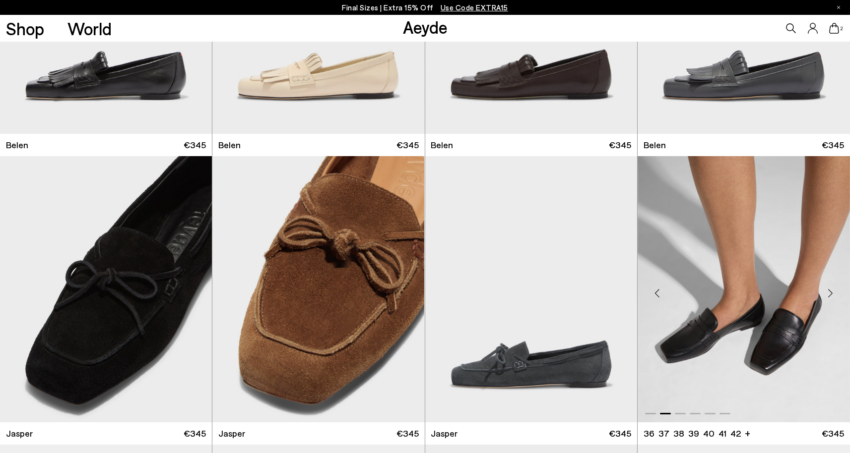
click at [829, 294] on div "Next slide" at bounding box center [830, 294] width 30 height 30
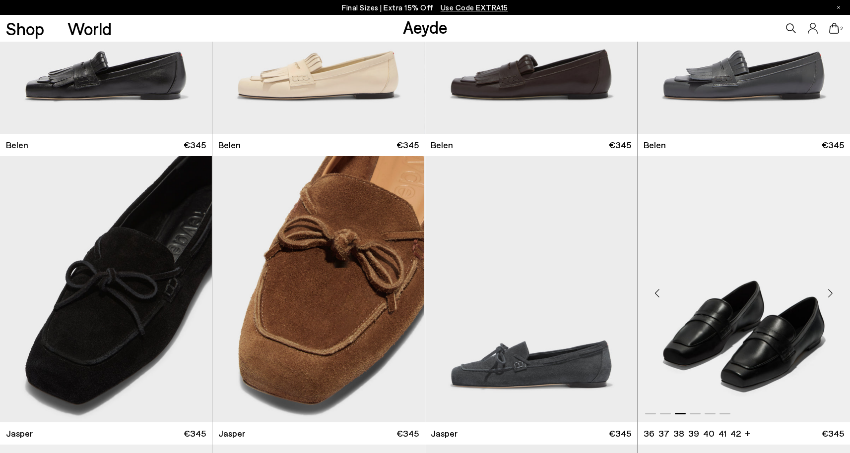
click at [658, 291] on div "Previous slide" at bounding box center [657, 294] width 30 height 30
